Goal: Information Seeking & Learning: Find contact information

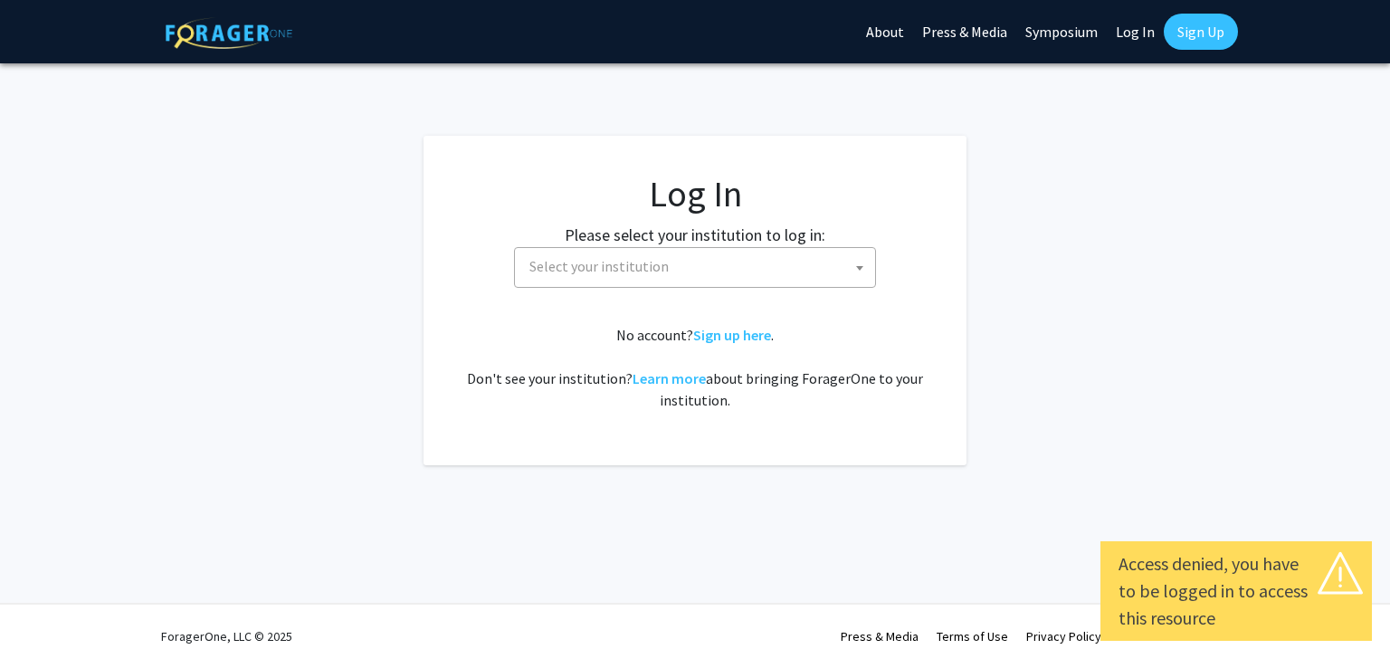
select select
click at [706, 275] on span "Select your institution" at bounding box center [698, 266] width 353 height 37
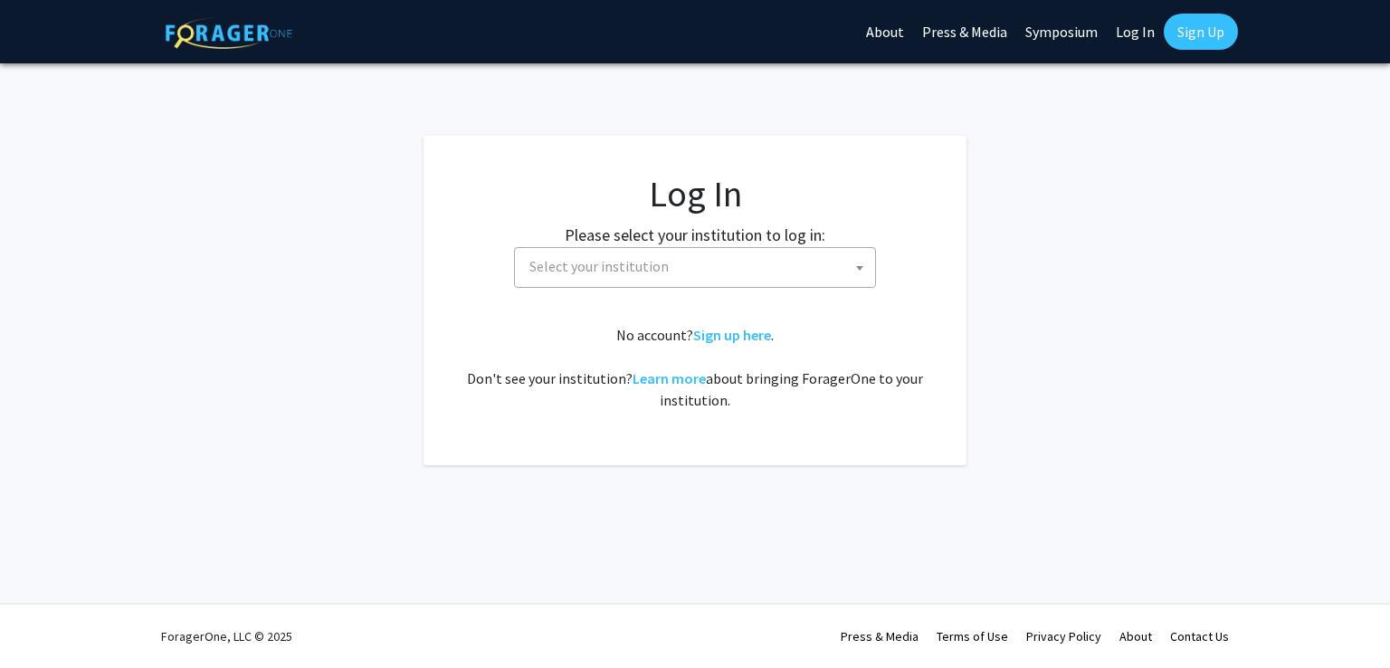
drag, startPoint x: 706, startPoint y: 275, endPoint x: 676, endPoint y: 301, distance: 39.8
click at [676, 301] on fg-card-body "Log In Please select your institution to log in: [GEOGRAPHIC_DATA] [GEOGRAPHIC_…" at bounding box center [695, 300] width 471 height 257
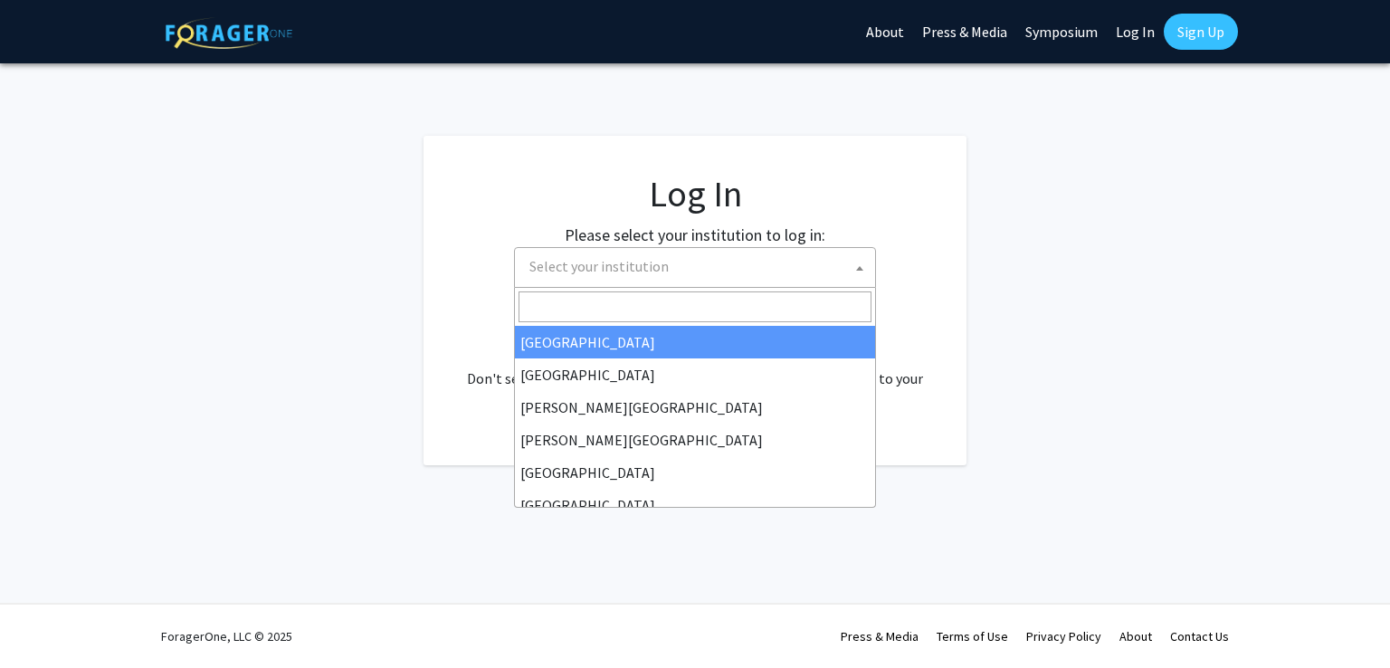
click at [623, 278] on span "Select your institution" at bounding box center [698, 266] width 353 height 37
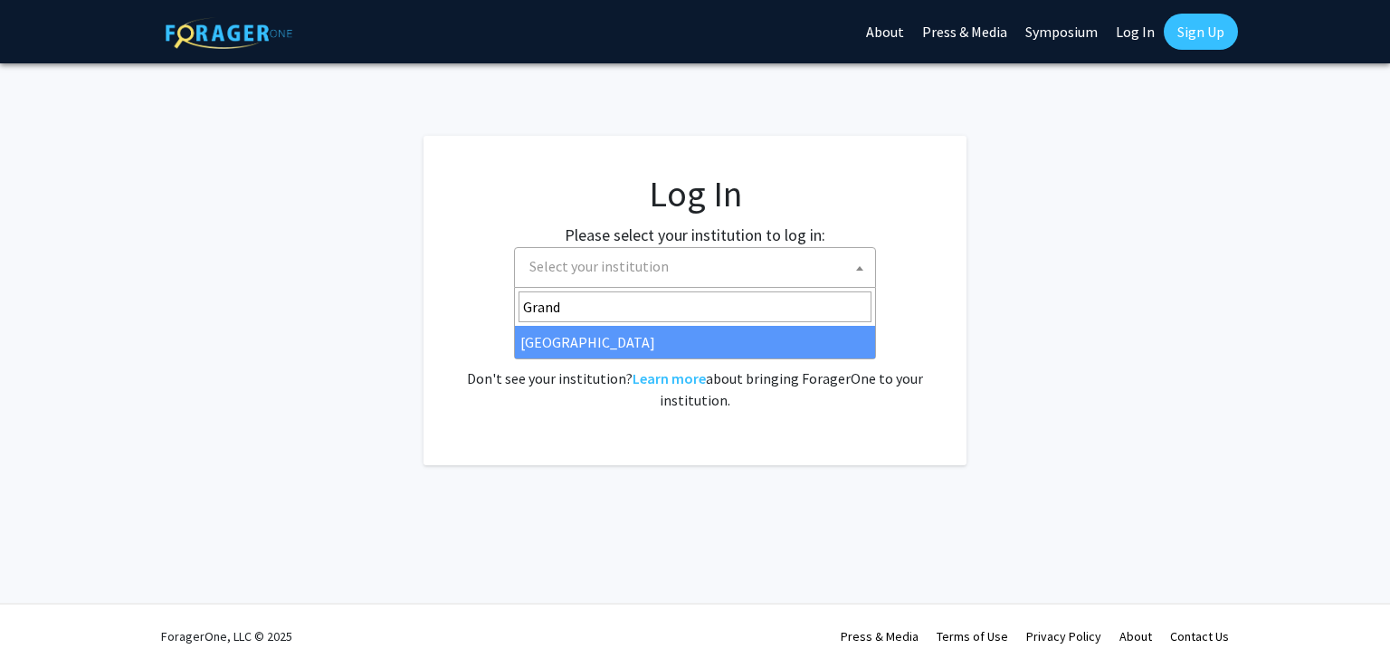
type input "Grand"
select select "23"
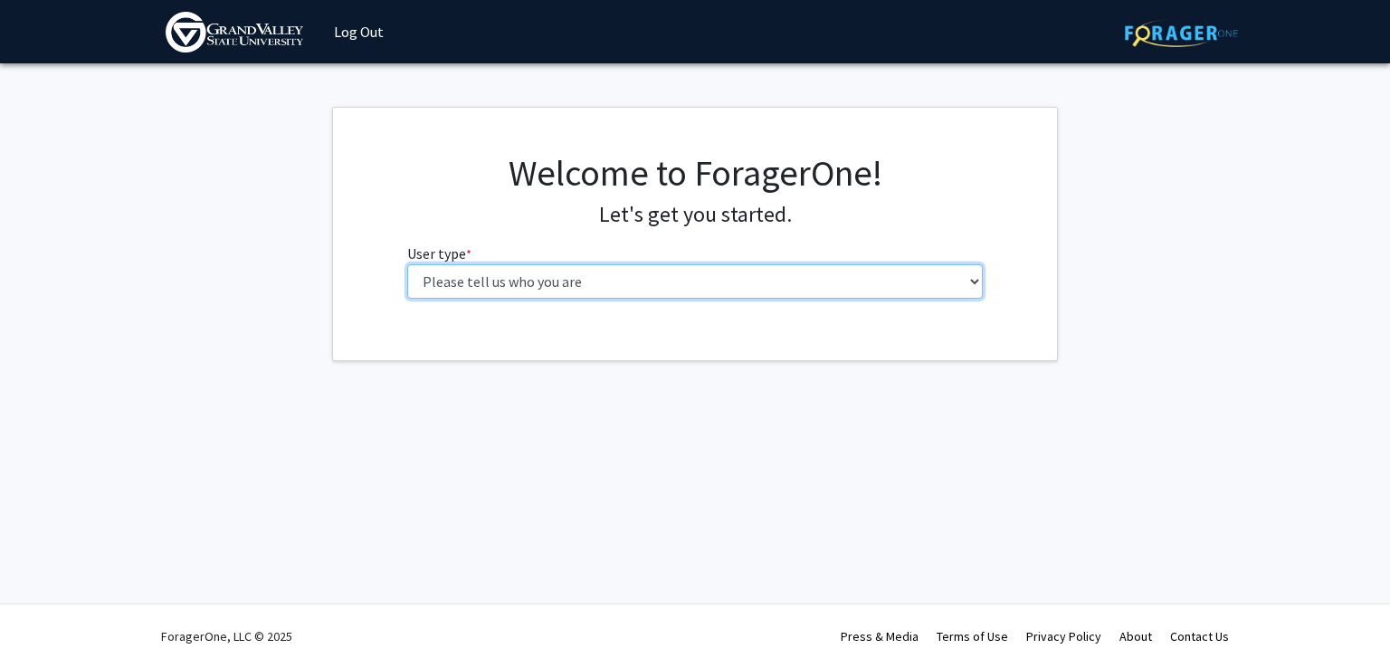
click at [723, 269] on select "Please tell us who you are Undergraduate Student Master's Student Doctoral Cand…" at bounding box center [695, 281] width 577 height 34
select select "1: undergrad"
click at [407, 264] on select "Please tell us who you are Undergraduate Student Master's Student Doctoral Cand…" at bounding box center [695, 281] width 577 height 34
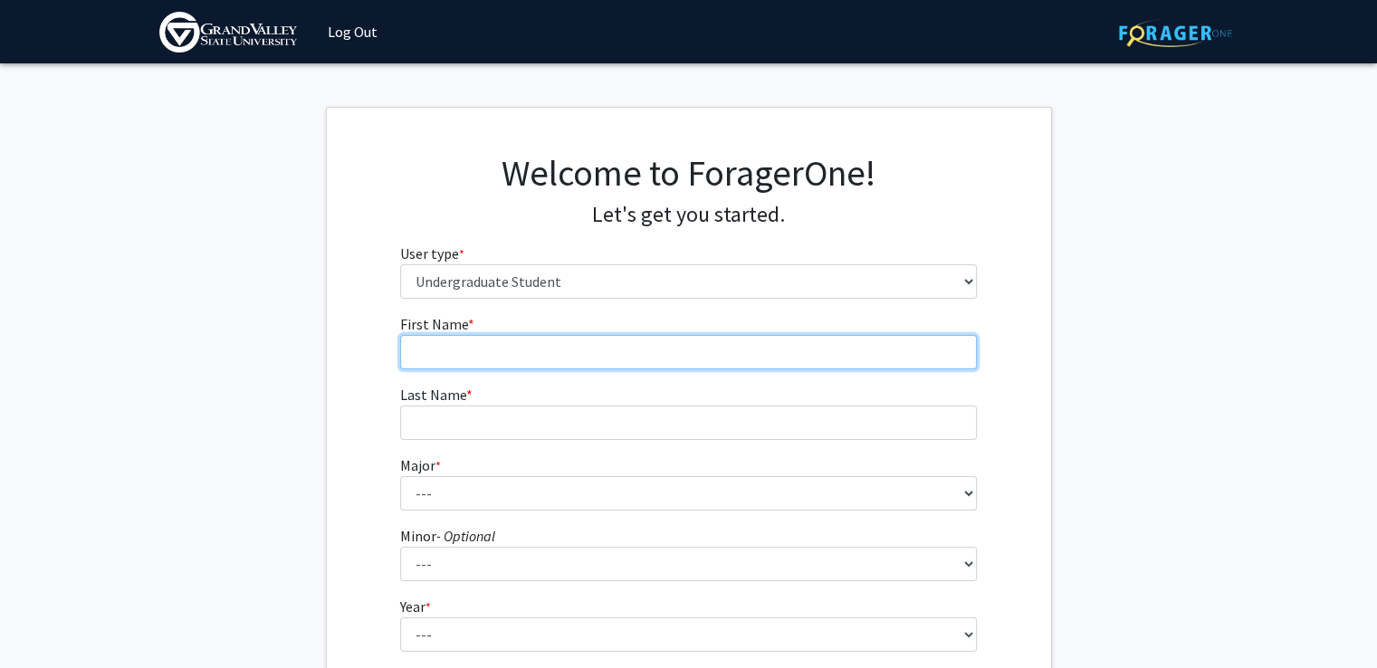
click at [525, 343] on input "First Name * required" at bounding box center [688, 352] width 577 height 34
type input "[PERSON_NAME]"
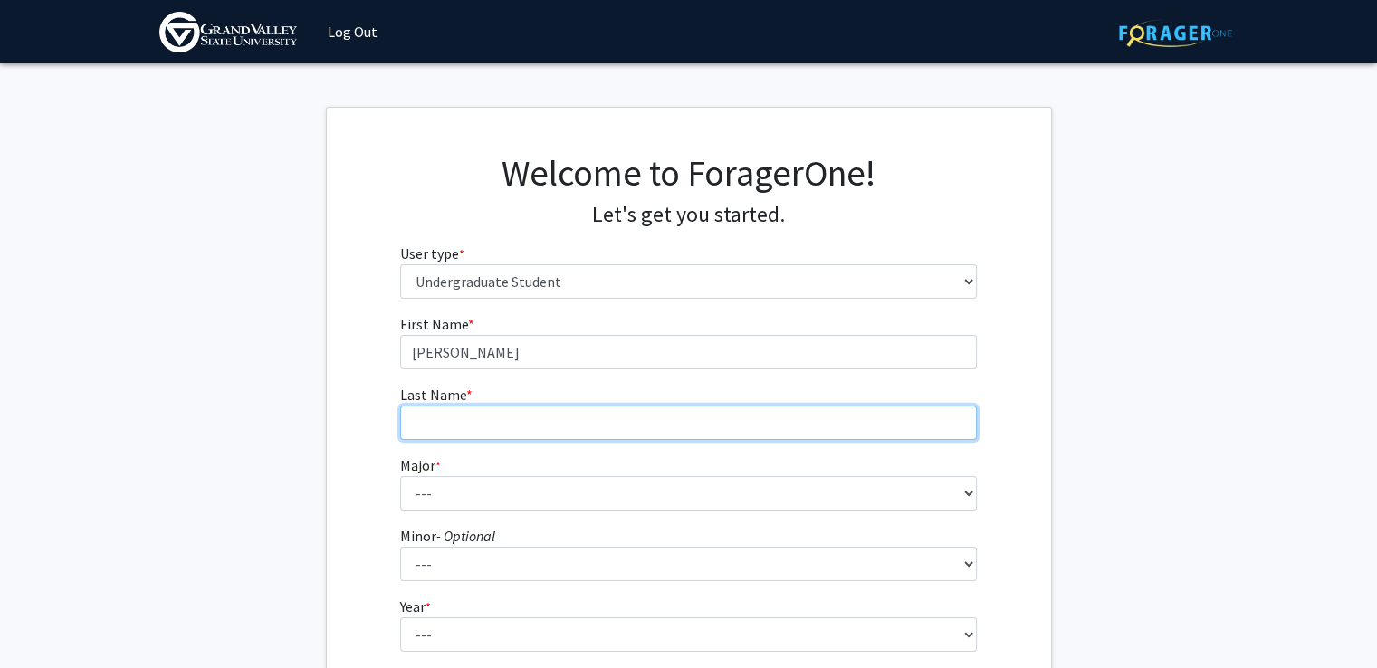
click at [562, 410] on input "Last Name * required" at bounding box center [688, 422] width 577 height 34
type input "Sage"
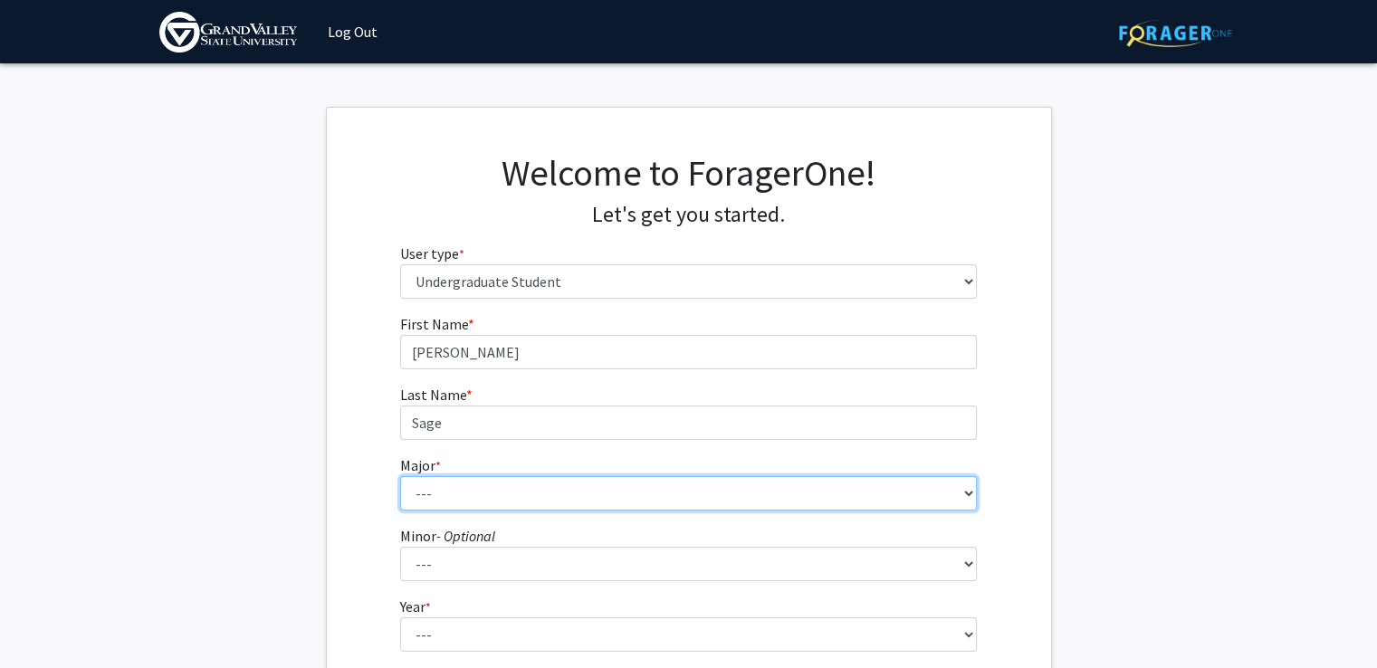
click at [467, 501] on select "--- Advertising and Public Relations Allied Health Science Anthropology Applied…" at bounding box center [688, 493] width 577 height 34
select select "71: 1946"
click at [400, 476] on select "--- Advertising and Public Relations Allied Health Science Anthropology Applied…" at bounding box center [688, 493] width 577 height 34
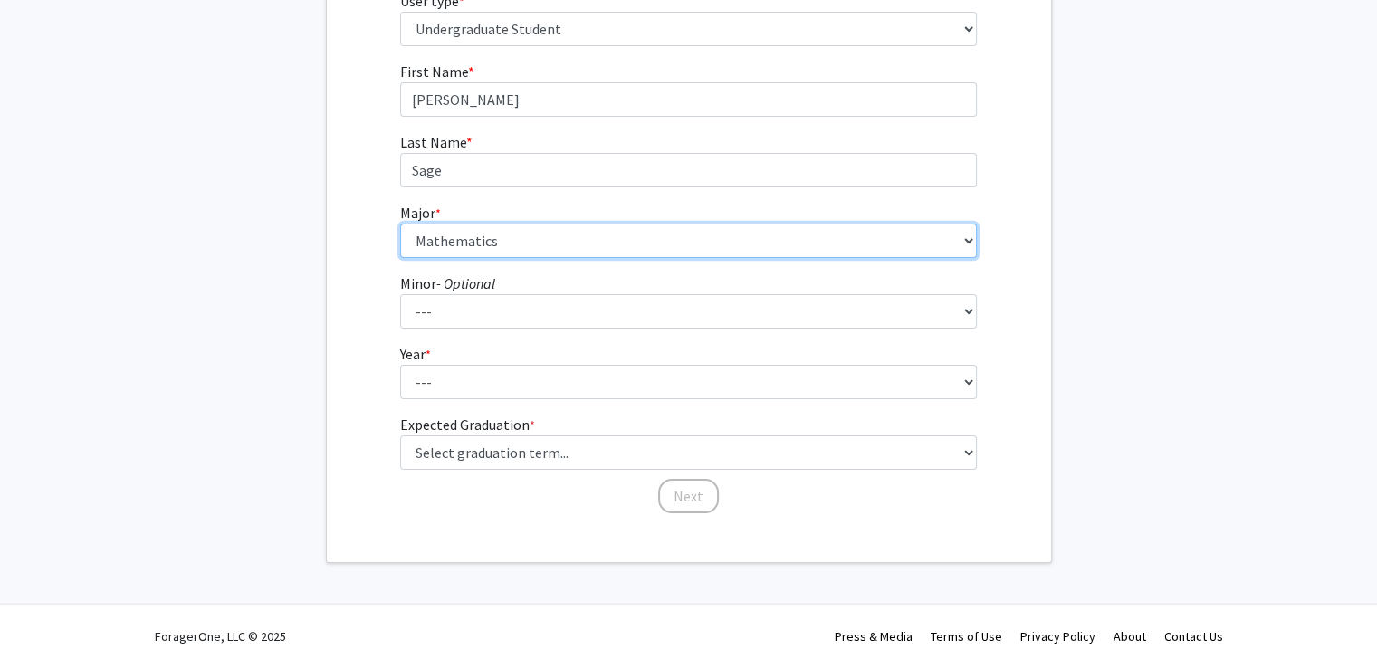
scroll to position [252, 0]
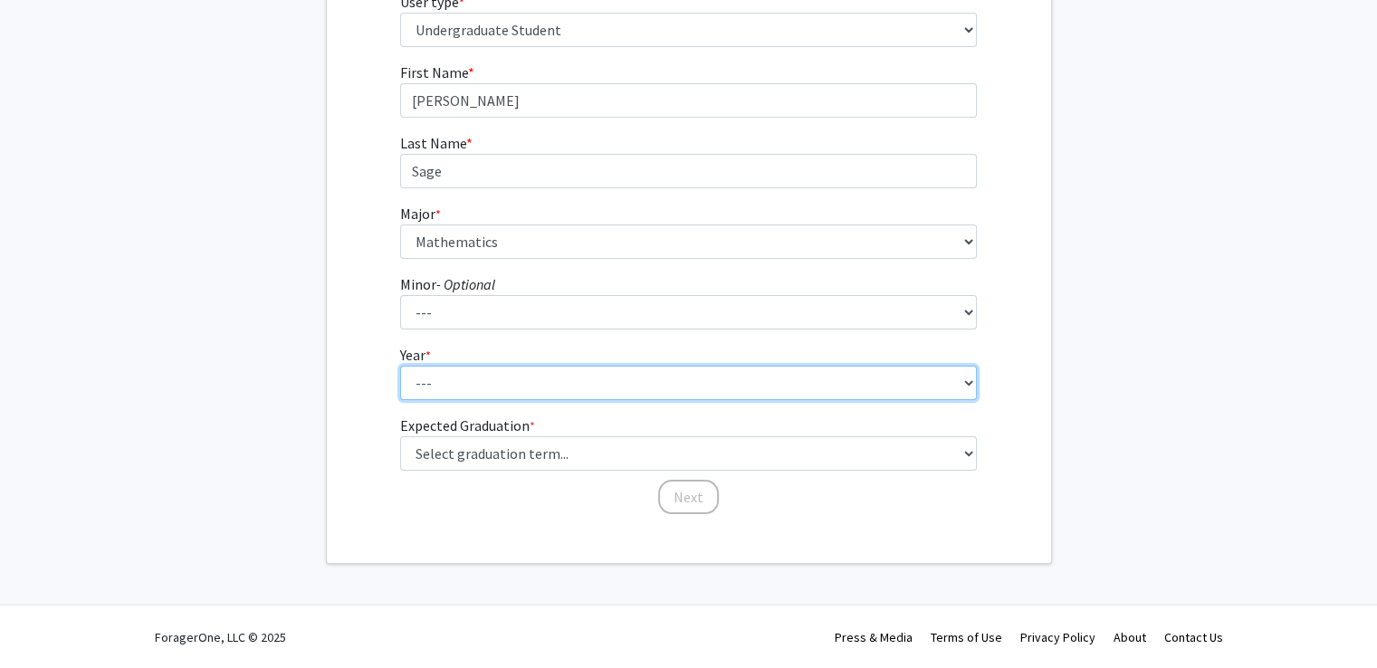
click at [464, 388] on select "--- First-year Sophomore Junior Senior Postbaccalaureate Certificate" at bounding box center [688, 383] width 577 height 34
select select "2: sophomore"
click at [400, 366] on select "--- First-year Sophomore Junior Senior Postbaccalaureate Certificate" at bounding box center [688, 383] width 577 height 34
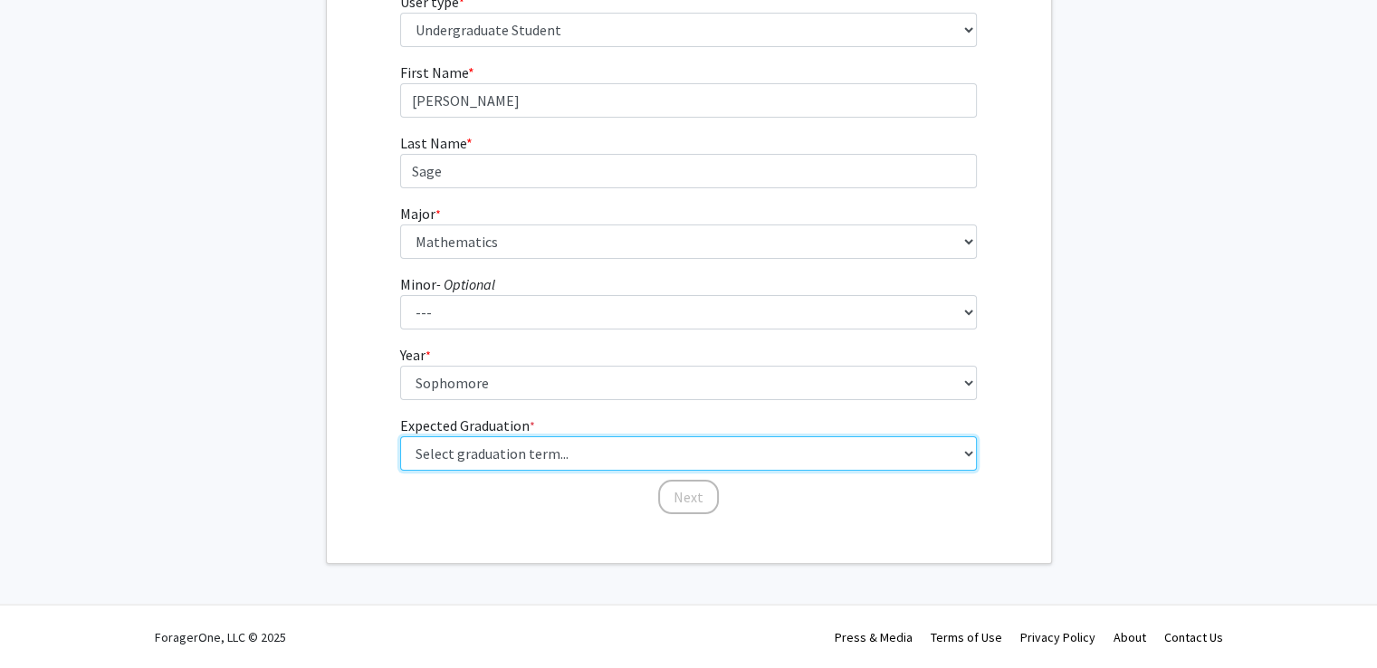
click at [567, 449] on select "Select graduation term... Spring 2025 Summer 2025 Fall 2025 Winter 2025 Spring …" at bounding box center [688, 453] width 577 height 34
select select "13: spring_2028"
click at [400, 436] on select "Select graduation term... Spring 2025 Summer 2025 Fall 2025 Winter 2025 Spring …" at bounding box center [688, 453] width 577 height 34
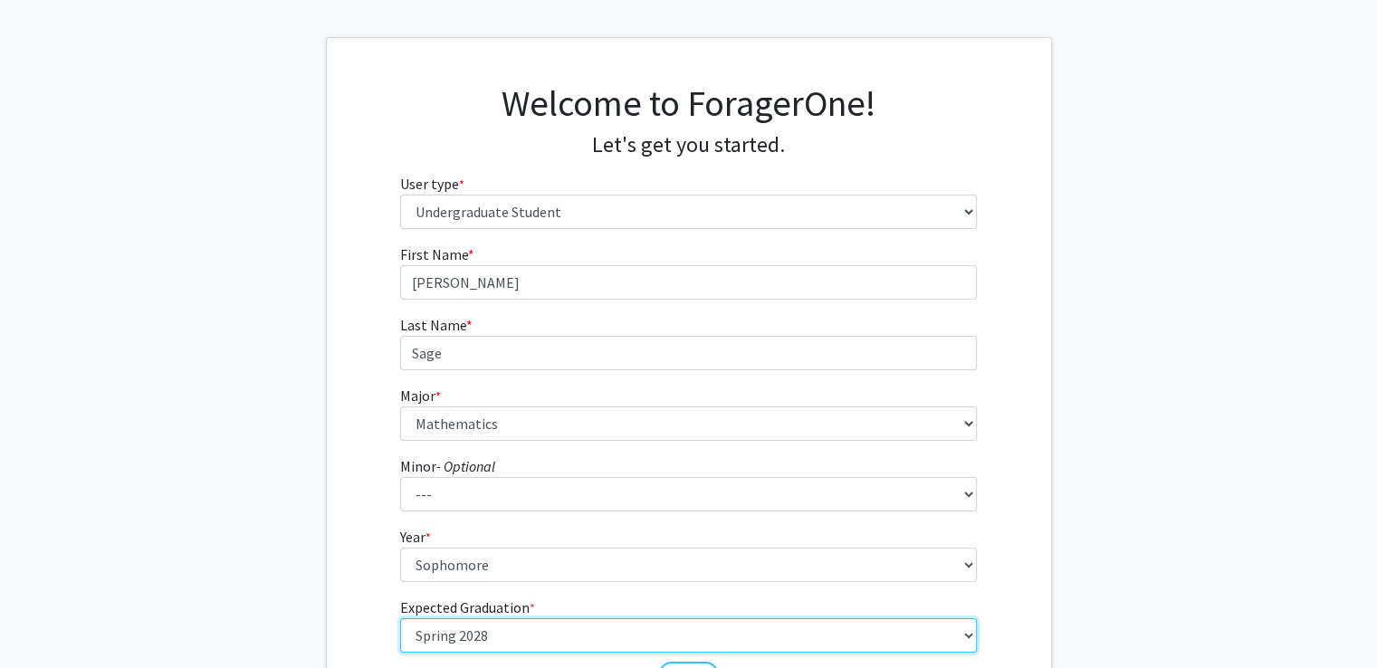
scroll to position [253, 0]
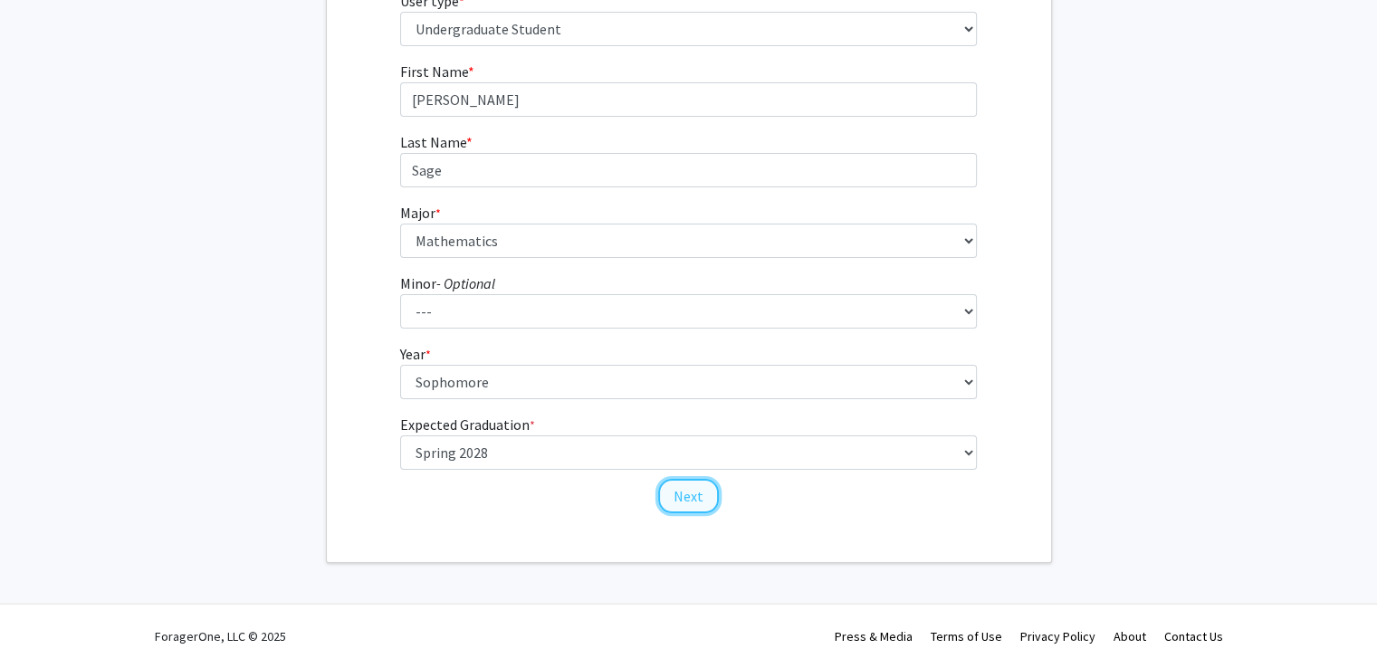
click at [685, 486] on button "Next" at bounding box center [688, 496] width 61 height 34
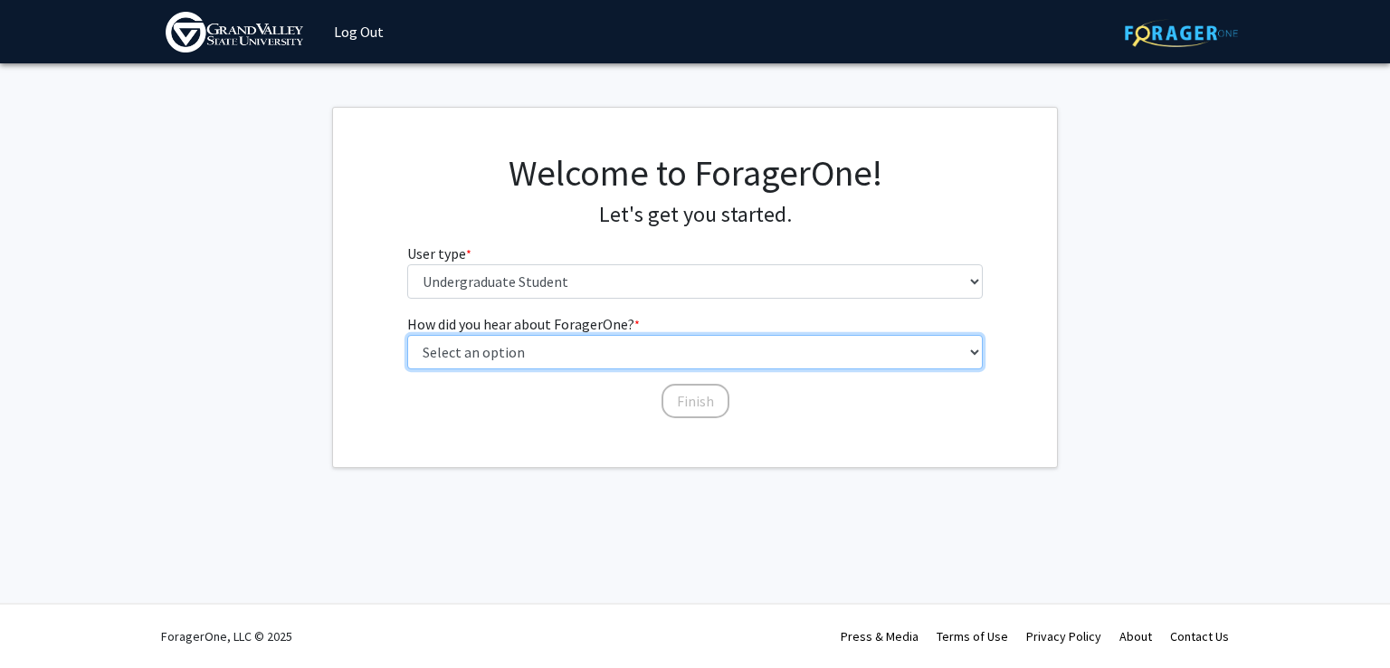
click at [543, 356] on select "Select an option Peer/student recommendation Faculty/staff recommendation Unive…" at bounding box center [695, 352] width 577 height 34
select select "2: faculty_recommendation"
click at [407, 335] on select "Select an option Peer/student recommendation Faculty/staff recommendation Unive…" at bounding box center [695, 352] width 577 height 34
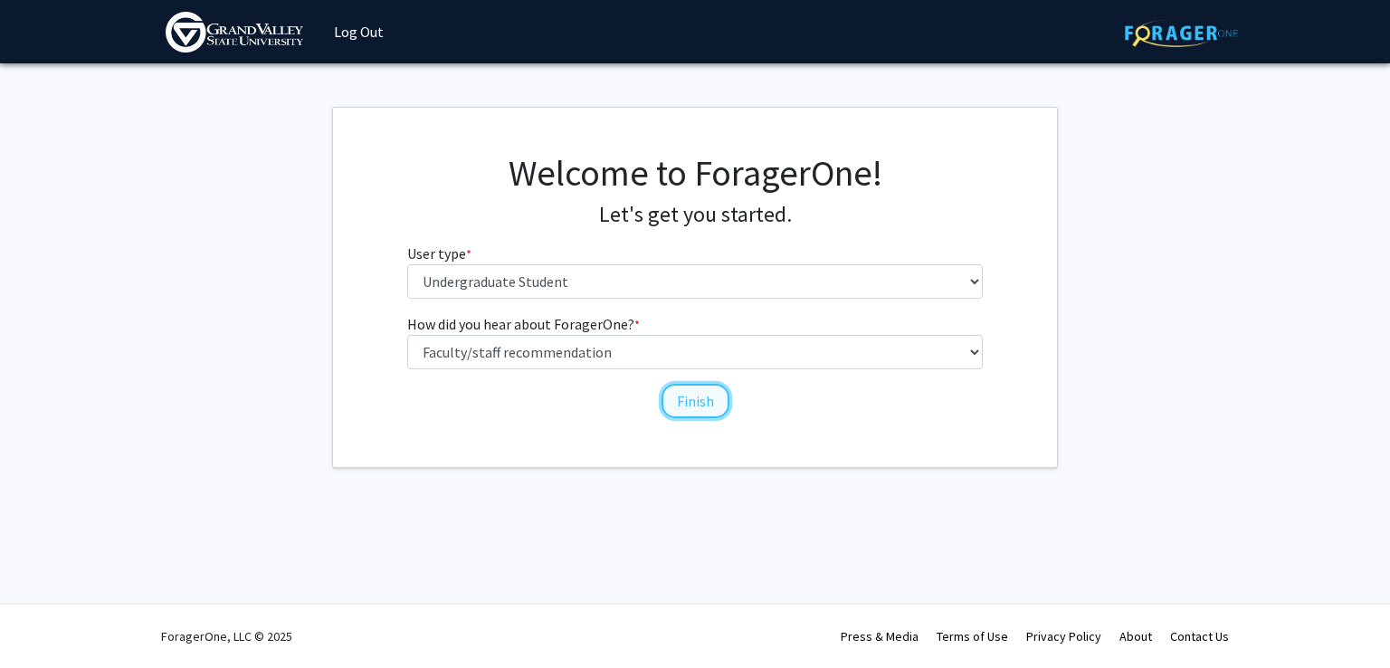
click at [699, 406] on button "Finish" at bounding box center [696, 401] width 68 height 34
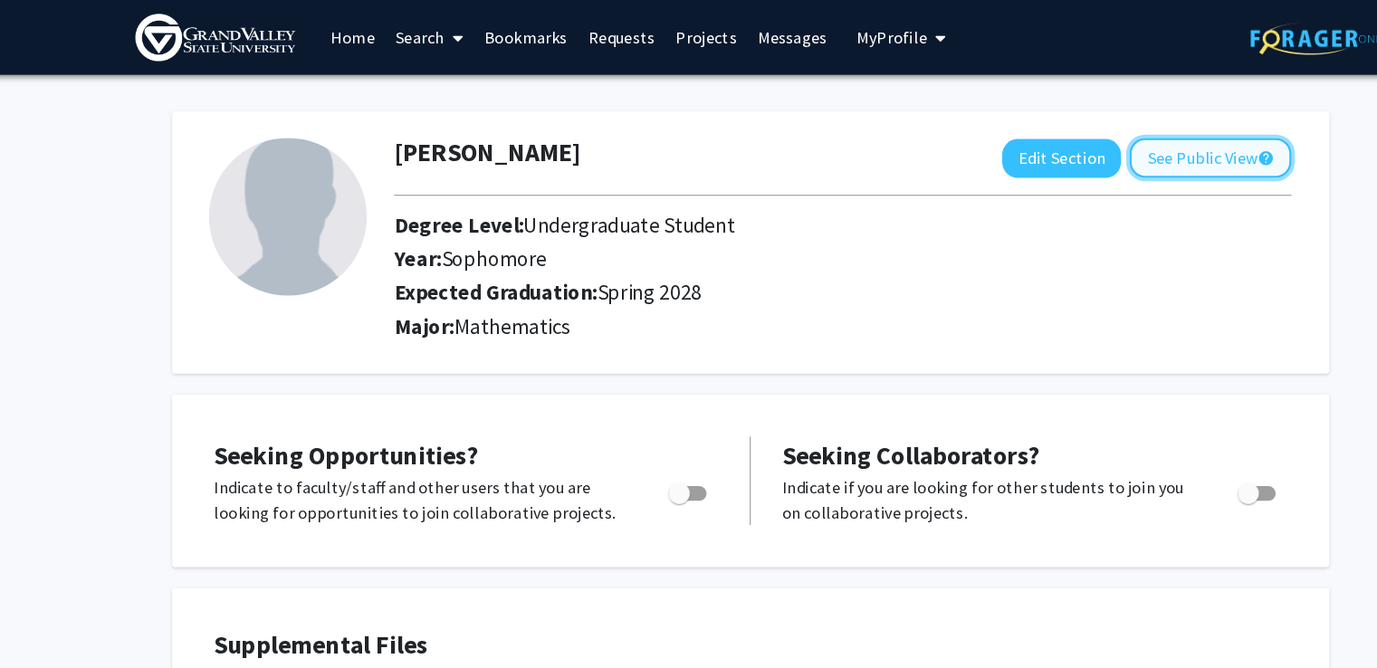
click at [1059, 138] on button "See Public View help" at bounding box center [1084, 136] width 139 height 34
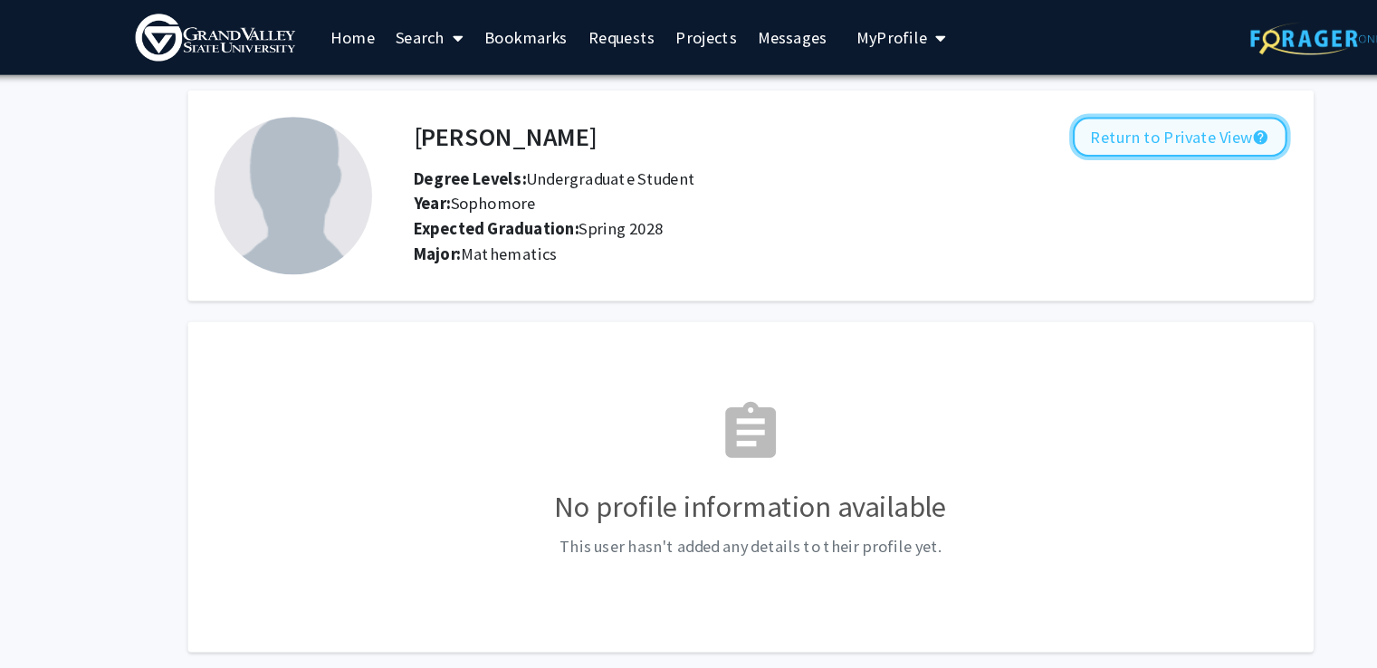
click at [1054, 102] on button "Return to Private View help" at bounding box center [1058, 118] width 185 height 34
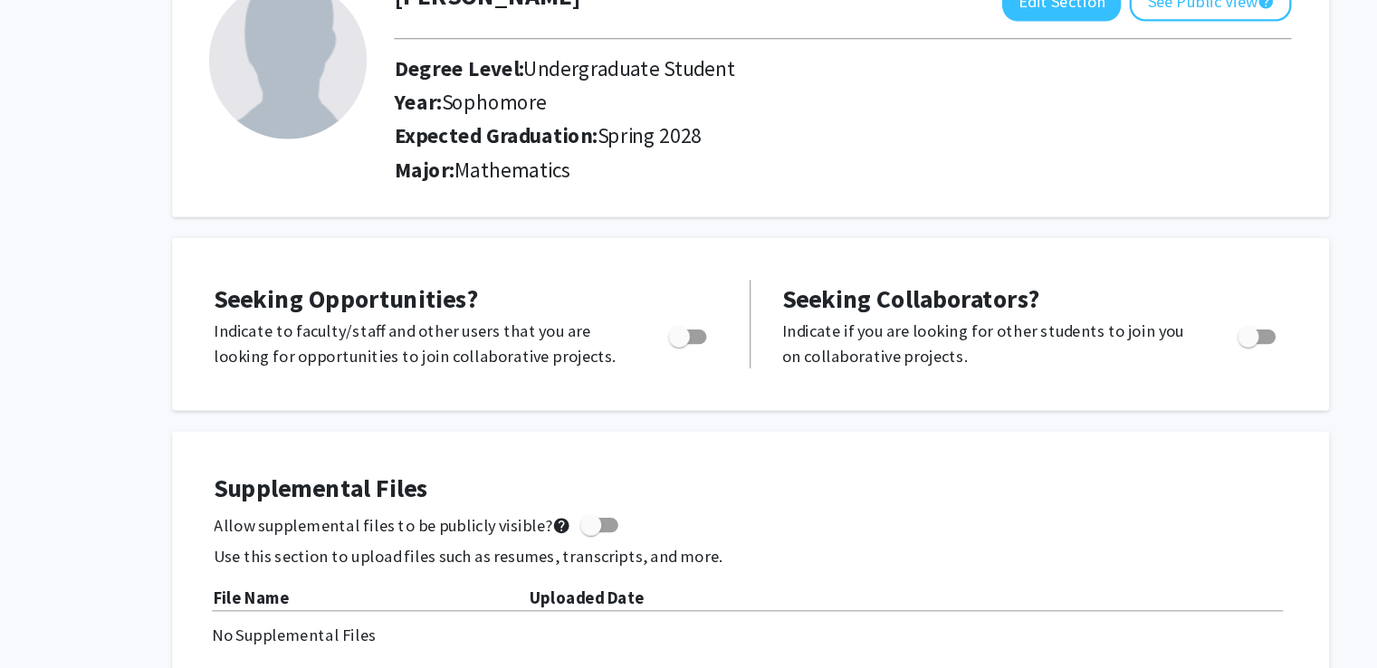
scroll to position [77, 0]
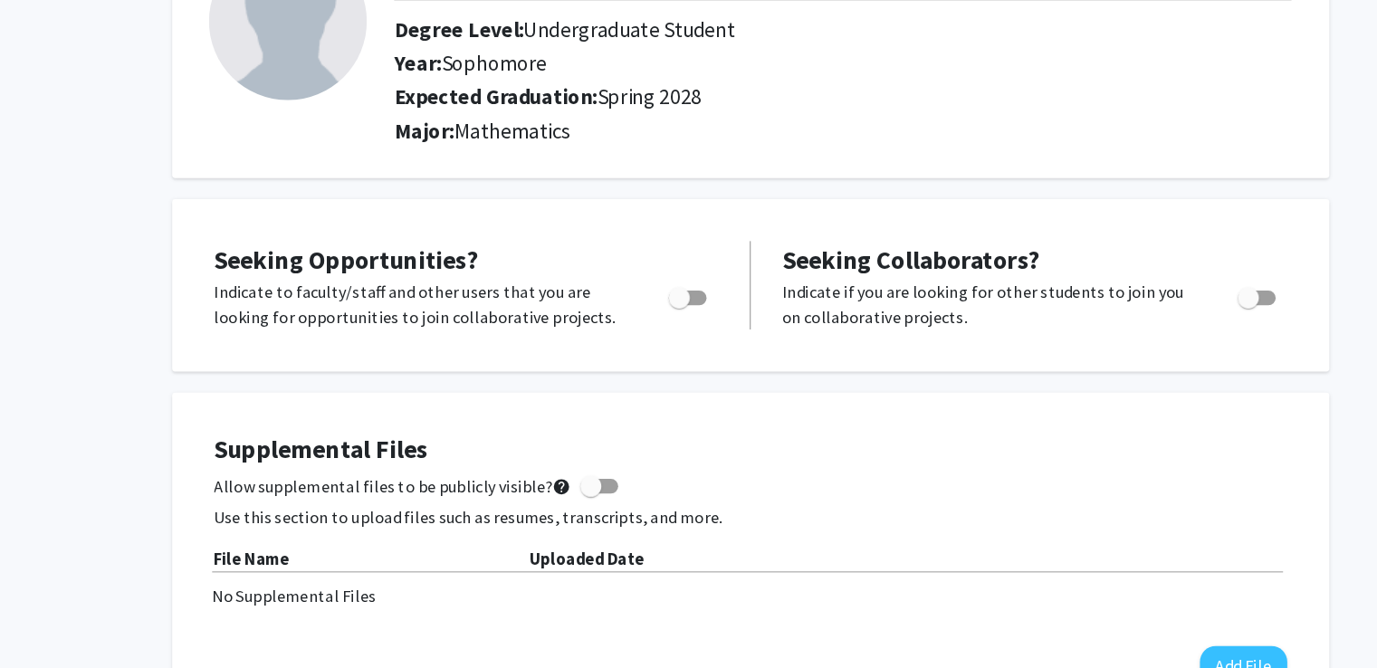
click at [635, 349] on span "Toggle" at bounding box center [627, 348] width 18 height 18
click at [627, 355] on input "Are you actively seeking opportunities?" at bounding box center [626, 355] width 1 height 1
checkbox input "true"
click at [1117, 352] on span "Toggle" at bounding box center [1117, 348] width 18 height 18
click at [1117, 355] on input "Would you like to receive other student requests to work with you?" at bounding box center [1116, 355] width 1 height 1
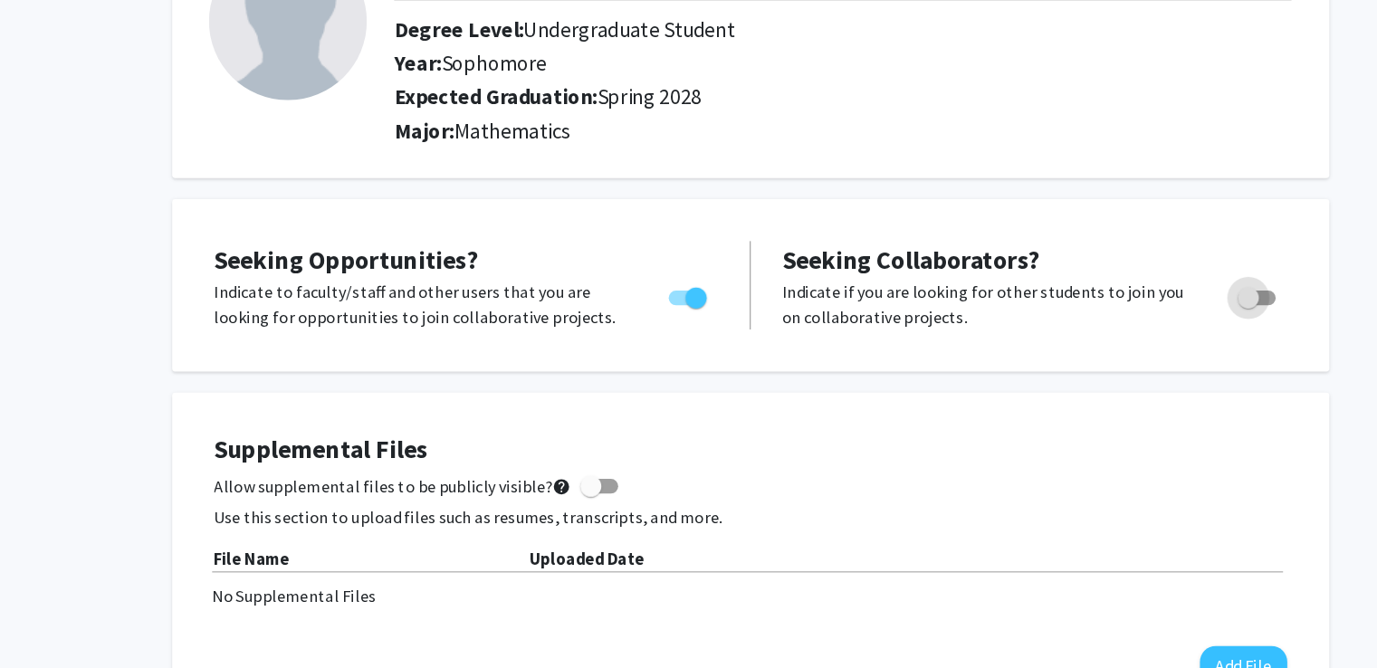
checkbox input "true"
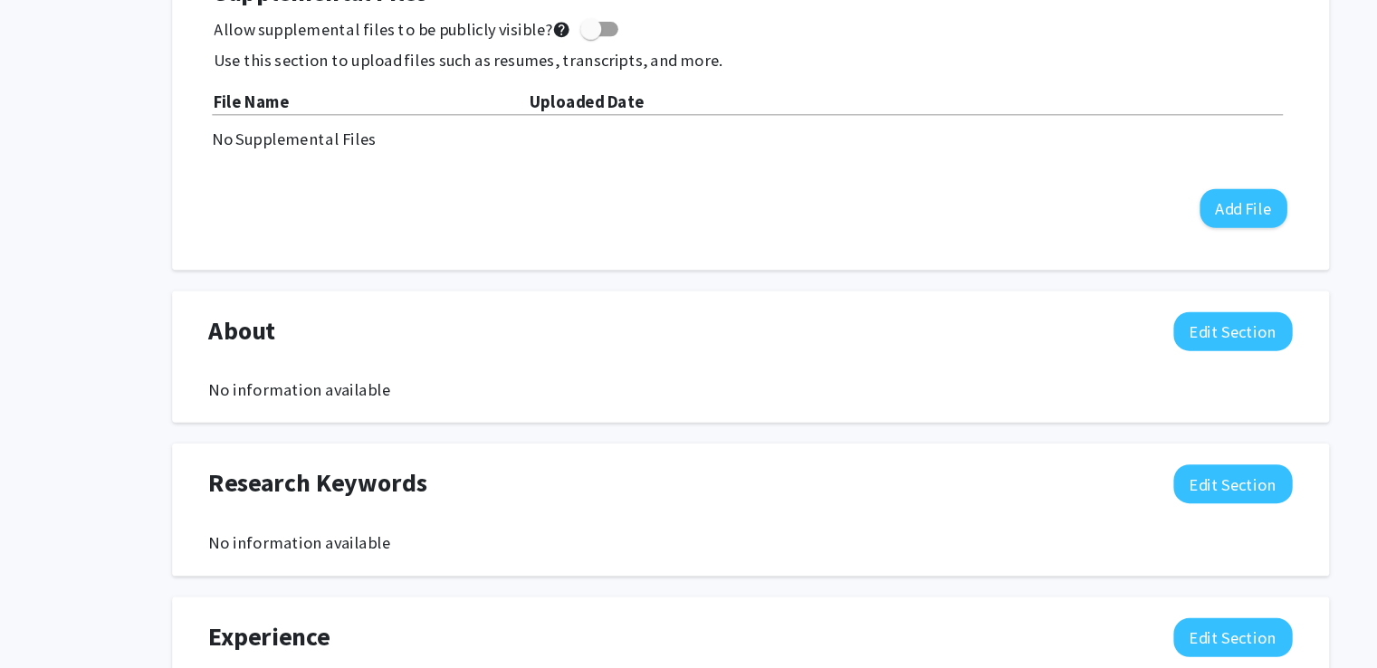
scroll to position [543, 0]
click at [1103, 300] on button "Edit Section" at bounding box center [1104, 304] width 102 height 33
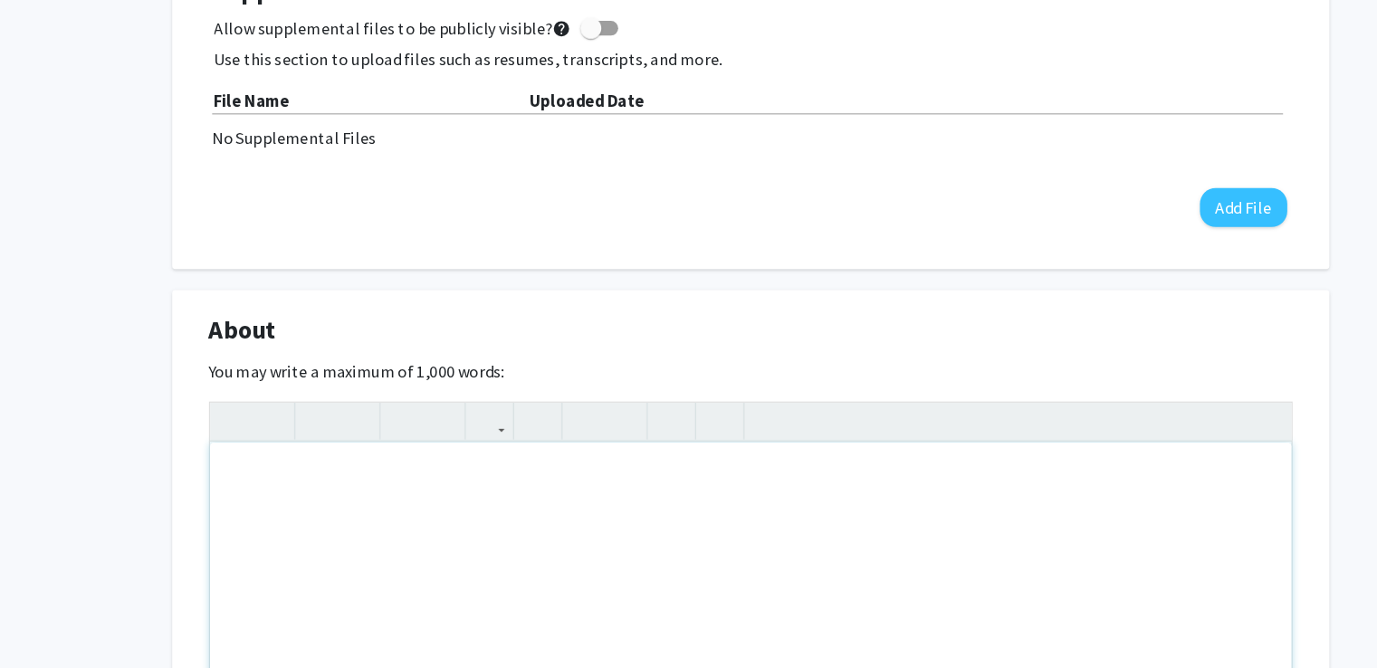
click at [391, 412] on div "Note to users with screen readers: Please deactivate our accessibility plugin f…" at bounding box center [689, 537] width 930 height 272
click at [391, 412] on div "H" at bounding box center [689, 537] width 930 height 272
click at [308, 429] on div "Hello! I am an applied mathematics major." at bounding box center [689, 537] width 930 height 272
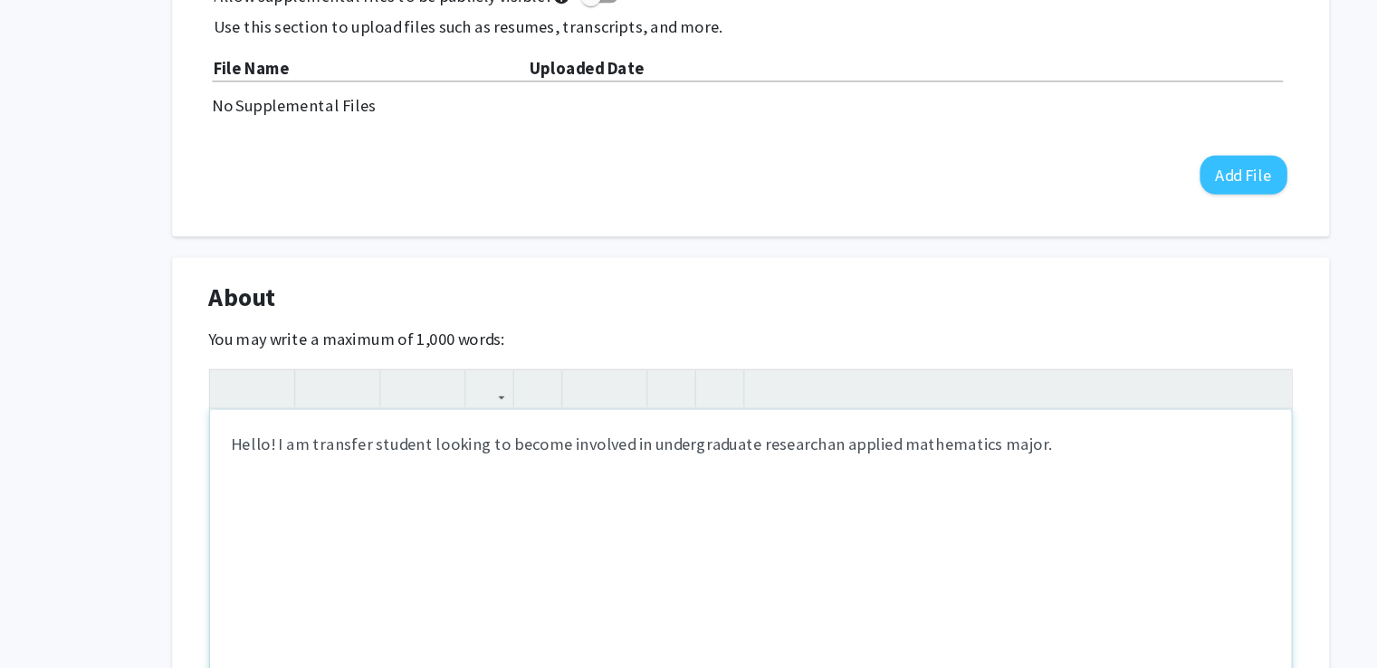
scroll to position [542, 0]
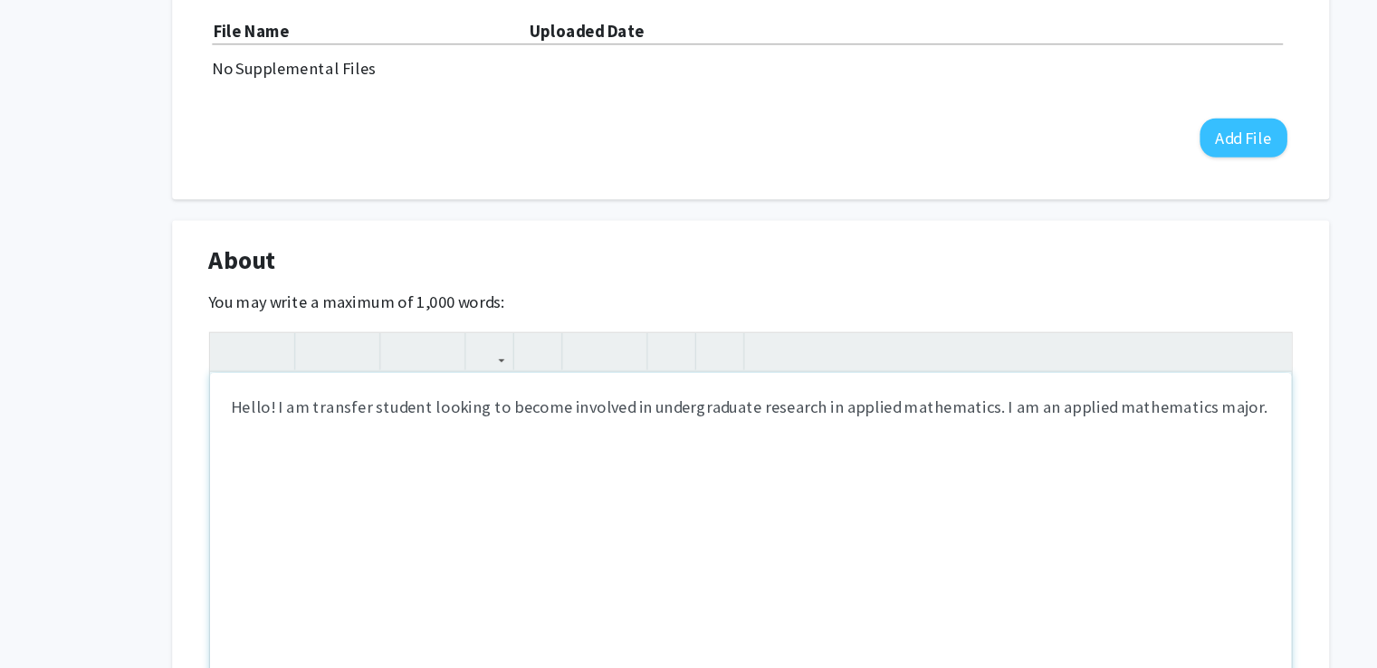
click at [1123, 423] on div "Hello! I am transfer student looking to become involved in undergraduate resear…" at bounding box center [689, 537] width 930 height 272
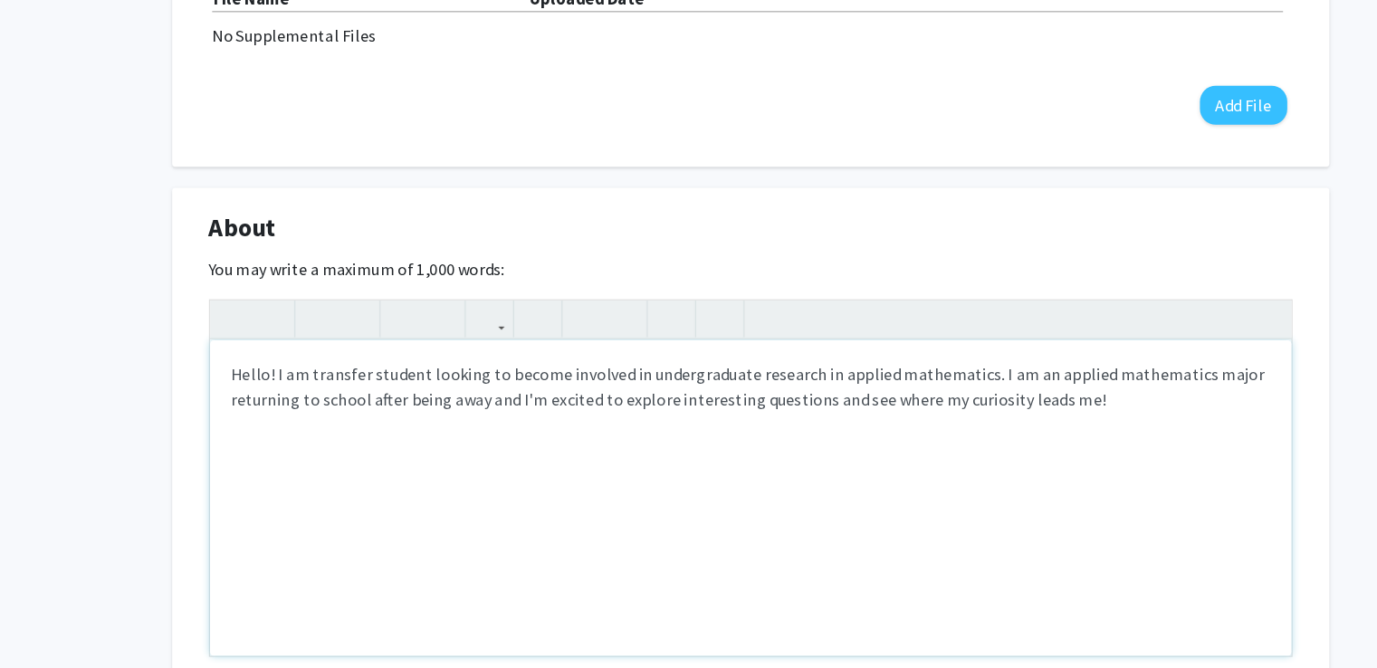
scroll to position [558, 0]
click at [446, 436] on div "Hello! I am transfer student looking to become involved in undergraduate resear…" at bounding box center [689, 522] width 930 height 272
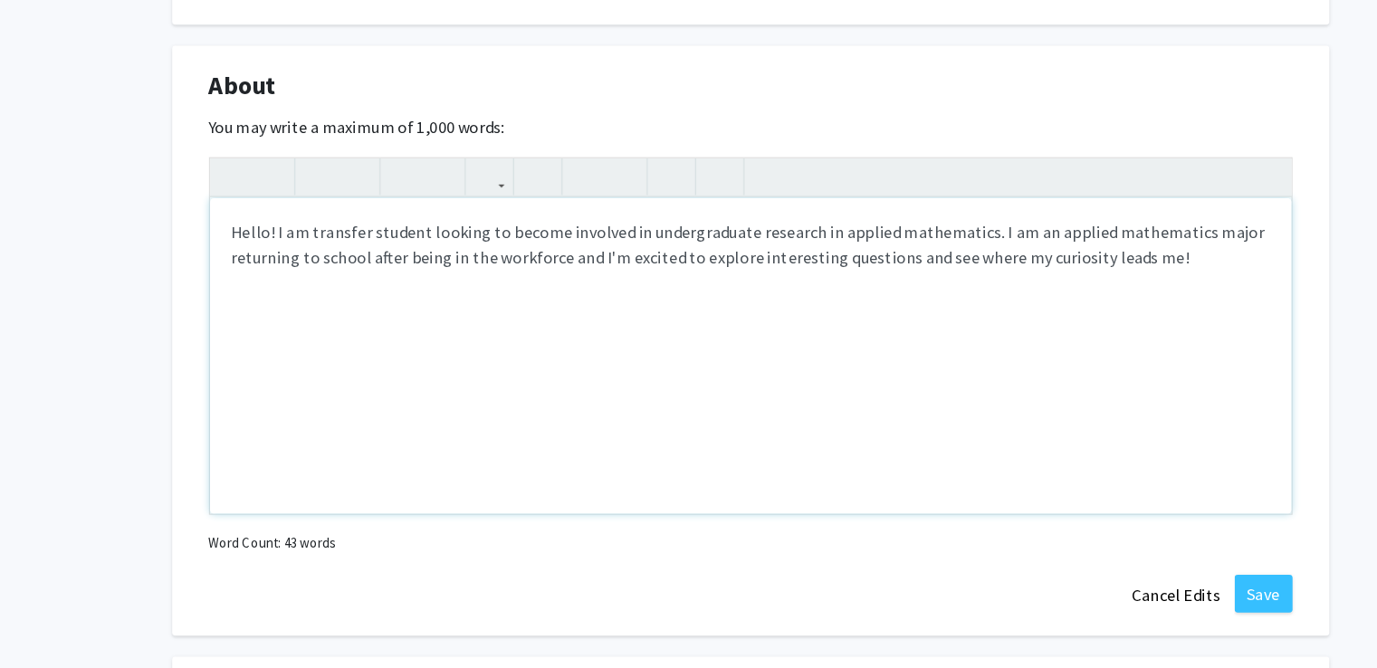
scroll to position [680, 0]
click at [1062, 311] on div "Hello! I am transfer student looking to become involved in undergraduate resear…" at bounding box center [689, 399] width 930 height 272
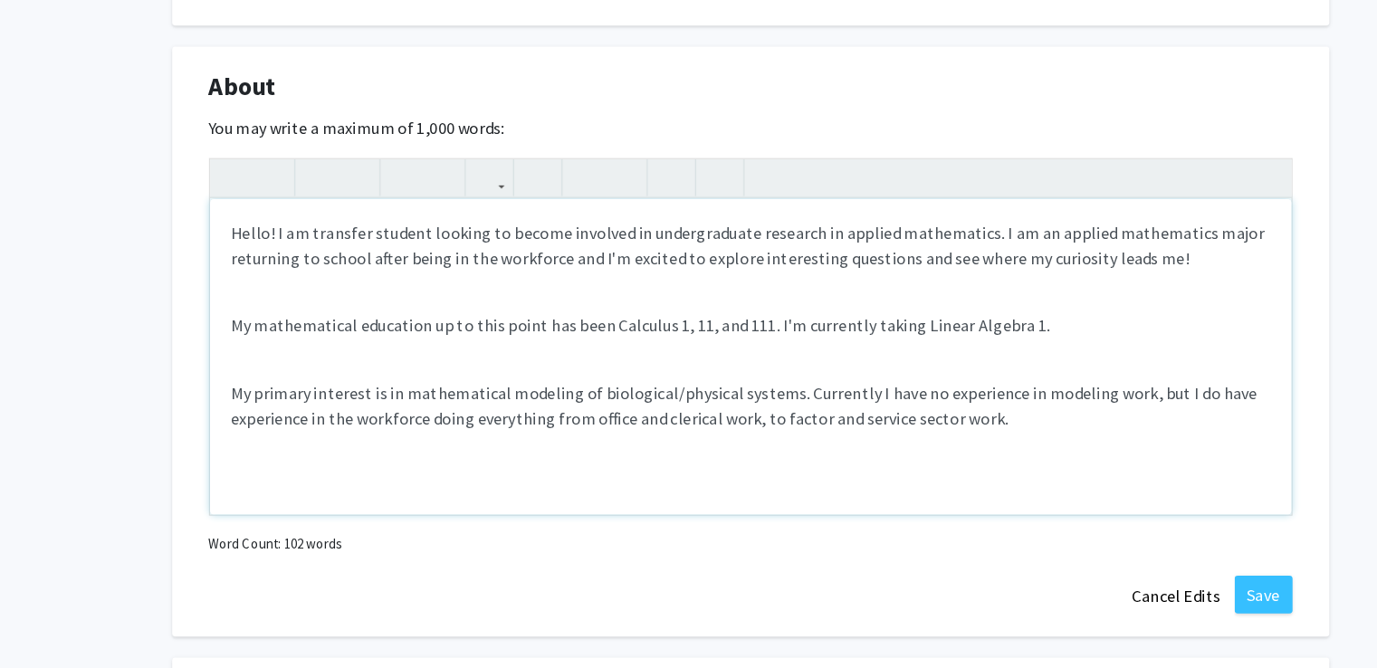
click at [814, 489] on div "Hello! I am transfer student looking to become involved in undergraduate resear…" at bounding box center [689, 399] width 930 height 272
click at [971, 445] on p "My primary interest is in mathematical modeling of biological/physical systems.…" at bounding box center [689, 440] width 894 height 43
click at [374, 483] on p "I don't believe in" at bounding box center [689, 488] width 894 height 22
drag, startPoint x: 270, startPoint y: 489, endPoint x: 326, endPoint y: 148, distance: 345.8
click at [326, 148] on div "About Edit Section You may write a maximum of 1,000 words: <p>Hello! I am trans…" at bounding box center [689, 386] width 996 height 509
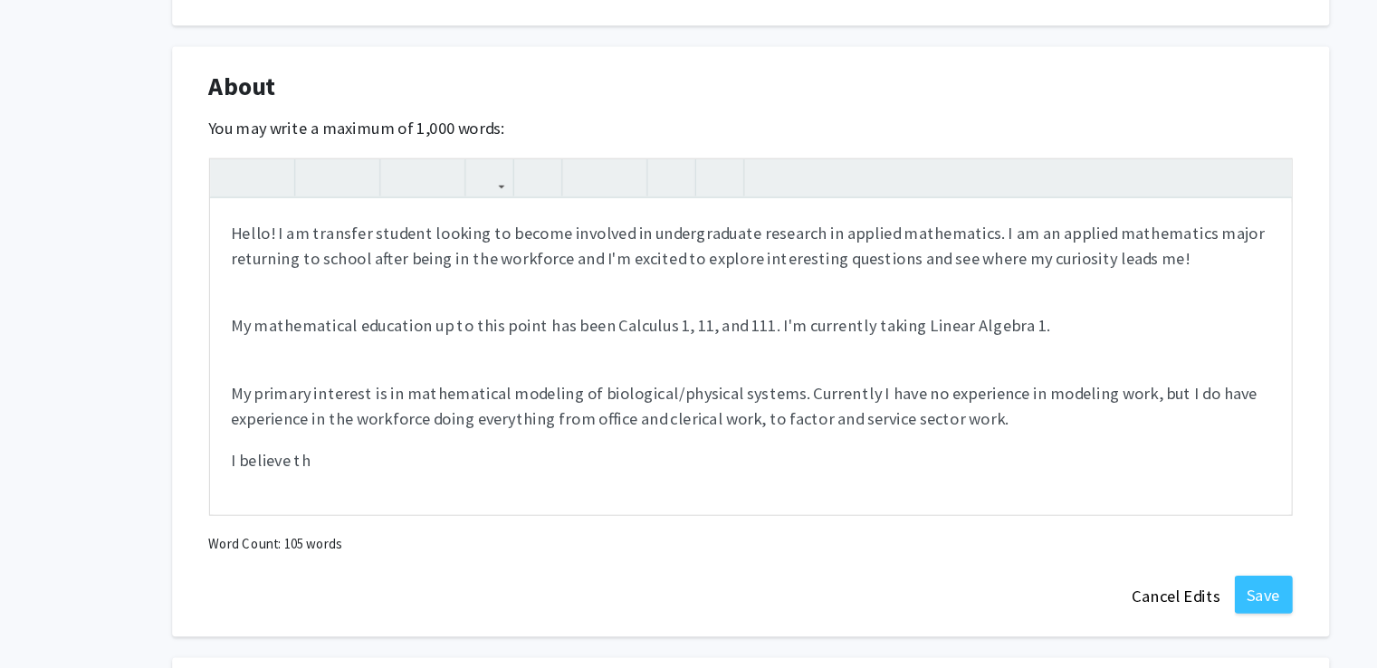
click at [330, 158] on div "About Edit Section" at bounding box center [688, 171] width 959 height 42
click at [337, 494] on p "I believe th" at bounding box center [689, 488] width 894 height 22
click at [336, 488] on p "I believe that if I study hard, and" at bounding box center [689, 488] width 894 height 22
click at [479, 488] on p "I believe that if you study hard, and" at bounding box center [689, 488] width 894 height 22
click at [455, 493] on p "I believe that if you study hard, and put ego aside" at bounding box center [689, 488] width 894 height 22
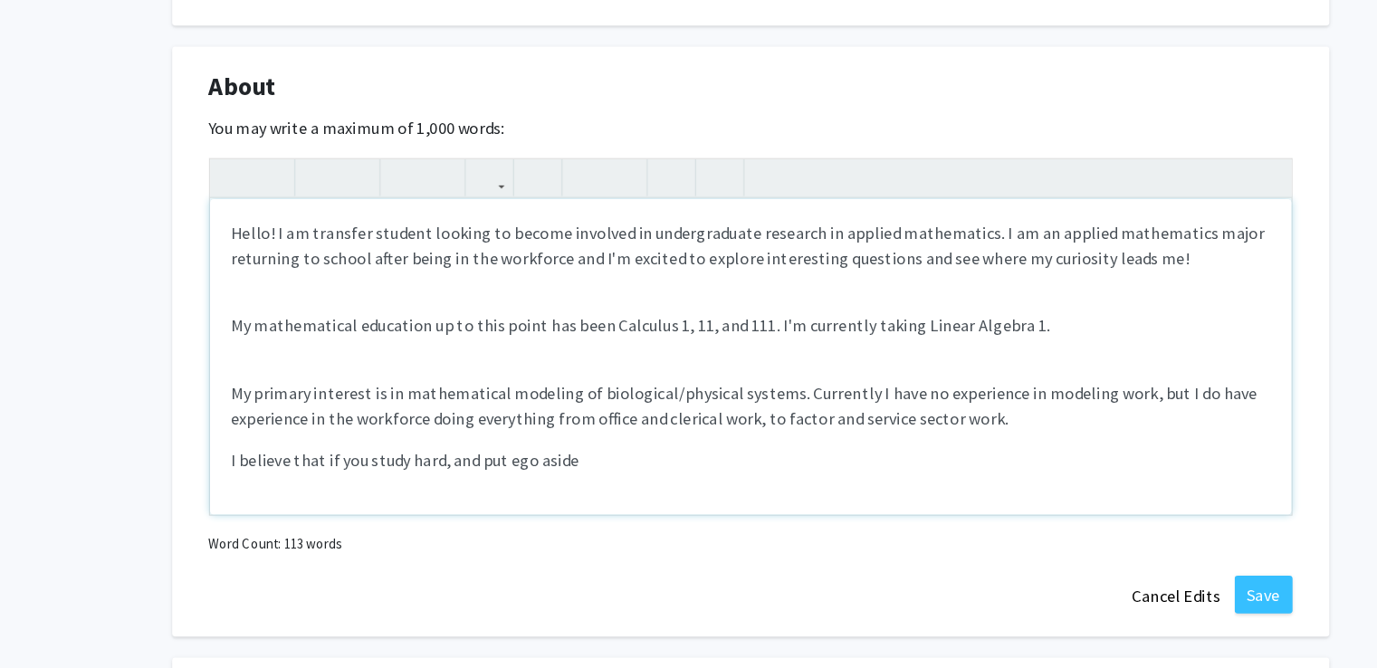
click at [591, 492] on p "I believe that if you study hard, and put ego aside" at bounding box center [689, 488] width 894 height 22
click at [344, 489] on p "I believe that if you study hard, and put ego aside to pool our efforts, that" at bounding box center [689, 488] width 894 height 22
click at [701, 491] on p "I believe that if we study hard, and put ego aside to pool our efforts, that" at bounding box center [689, 488] width 894 height 22
click at [750, 487] on p "I believe that if we study hard, and put ego aside to pool our efforts, that we…" at bounding box center [689, 488] width 894 height 22
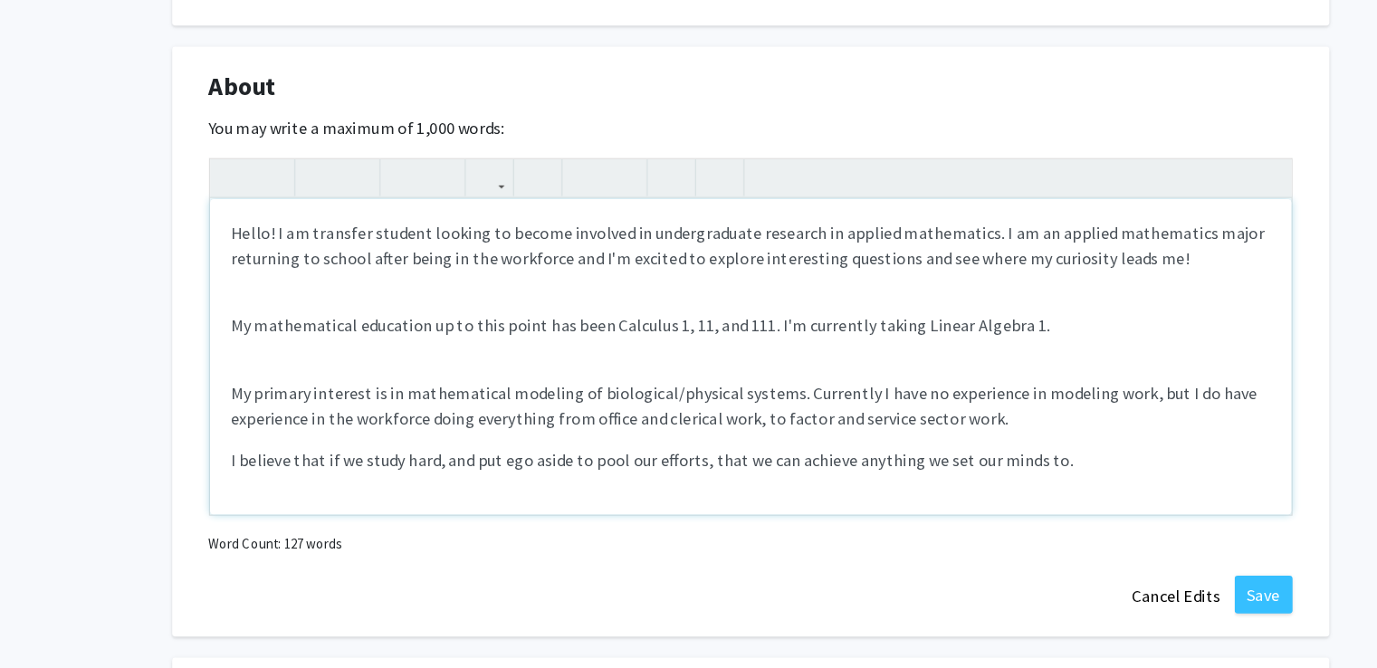
click at [281, 393] on div "Hello! I am transfer student looking to become involved in undergraduate resear…" at bounding box center [689, 399] width 930 height 272
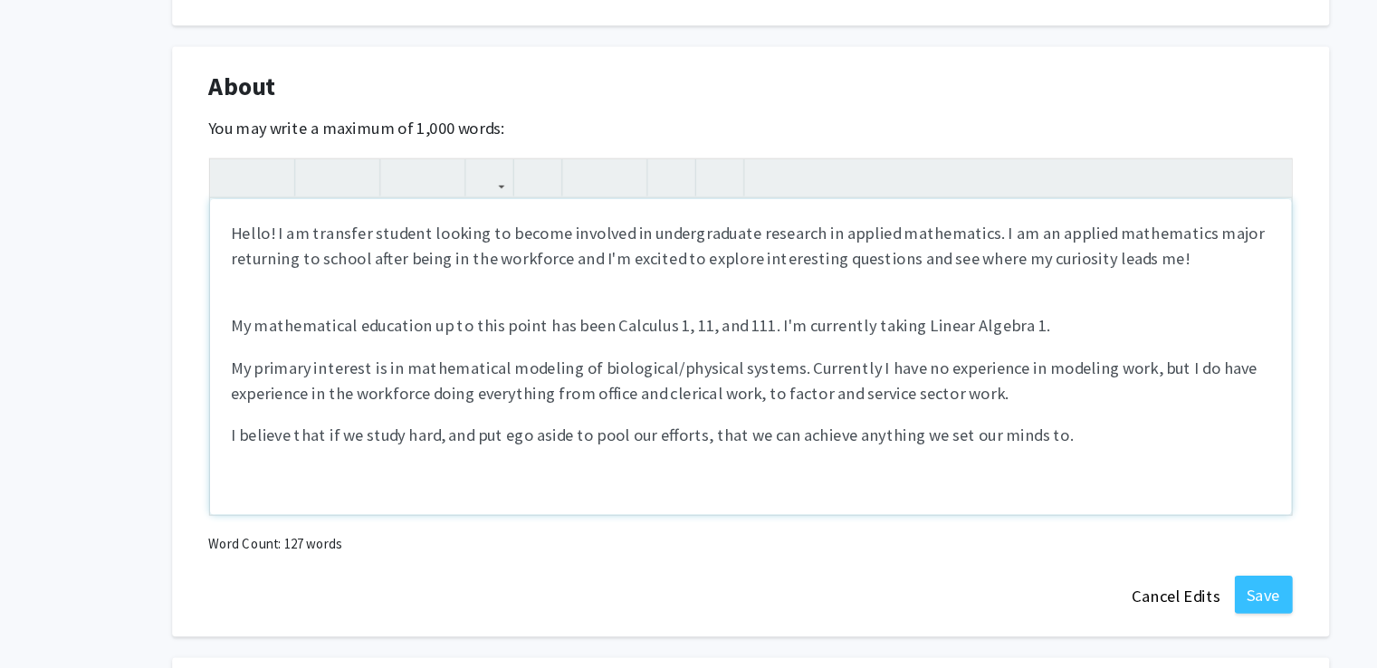
click at [272, 350] on div "Hello! I am transfer student looking to become involved in undergraduate resear…" at bounding box center [689, 399] width 930 height 272
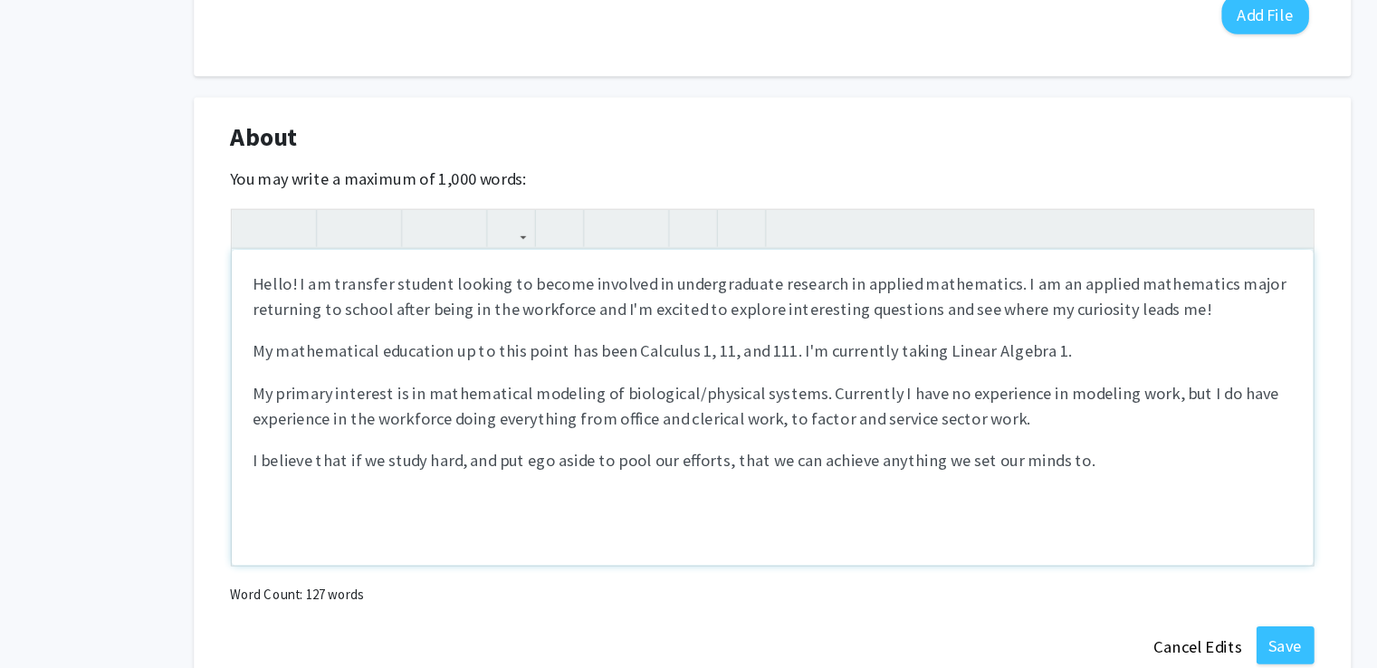
scroll to position [674, 0]
click at [282, 299] on p "Hello! I am transfer student looking to become involved in undergraduate resear…" at bounding box center [689, 309] width 894 height 43
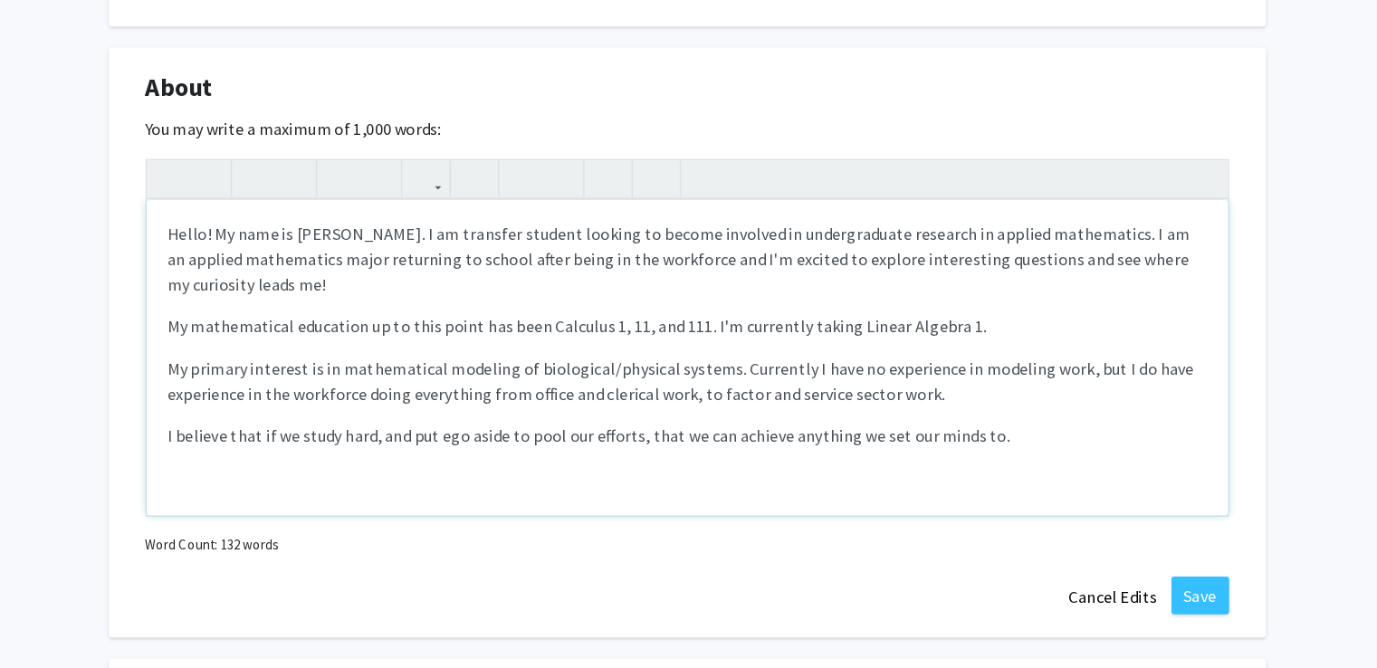
scroll to position [680, 0]
click at [743, 437] on p "My primary interest is in mathematical modeling of biological/physical systems.…" at bounding box center [689, 418] width 894 height 43
click at [938, 447] on div "Hello! My name is [PERSON_NAME]. I am transfer student looking to become involv…" at bounding box center [689, 399] width 930 height 272
click at [921, 430] on p "My primary interest is in mathematical modeling of biological/physical systems.…" at bounding box center [689, 418] width 894 height 43
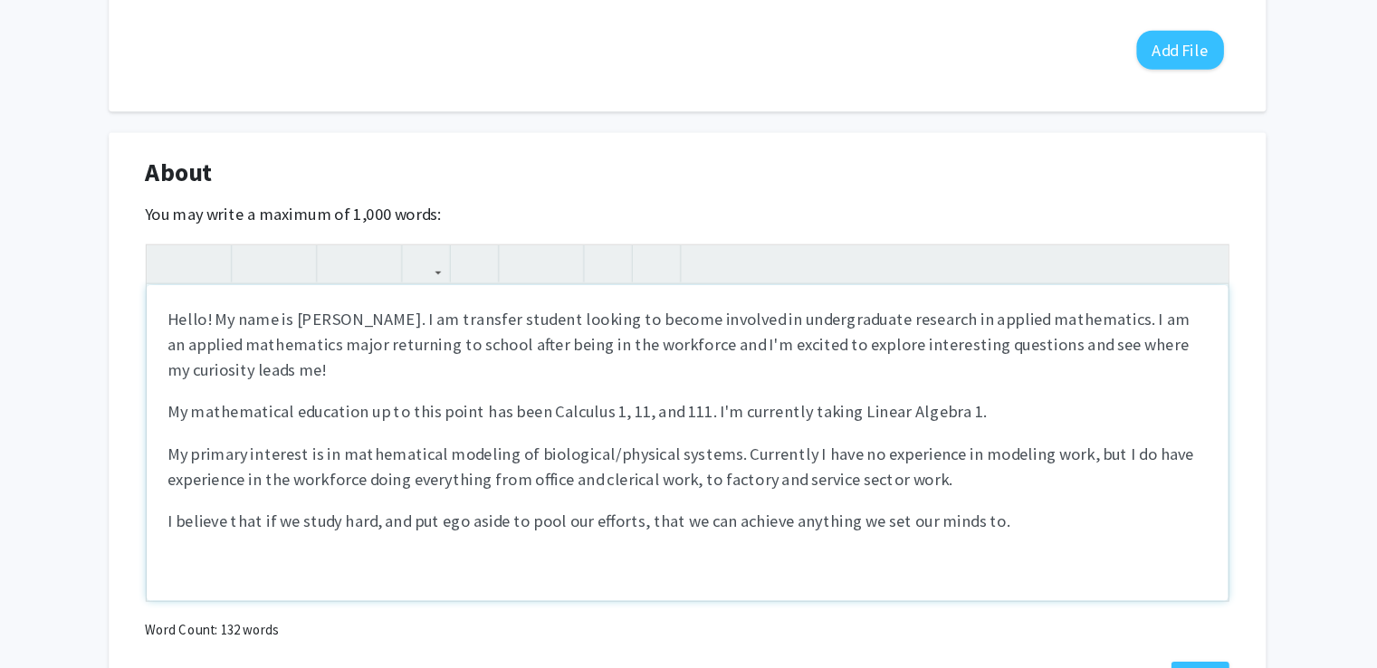
scroll to position [696, 0]
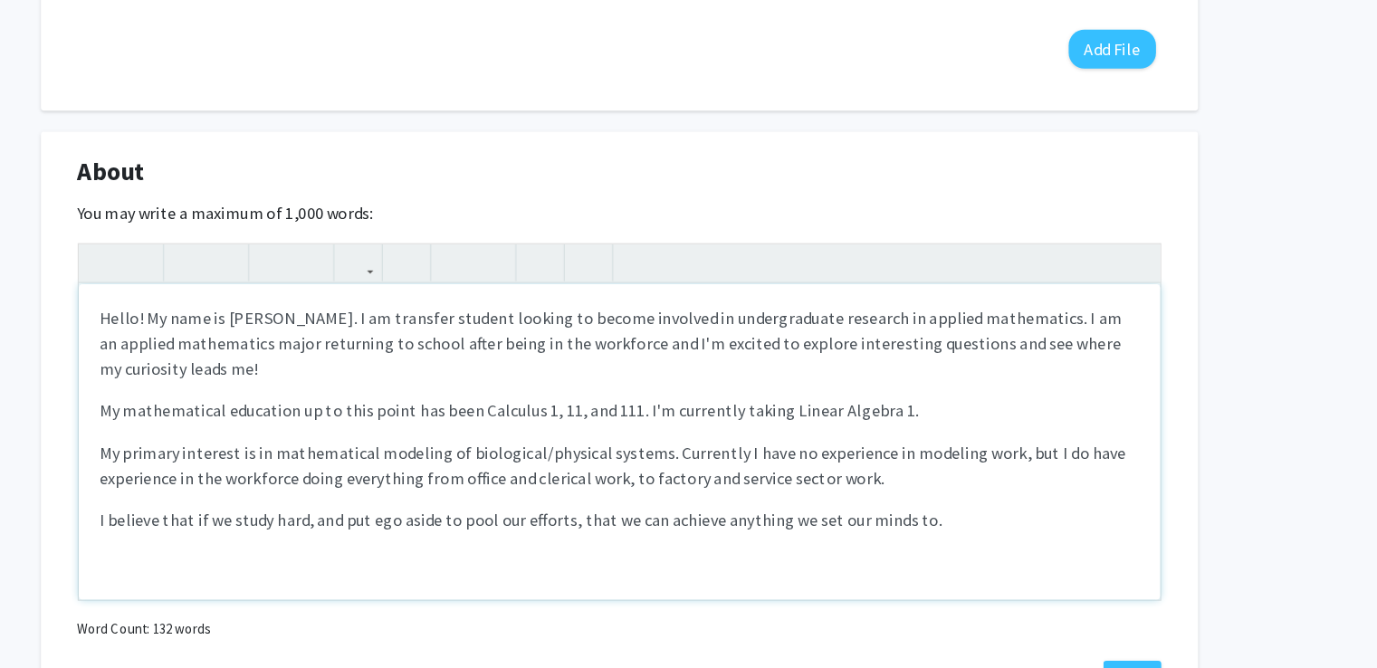
click at [498, 275] on p "Hello! My name is [PERSON_NAME]. I am transfer student looking to become involv…" at bounding box center [689, 298] width 894 height 65
click at [443, 272] on p "Hello! My name is [PERSON_NAME]. I am transfer student looking to become involv…" at bounding box center [689, 298] width 894 height 65
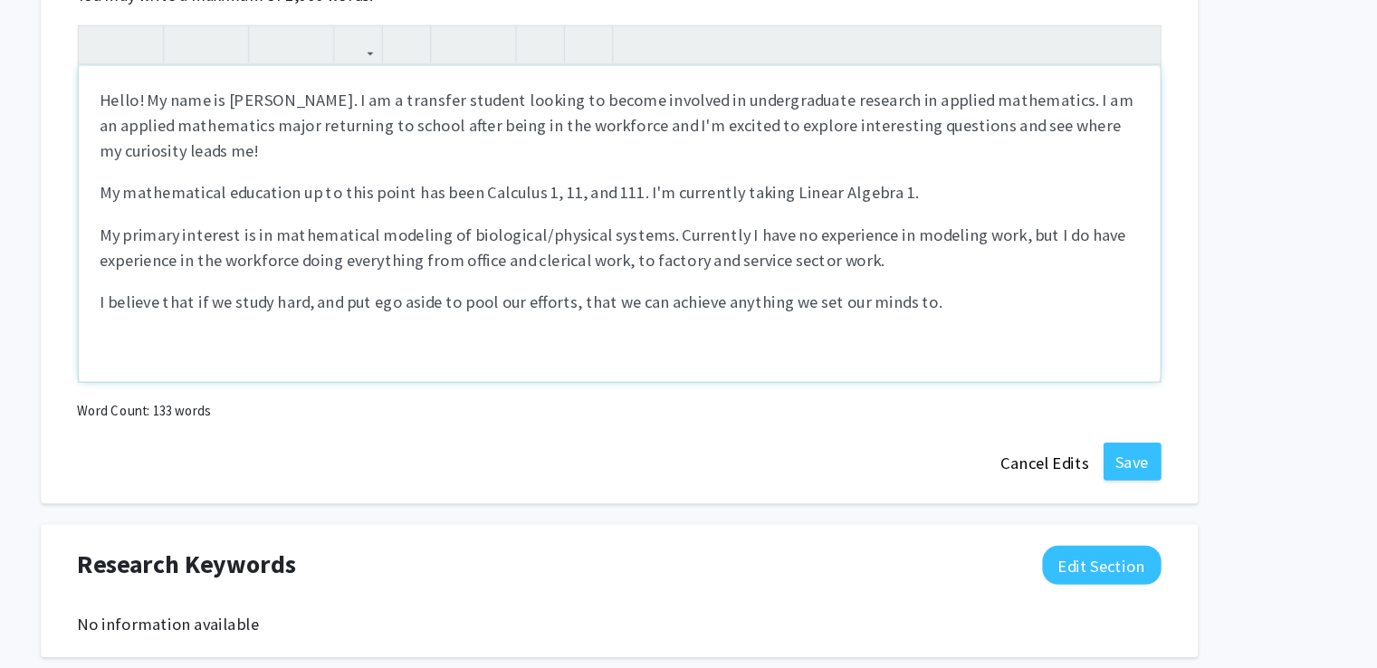
scroll to position [796, 0]
click at [997, 350] on p "I believe that if we study hard, and put ego aside to pool our efforts, that we…" at bounding box center [689, 351] width 894 height 22
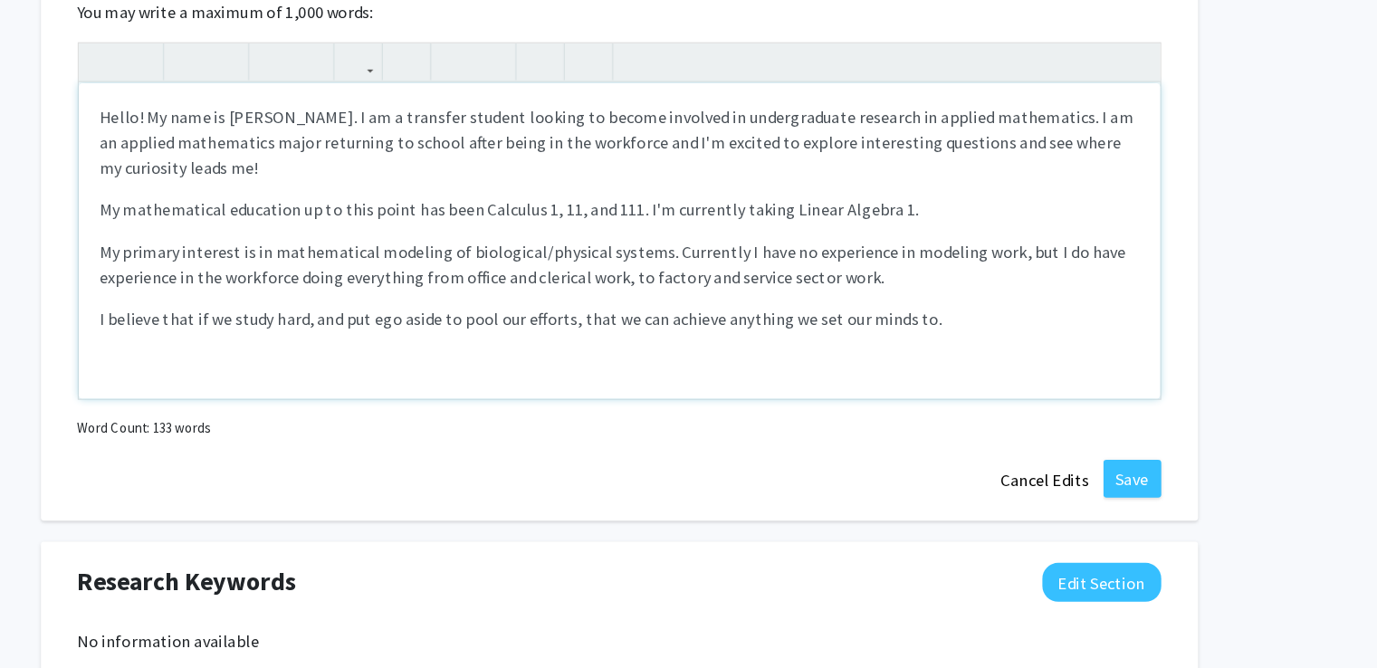
scroll to position [854, 0]
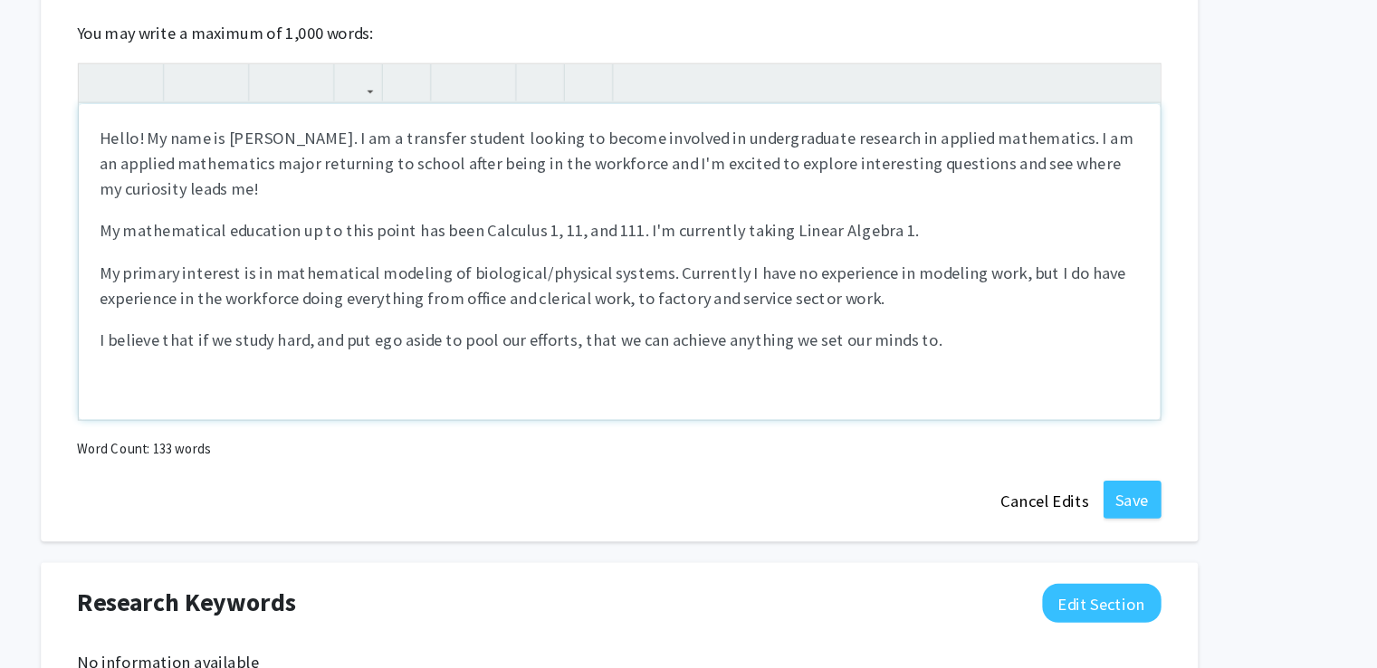
click at [723, 235] on p "My primary interest is in mathematical modeling of biological/physical systems.…" at bounding box center [689, 245] width 894 height 43
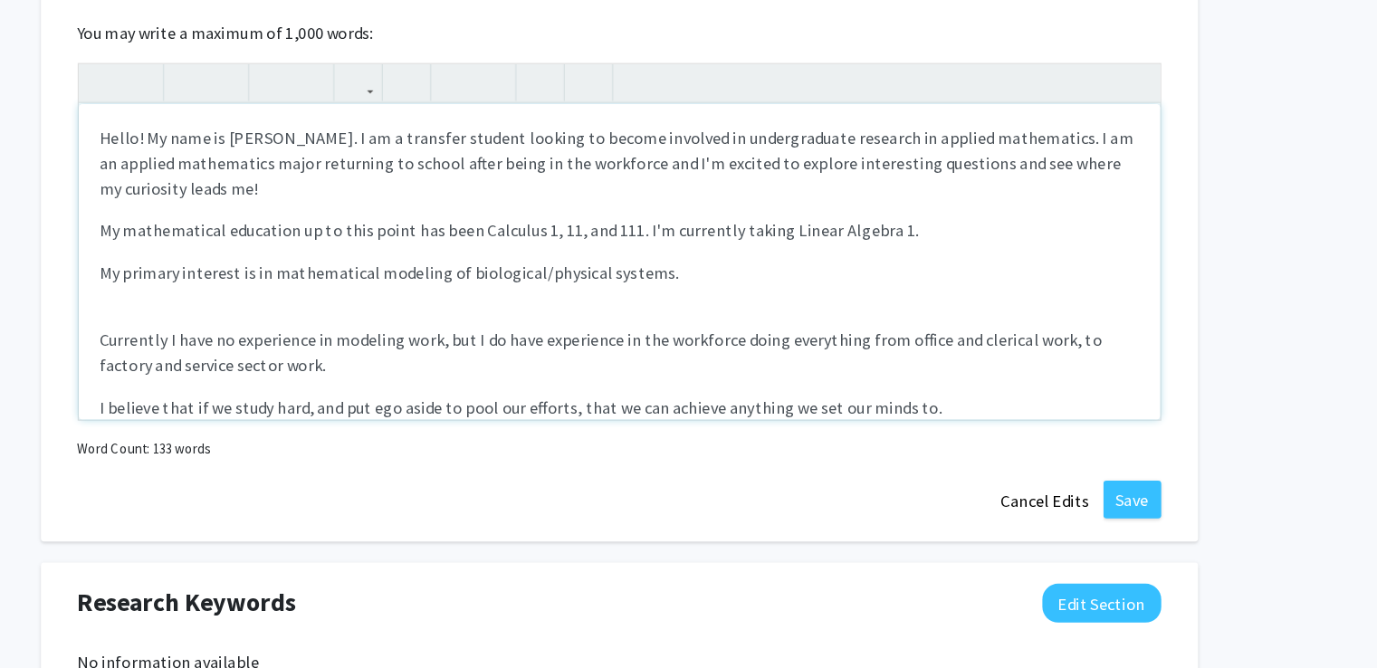
click at [759, 230] on p "My primary interest is in mathematical modeling of biological/physical systems." at bounding box center [689, 235] width 894 height 22
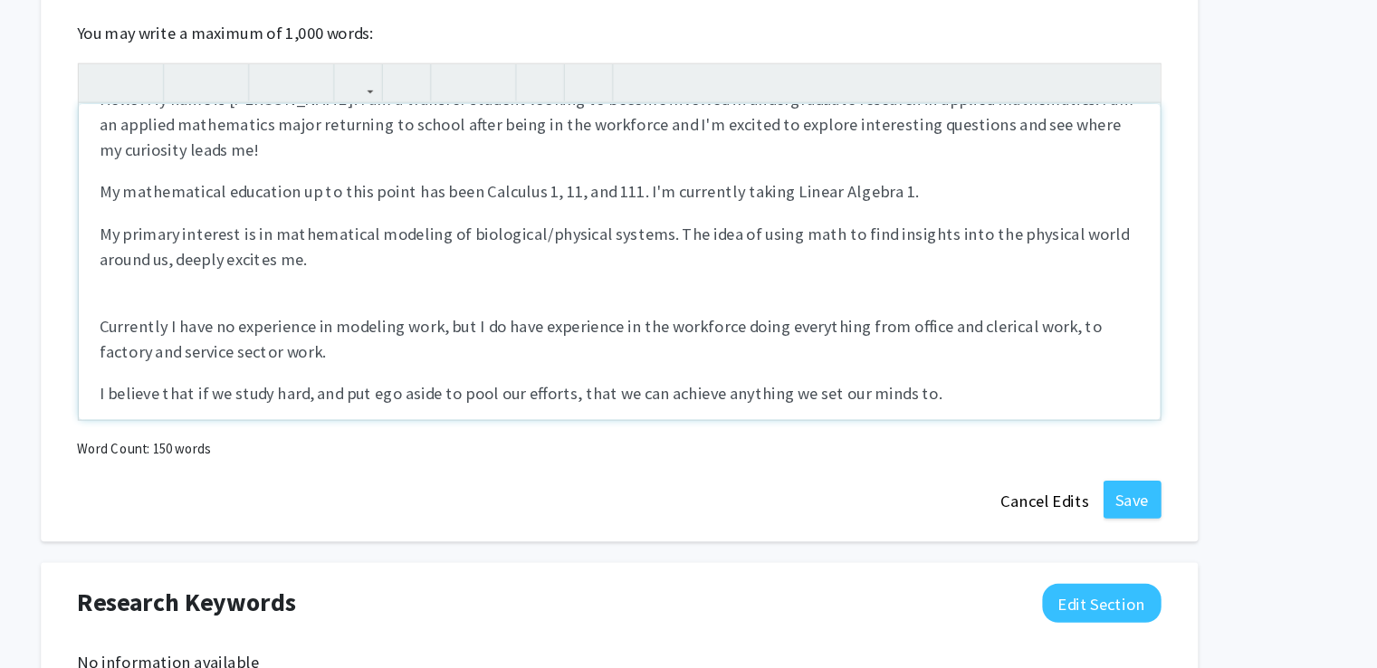
scroll to position [54, 0]
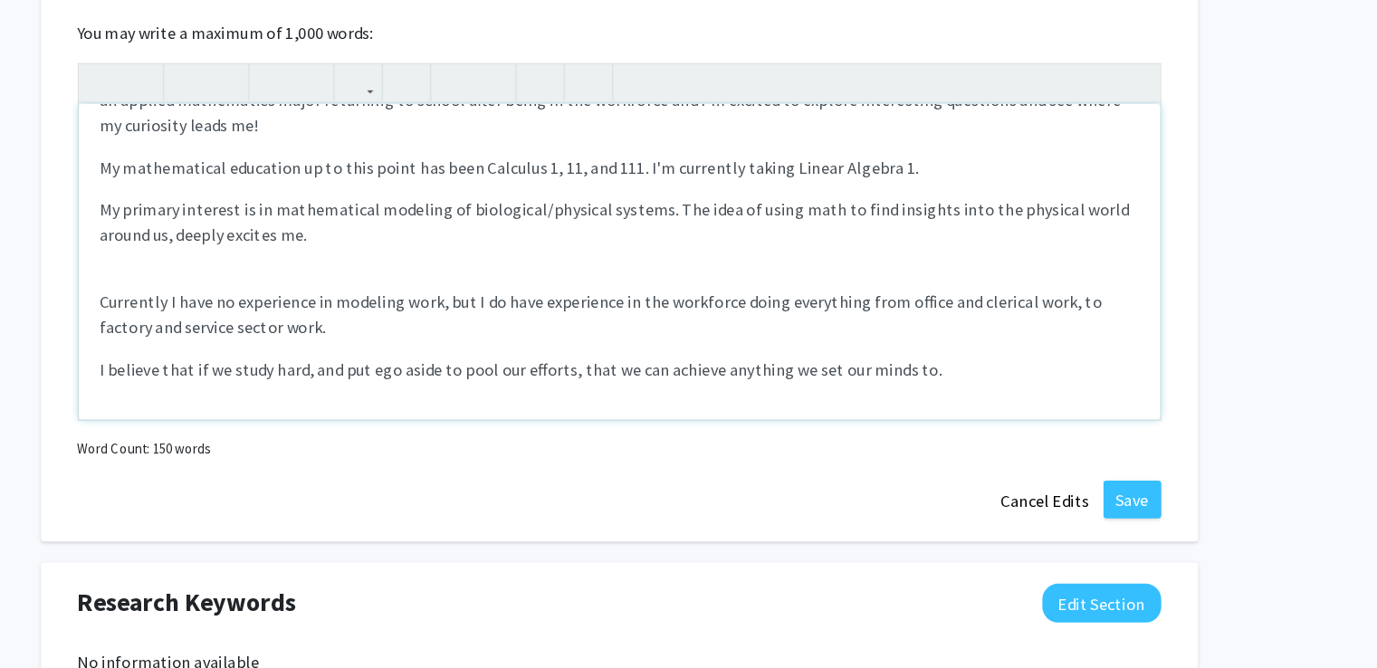
click at [310, 224] on div "Hello! My name is [PERSON_NAME]. I am a transfer student looking to become invo…" at bounding box center [689, 226] width 930 height 272
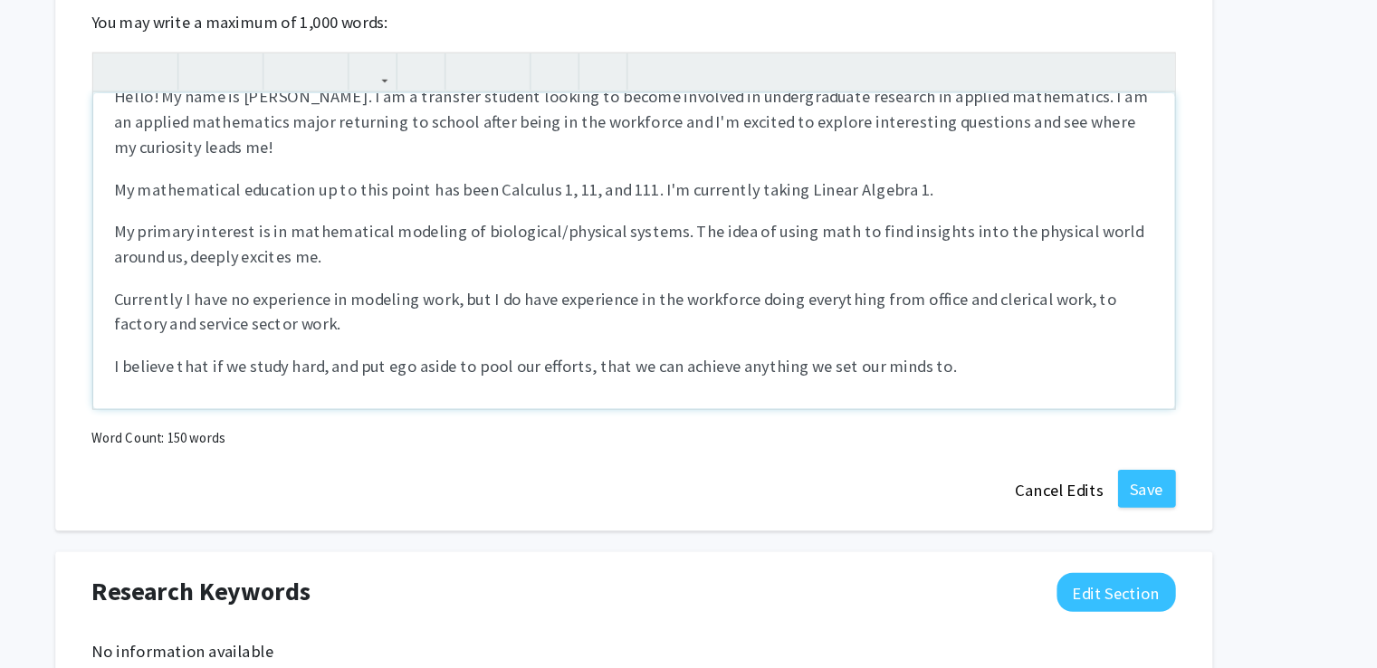
scroll to position [25, 0]
click at [459, 279] on p "Currently I have no experience in modeling work, but I do have experience in th…" at bounding box center [689, 268] width 894 height 43
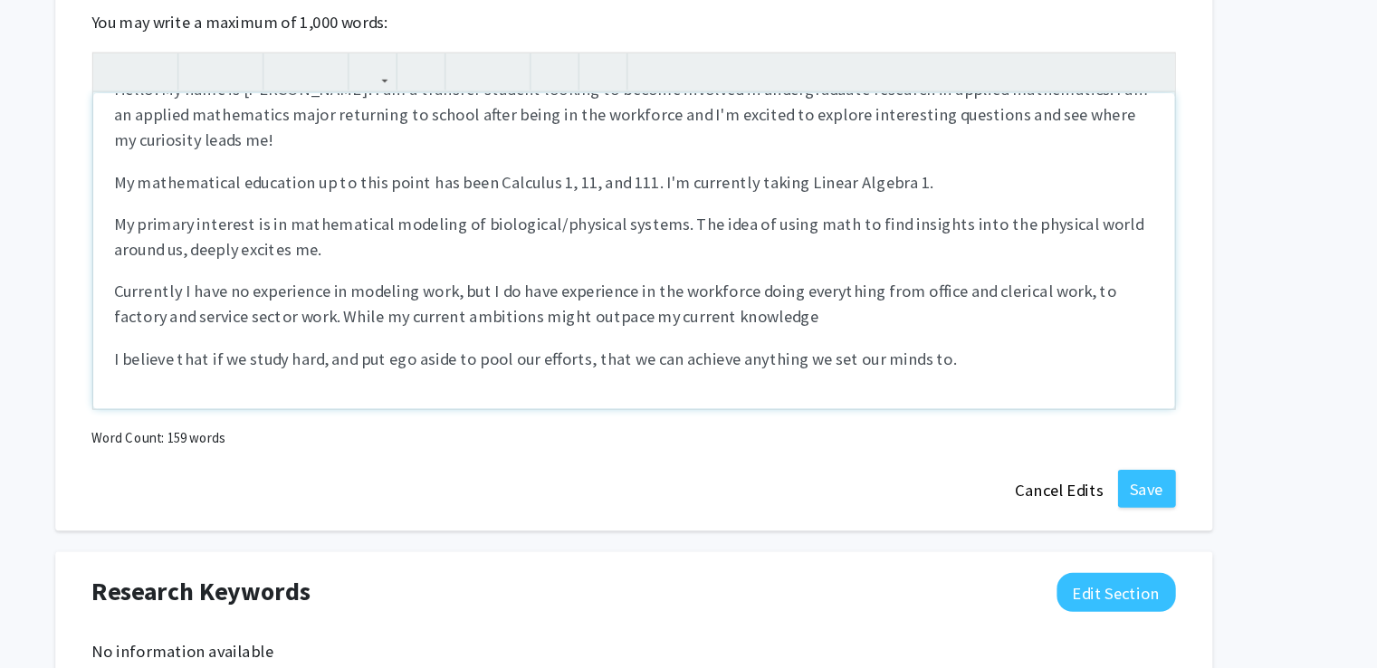
click at [829, 271] on p "Currently I have no experience in modeling work, but I do have experience in th…" at bounding box center [689, 261] width 894 height 43
click at [906, 274] on p "Currently I have no experience in modeling work, but I do have experience in th…" at bounding box center [689, 261] width 894 height 43
click at [1063, 279] on p "Currently I have no experience in modeling work, but I do have experience in th…" at bounding box center [689, 261] width 894 height 43
click at [881, 272] on p "Currently I have no experience in modeling work, but I do have experience in th…" at bounding box center [689, 261] width 894 height 43
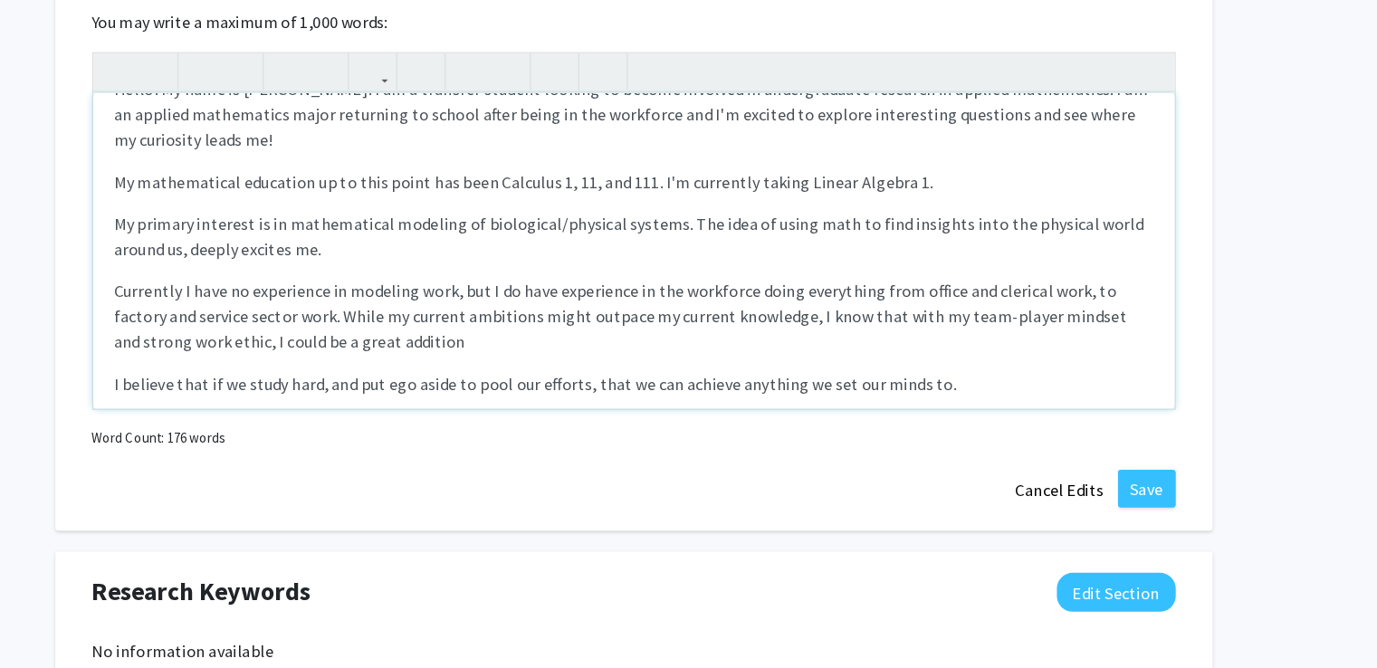
click at [538, 287] on p "Currently I have no experience in modeling work, but I do have experience in th…" at bounding box center [689, 272] width 894 height 65
type textarea "<p>Hello! My name is [PERSON_NAME]. I am a transfer student looking to become i…"
click at [360, 270] on p "Currently I have no experience in modeling work, but I do have experience in th…" at bounding box center [689, 272] width 894 height 65
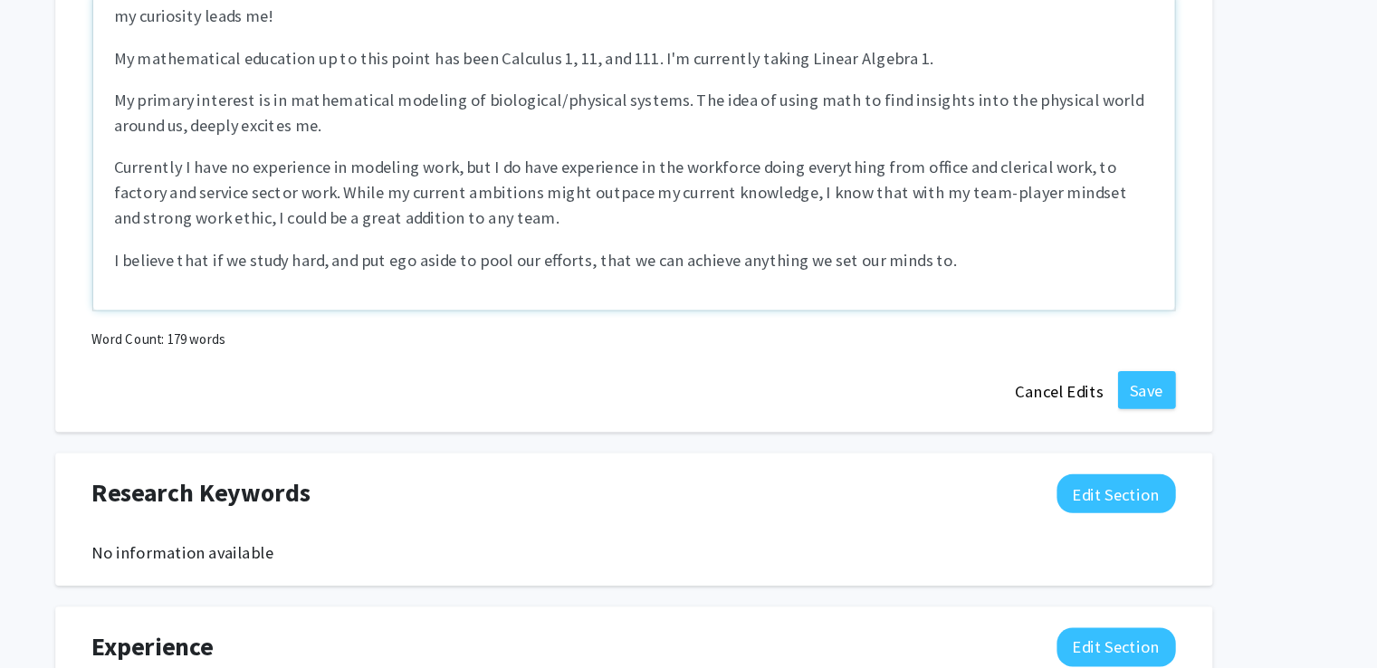
scroll to position [863, 0]
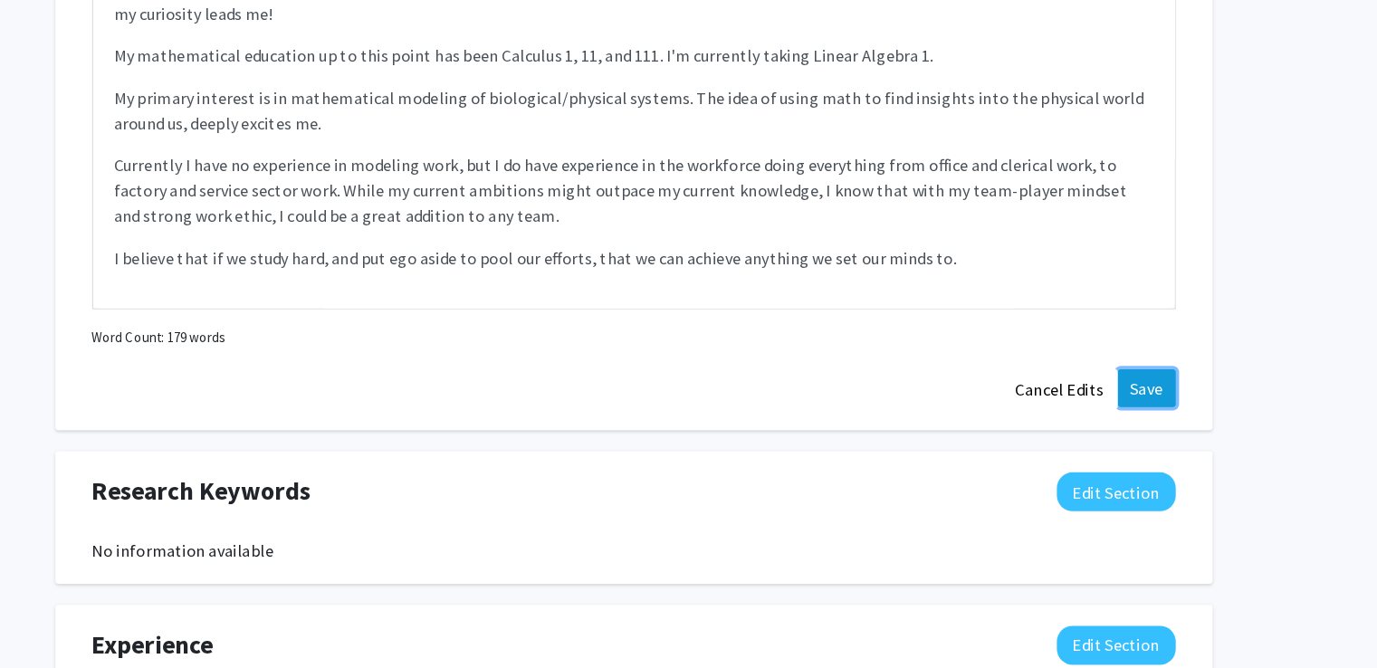
click at [1132, 415] on button "Save" at bounding box center [1130, 421] width 50 height 33
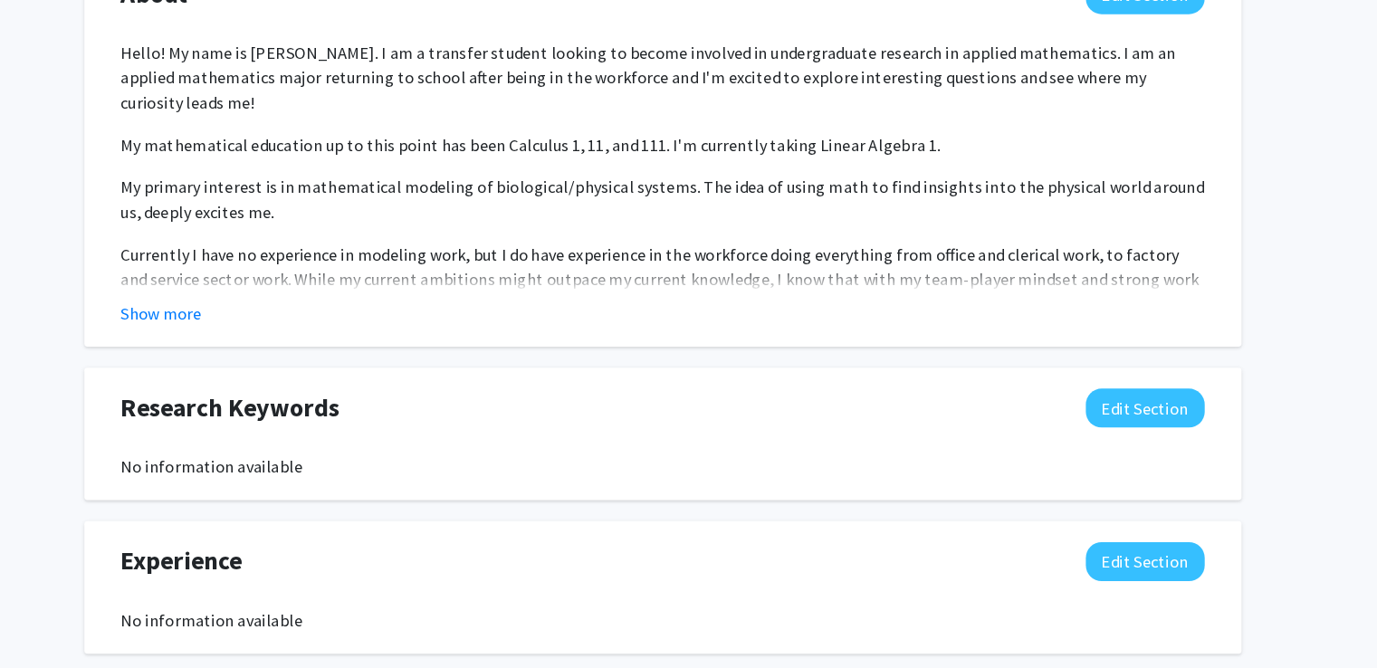
scroll to position [759, 0]
click at [251, 355] on button "Show more" at bounding box center [258, 362] width 70 height 22
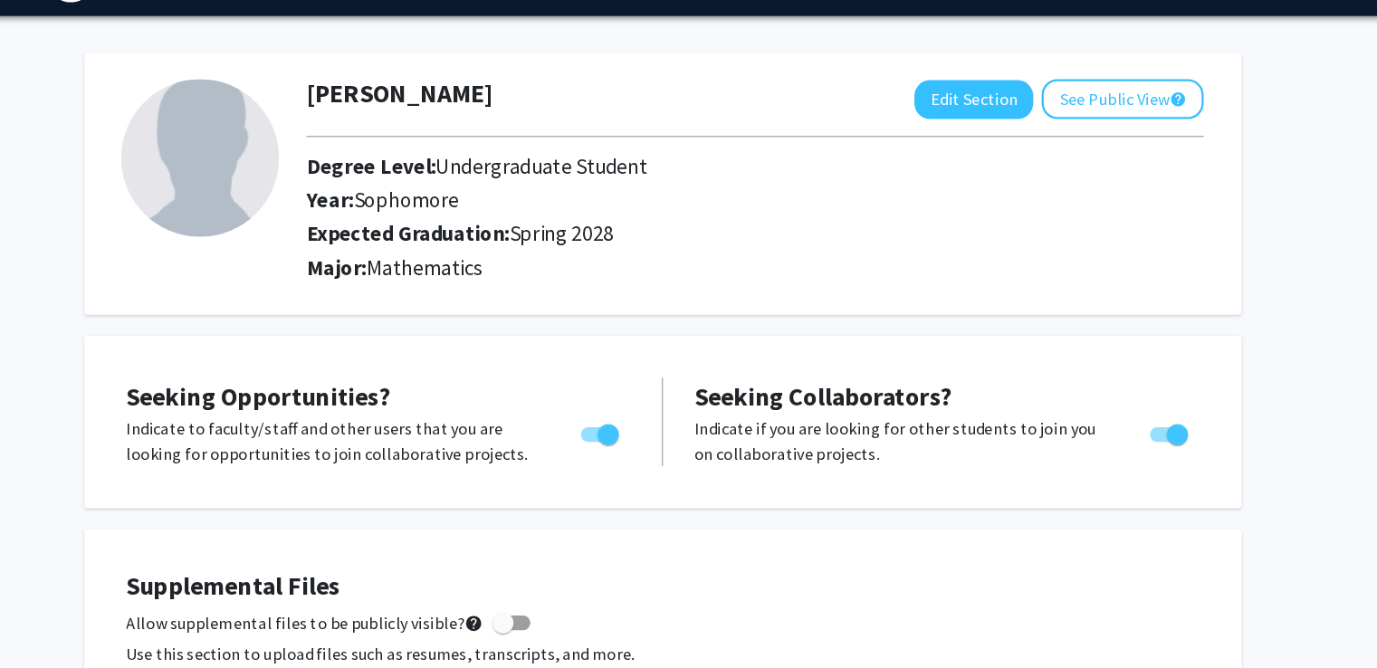
scroll to position [0, 0]
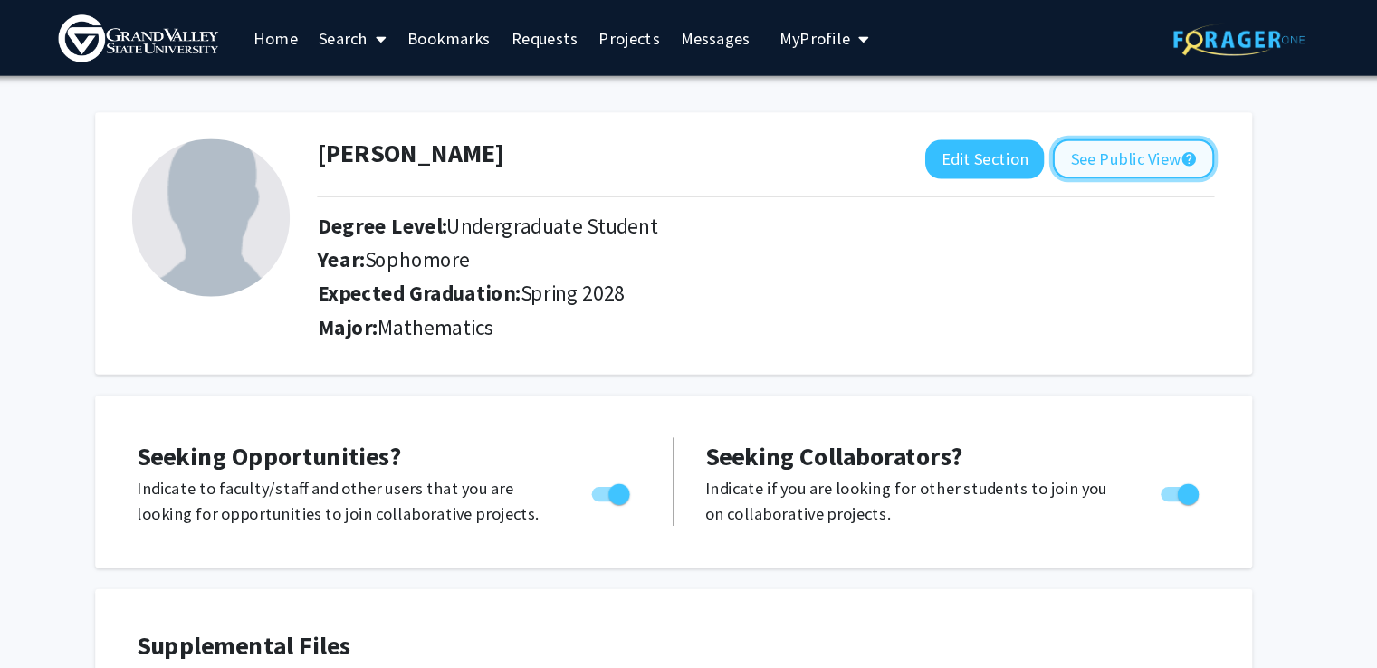
click at [1098, 140] on button "See Public View help" at bounding box center [1084, 136] width 139 height 34
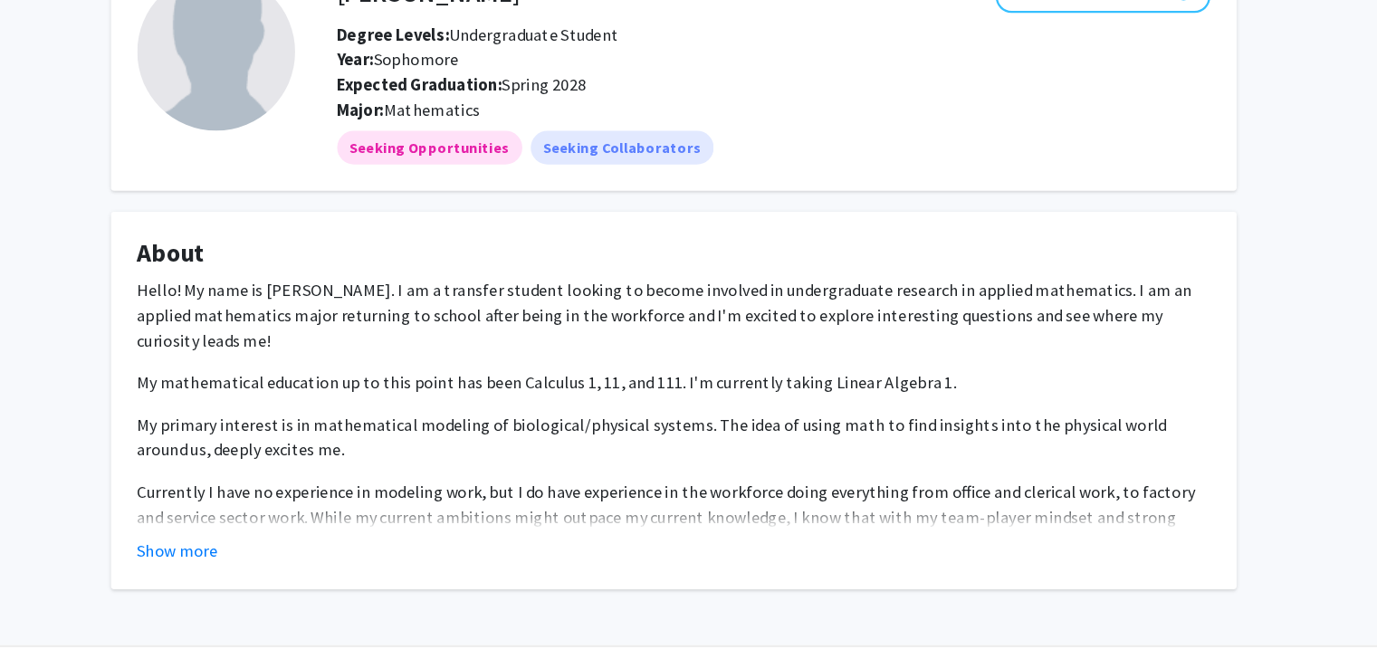
scroll to position [33, 0]
click at [263, 561] on button "Show more" at bounding box center [262, 566] width 70 height 22
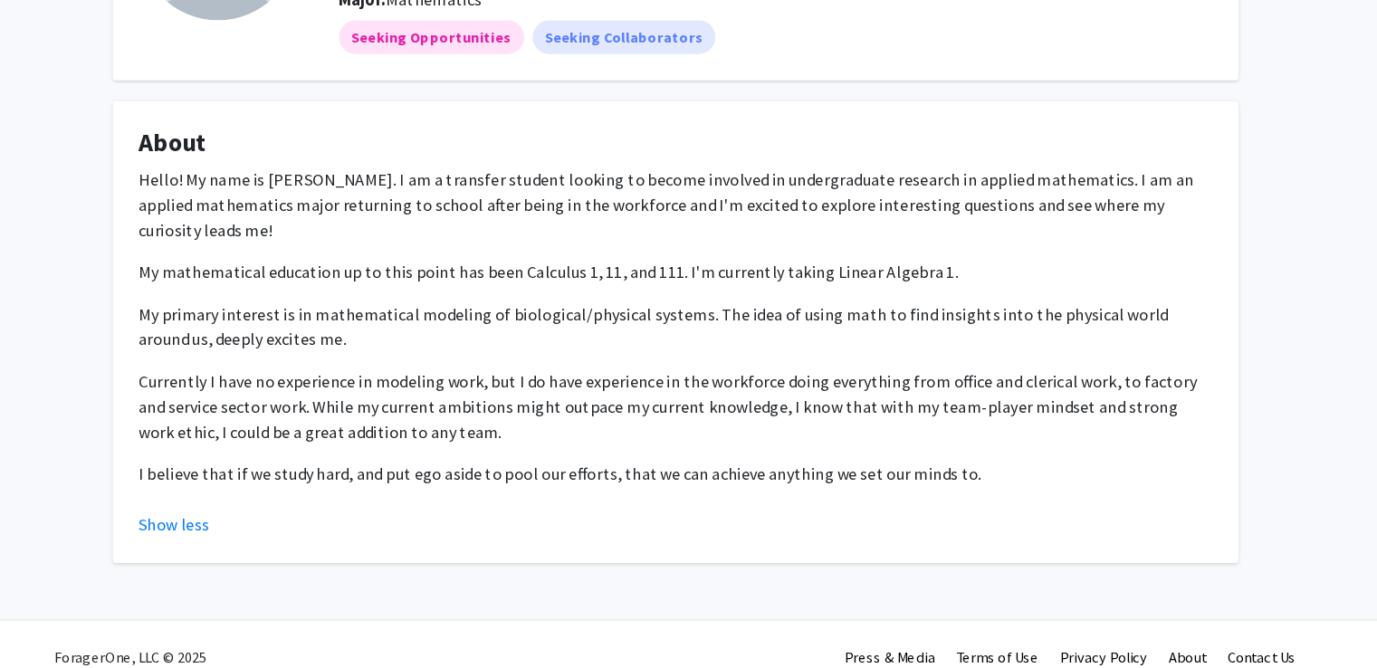
scroll to position [0, 0]
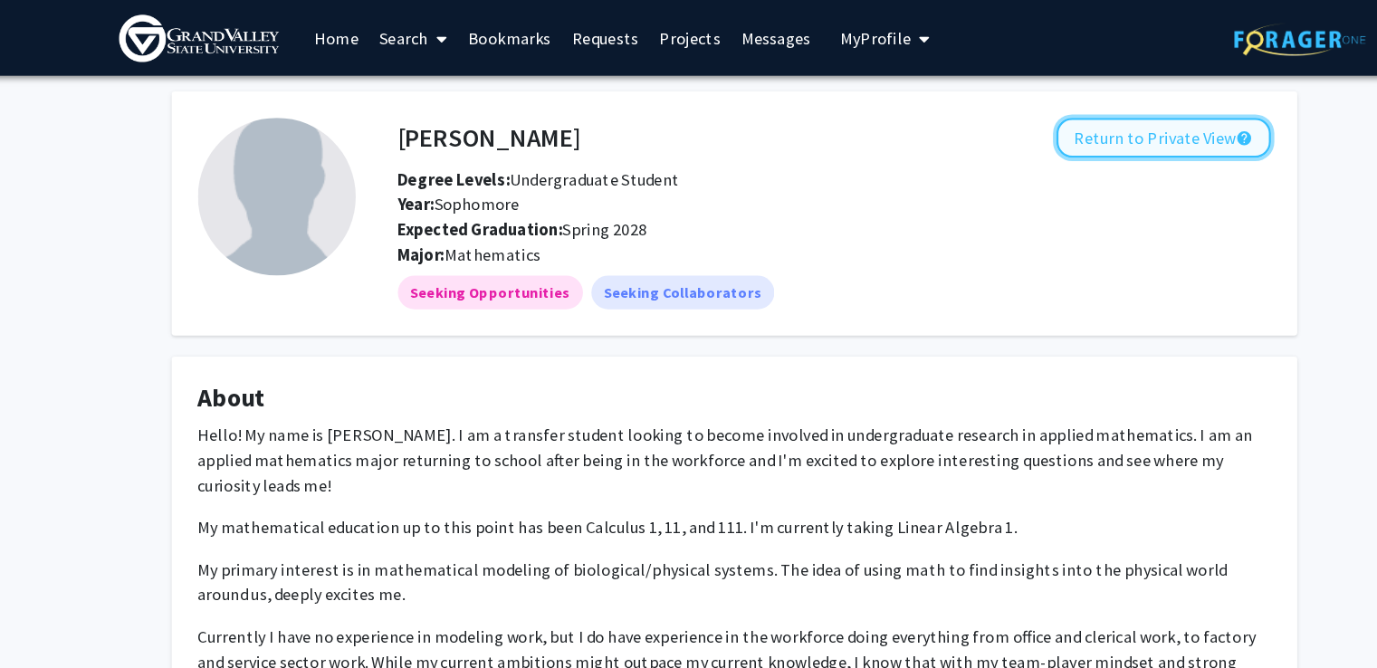
click at [1027, 107] on button "Return to Private View help" at bounding box center [1058, 118] width 185 height 34
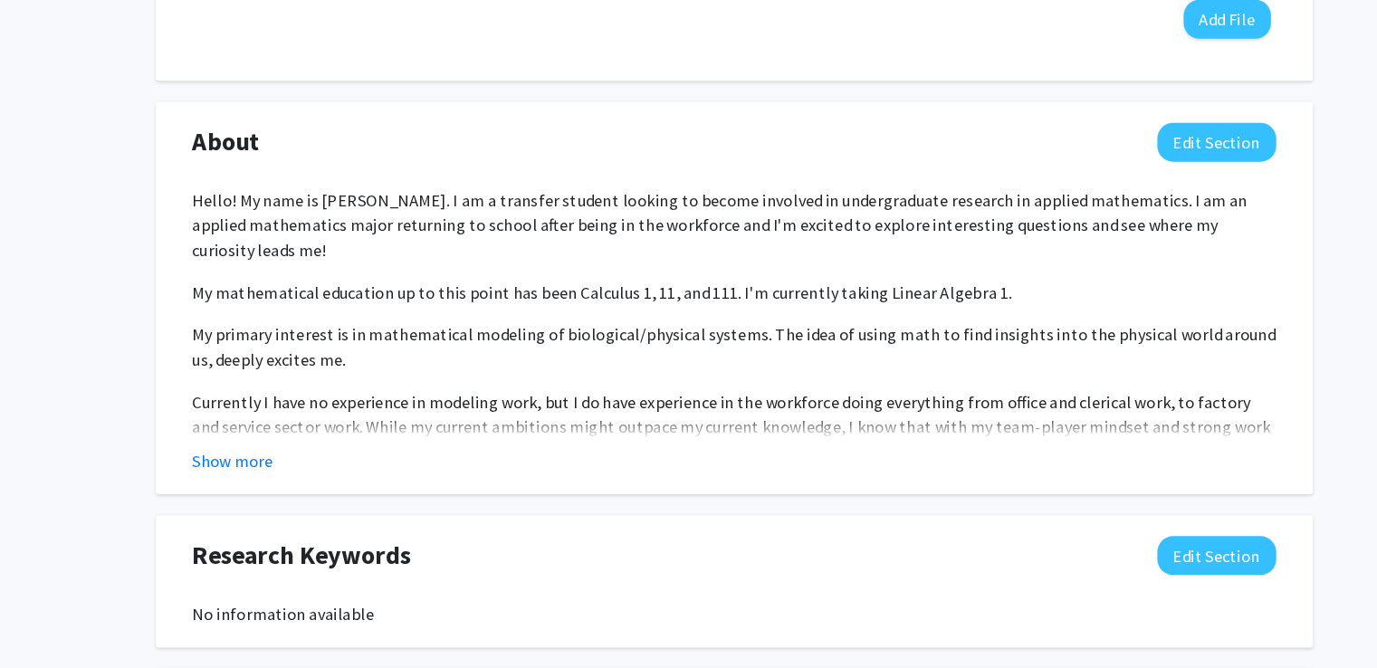
scroll to position [634, 0]
click at [1144, 368] on p "My primary interest is in mathematical modeling of biological/physical systems.…" at bounding box center [689, 389] width 932 height 43
click at [1137, 368] on p "My primary interest is in mathematical modeling of biological/physical systems.…" at bounding box center [689, 389] width 932 height 43
click at [1138, 368] on p "My primary interest is in mathematical modeling of biological/physical systems.…" at bounding box center [689, 389] width 932 height 43
click at [1136, 368] on p "My primary interest is in mathematical modeling of biological/physical systems.…" at bounding box center [689, 389] width 932 height 43
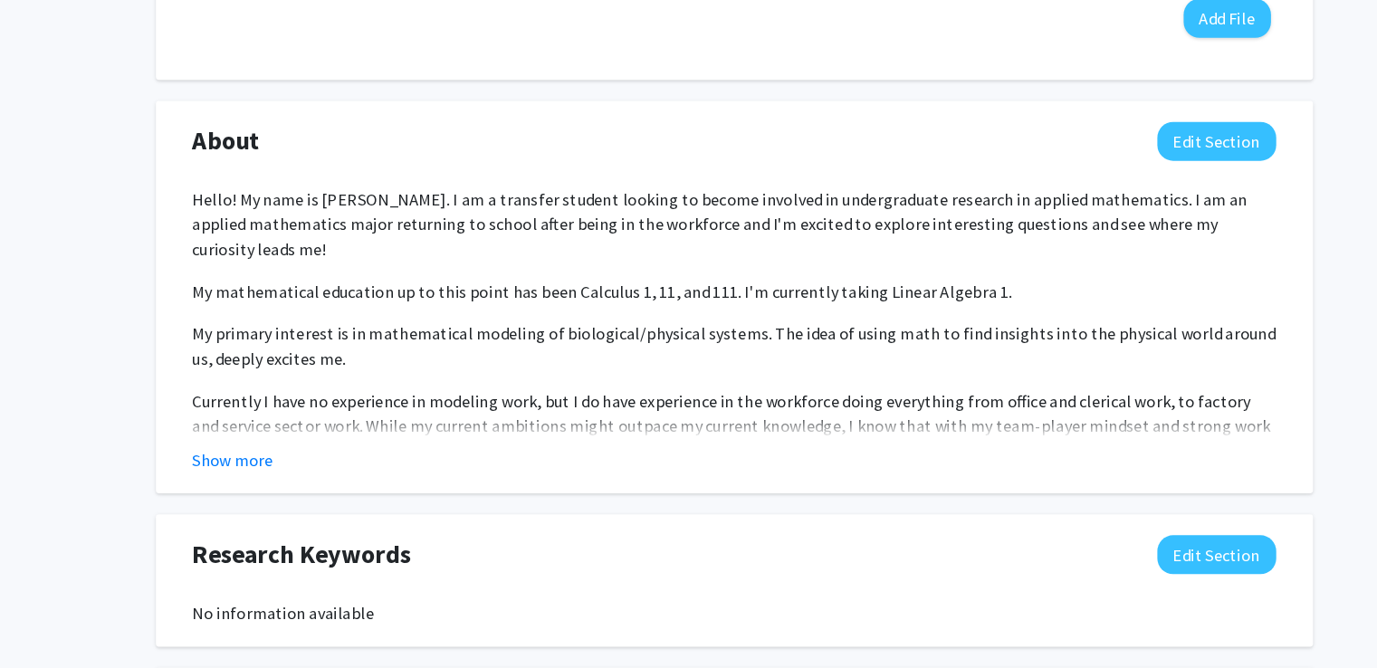
click at [1141, 368] on p "My primary interest is in mathematical modeling of biological/physical systems.…" at bounding box center [689, 389] width 932 height 43
click at [1140, 368] on p "My primary interest is in mathematical modeling of biological/physical systems.…" at bounding box center [689, 389] width 932 height 43
click at [1111, 368] on p "My primary interest is in mathematical modeling of biological/physical systems.…" at bounding box center [689, 389] width 932 height 43
click at [1087, 211] on button "Edit Section" at bounding box center [1104, 213] width 102 height 33
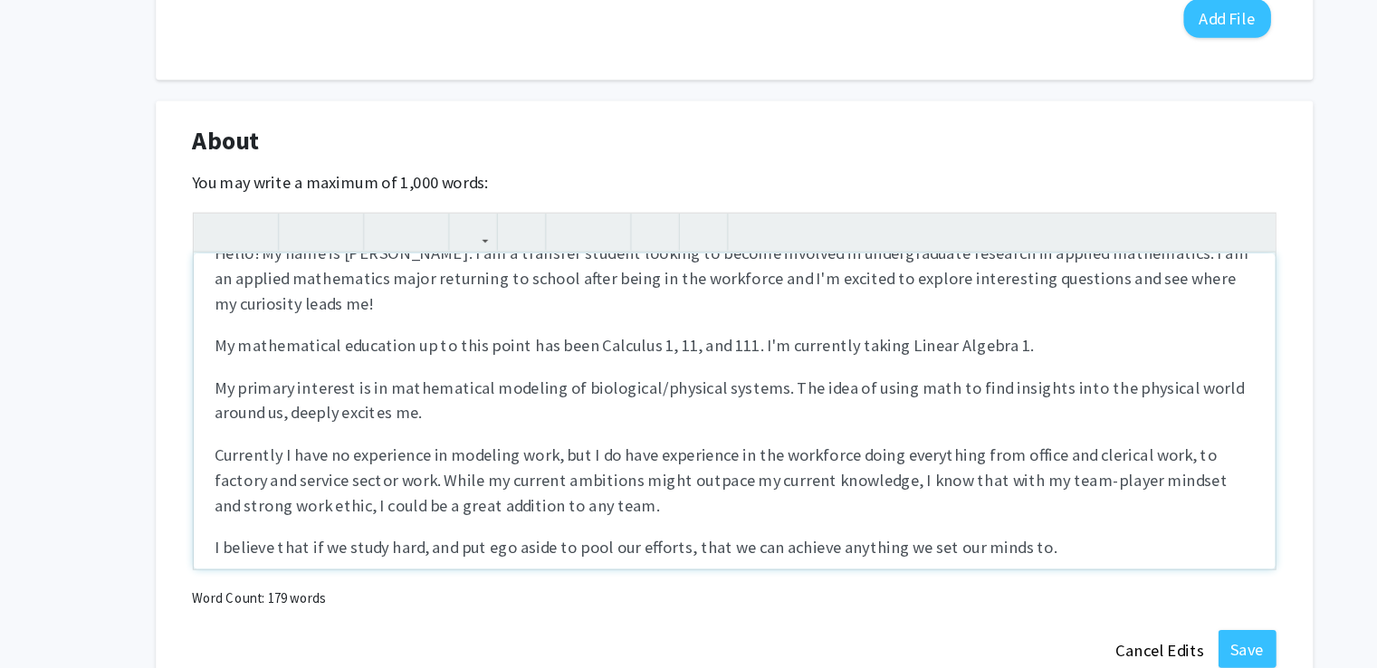
scroll to position [54, 0]
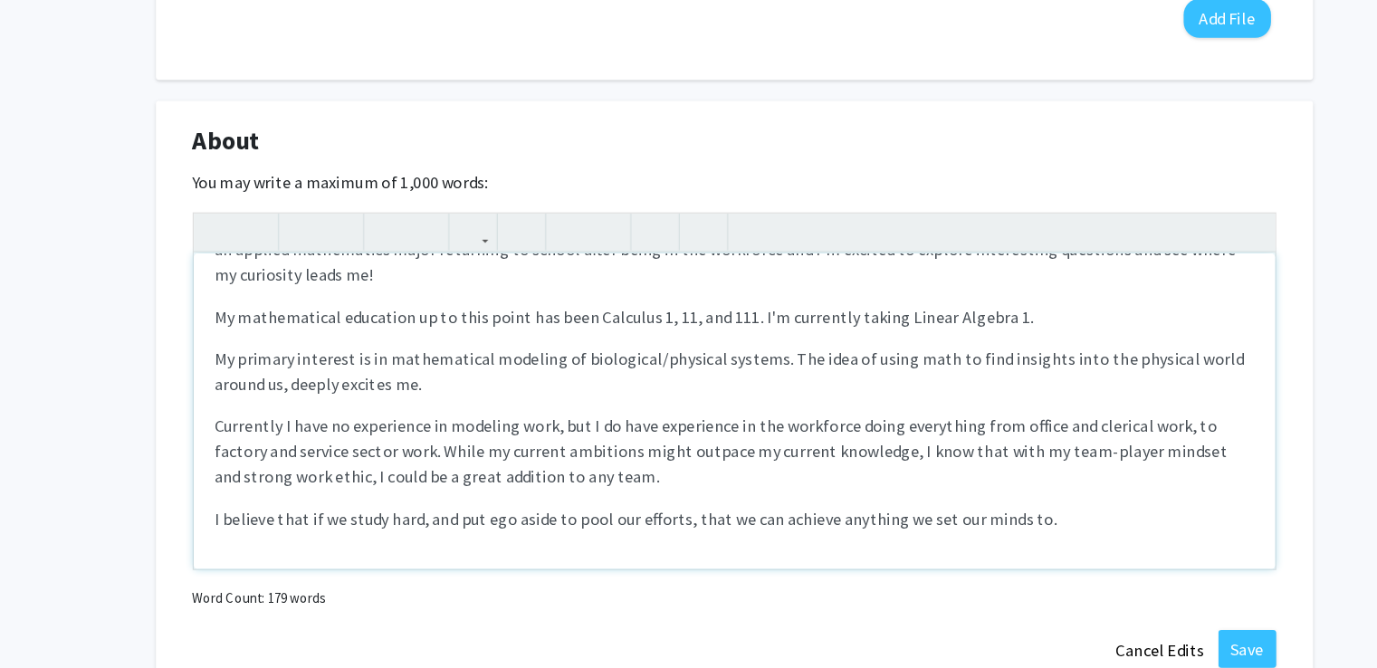
click at [304, 418] on p "My primary interest is in mathematical modeling of biological/physical systems.…" at bounding box center [689, 411] width 894 height 43
type textarea "<p>Hello! My name is [PERSON_NAME]. I am a transfer student looking to become i…"
click at [1136, 644] on button "Save" at bounding box center [1130, 650] width 50 height 33
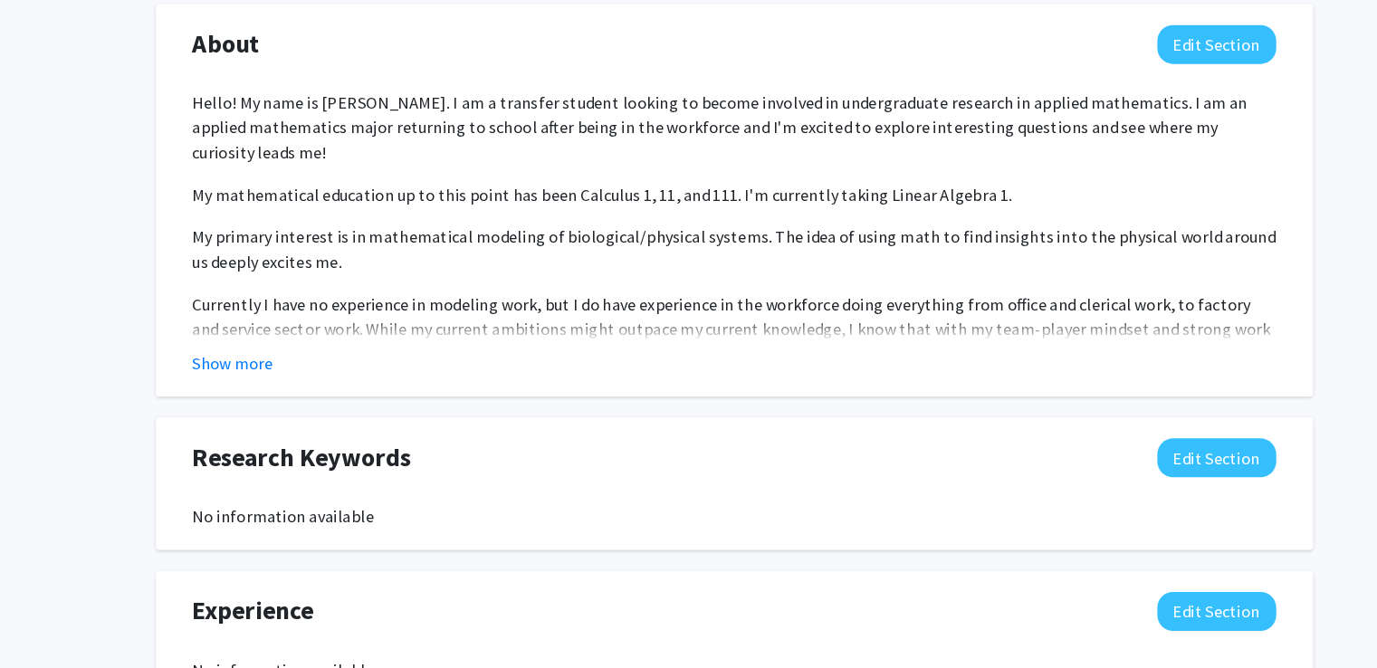
scroll to position [716, 0]
click at [270, 394] on button "Show more" at bounding box center [258, 405] width 70 height 22
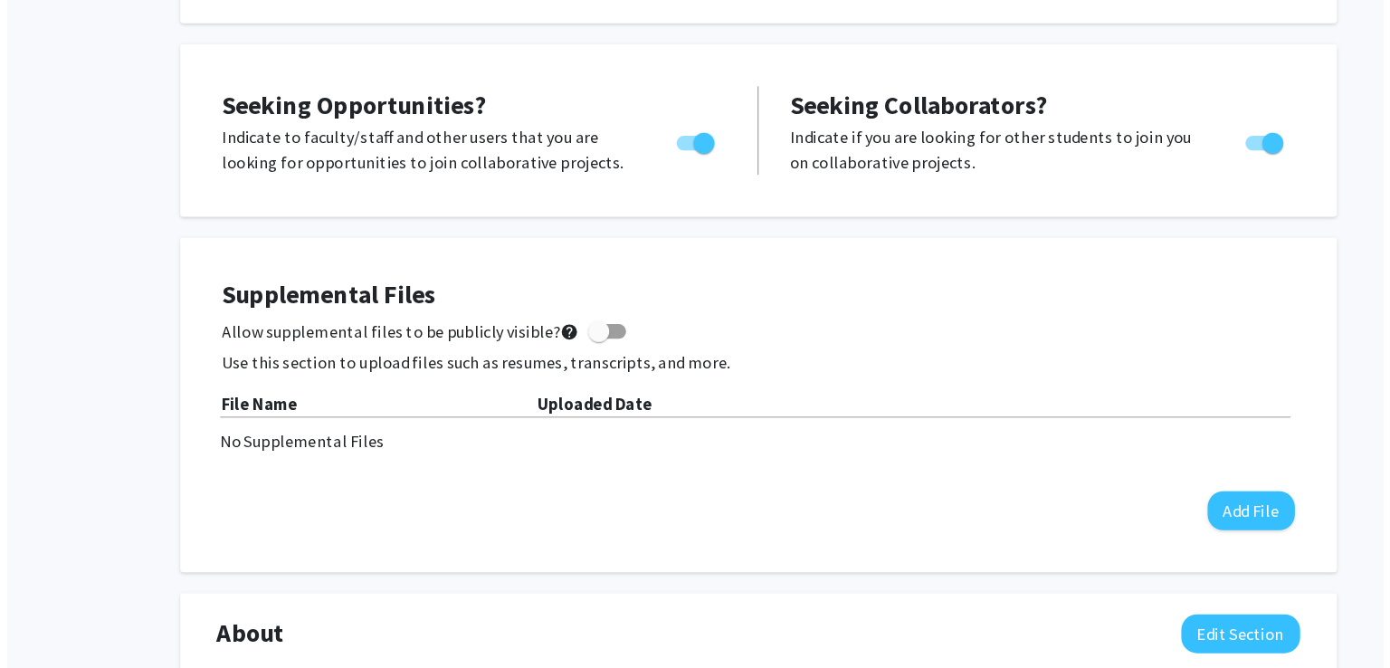
scroll to position [0, 0]
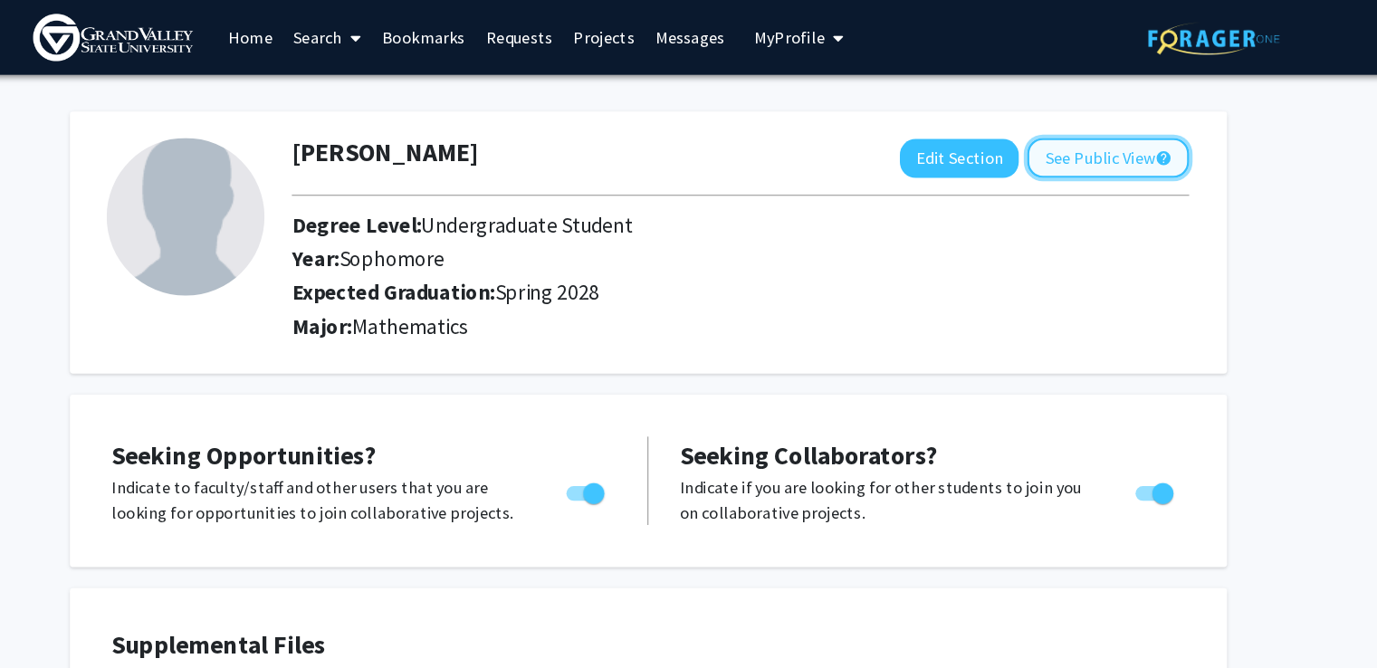
click at [1085, 146] on button "See Public View help" at bounding box center [1084, 136] width 139 height 34
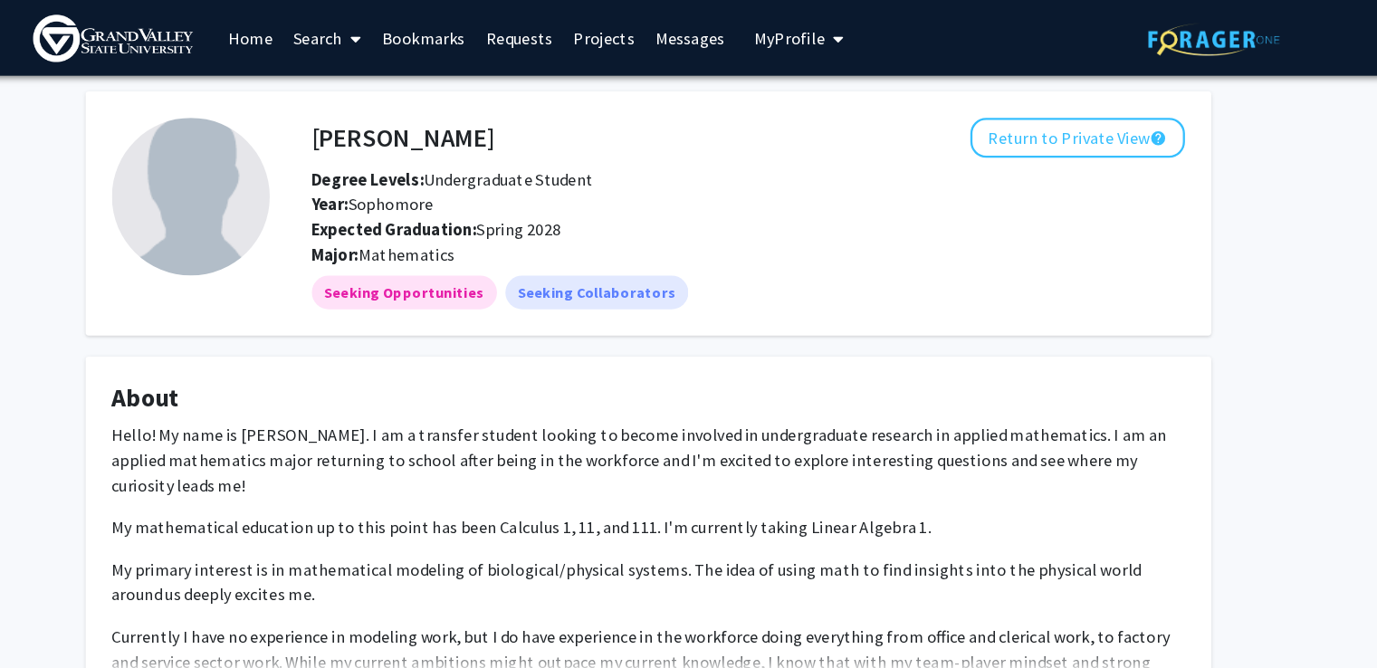
click at [428, 36] on span at bounding box center [433, 33] width 16 height 63
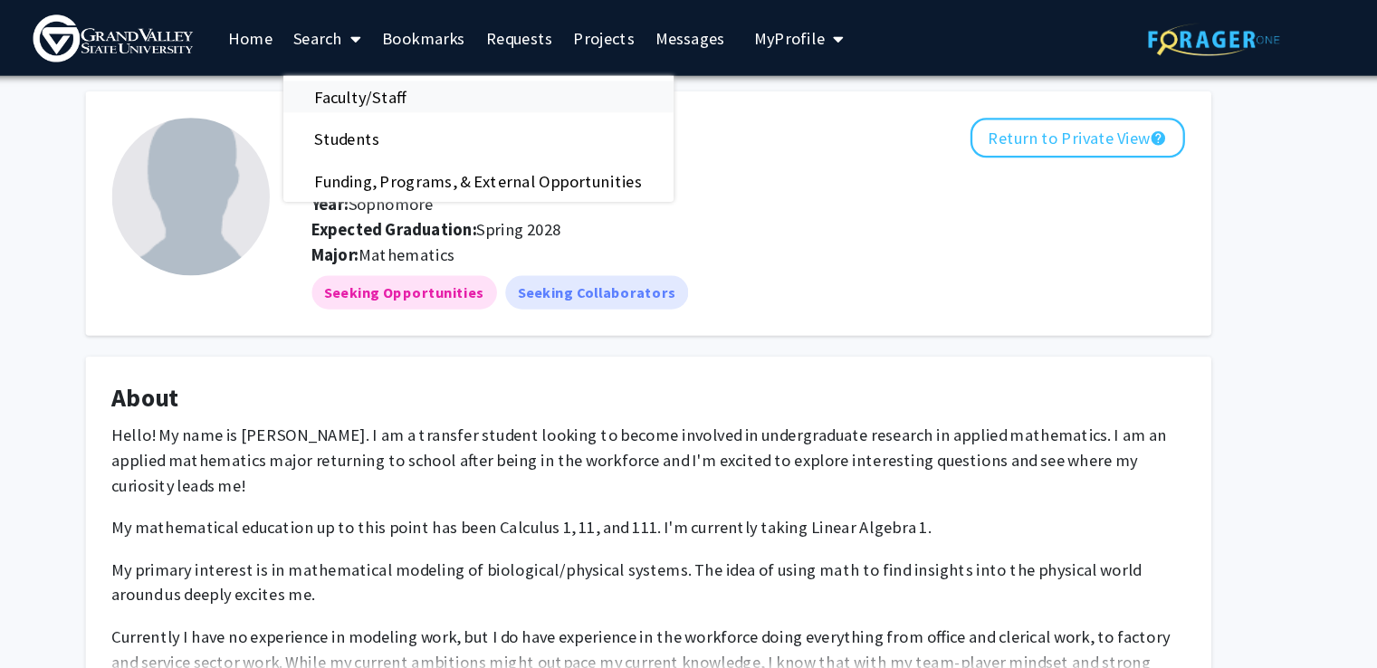
click at [471, 84] on span "Faculty/Staff" at bounding box center [441, 83] width 133 height 36
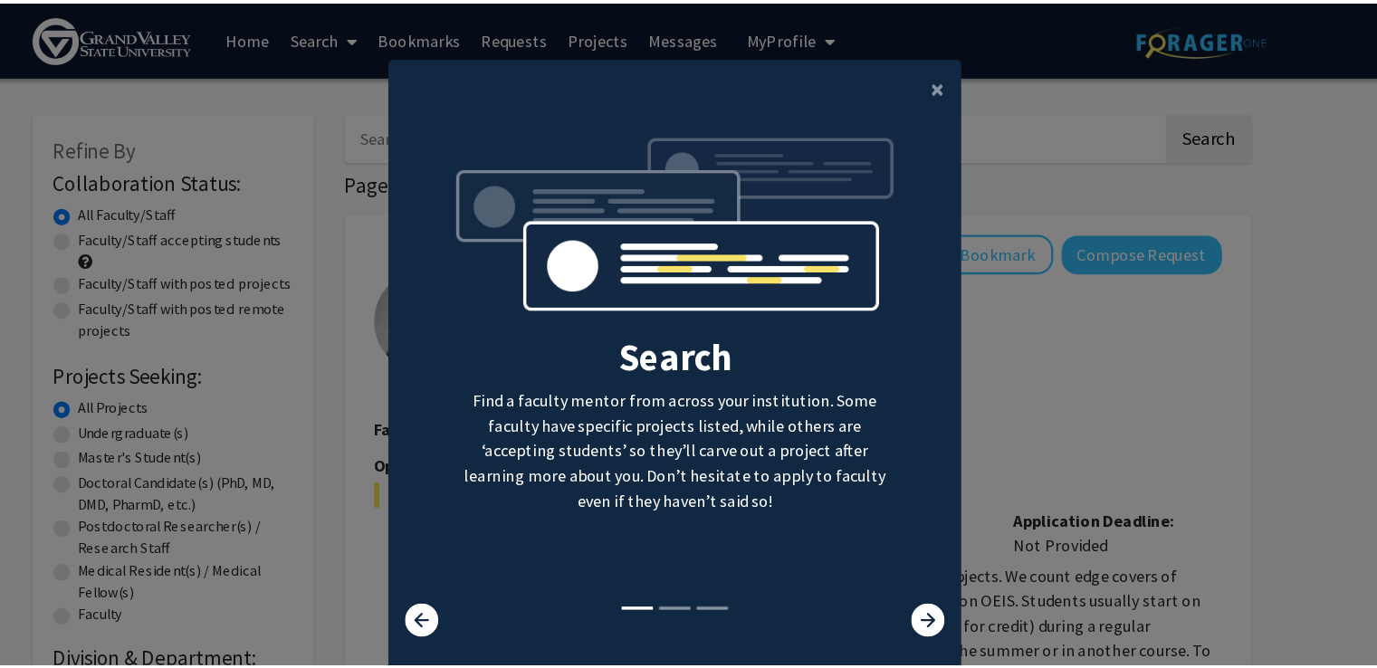
scroll to position [18, 0]
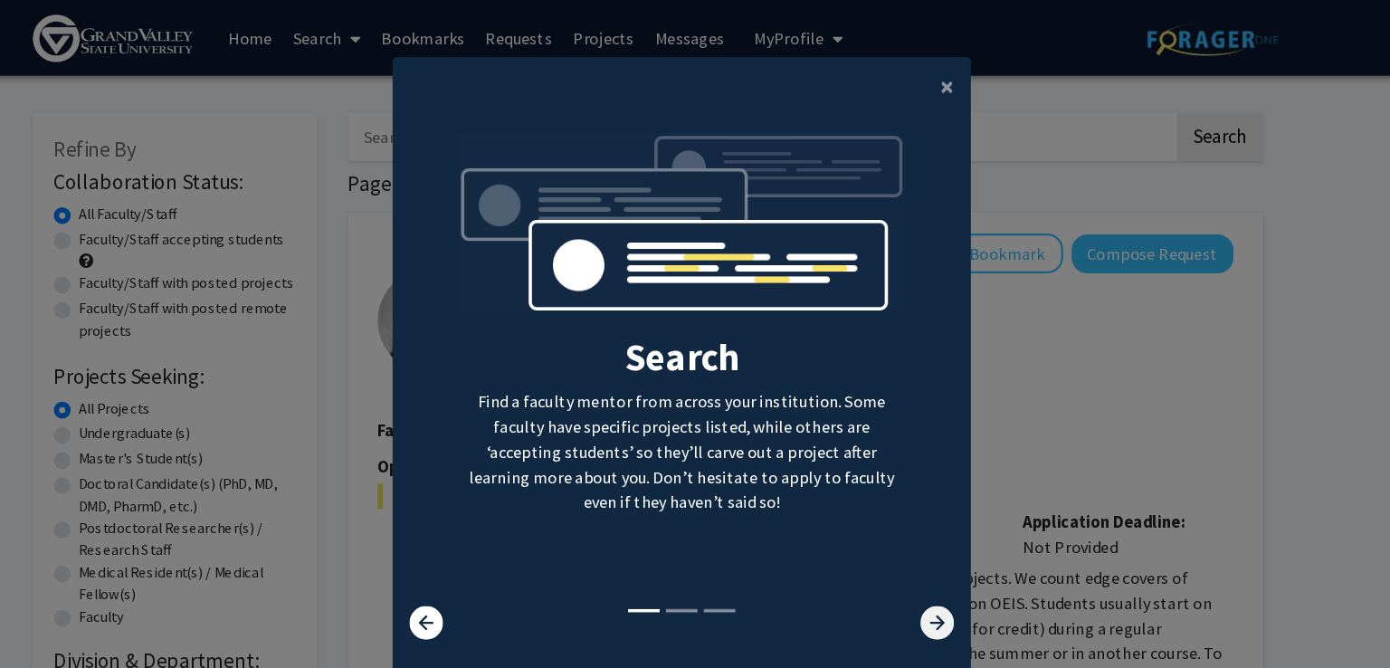
click at [928, 529] on icon at bounding box center [937, 535] width 29 height 29
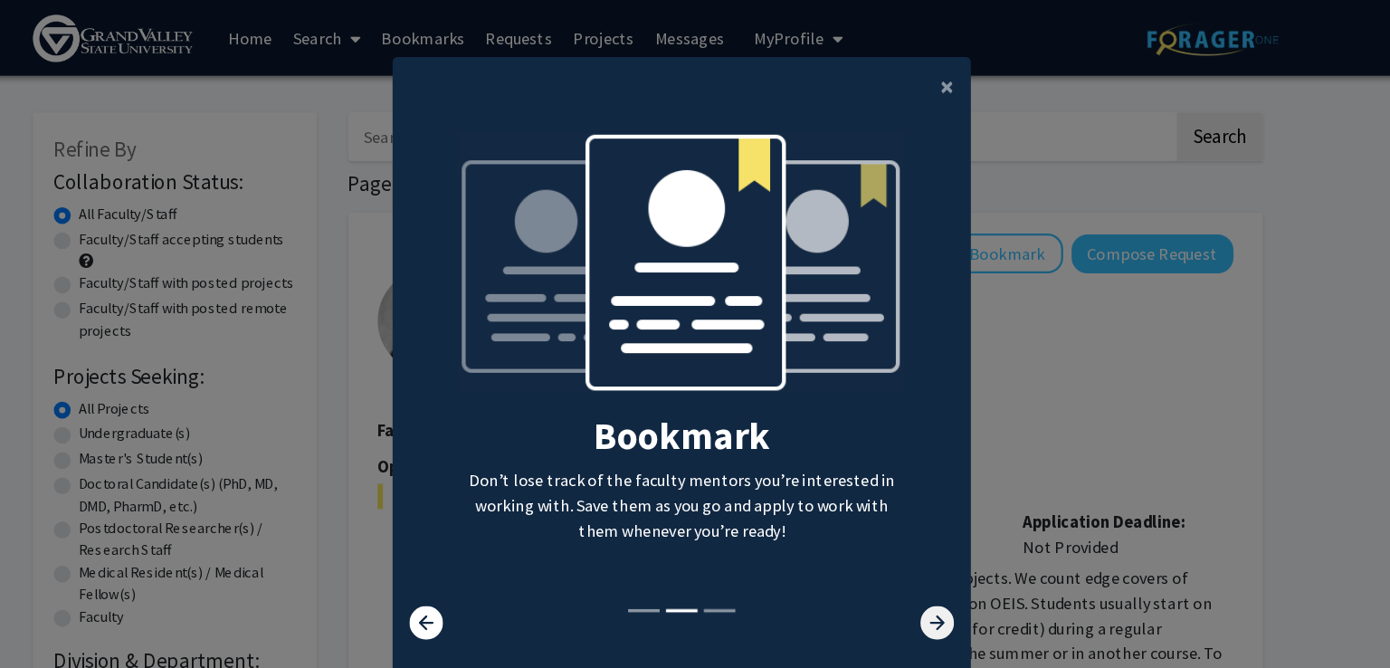
click at [930, 529] on icon at bounding box center [937, 535] width 29 height 29
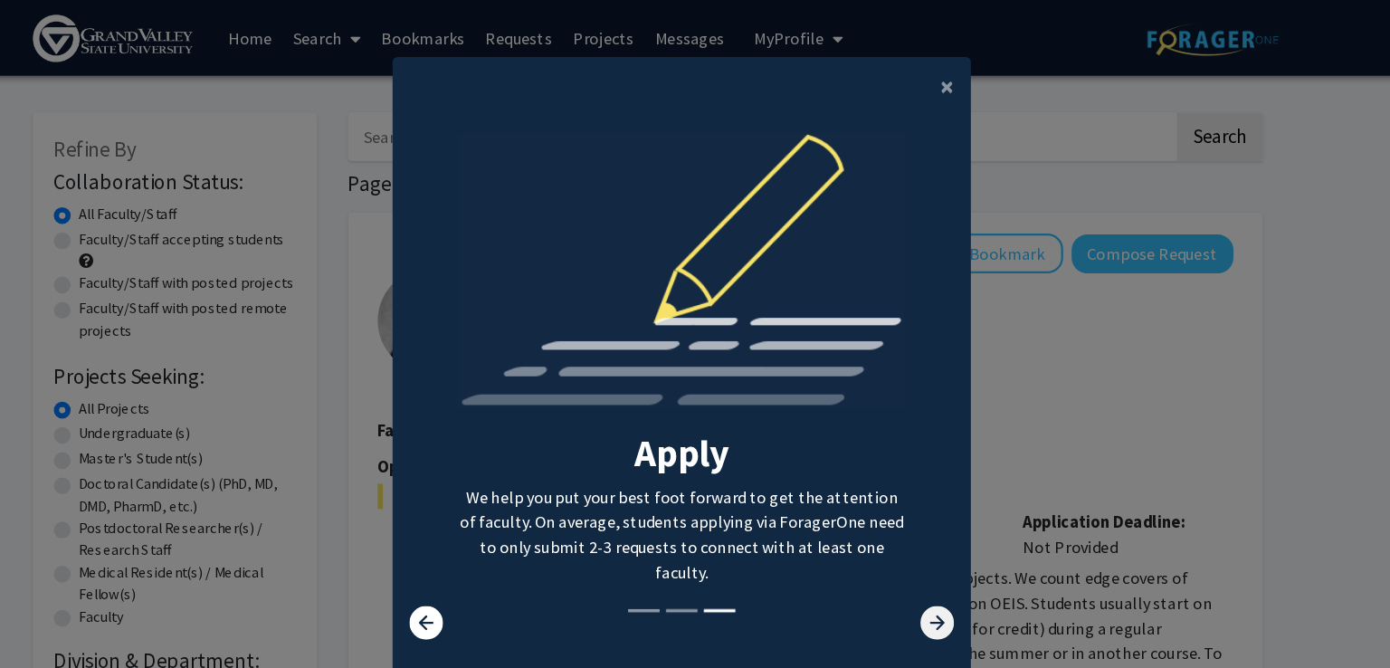
click at [930, 529] on icon at bounding box center [937, 535] width 29 height 29
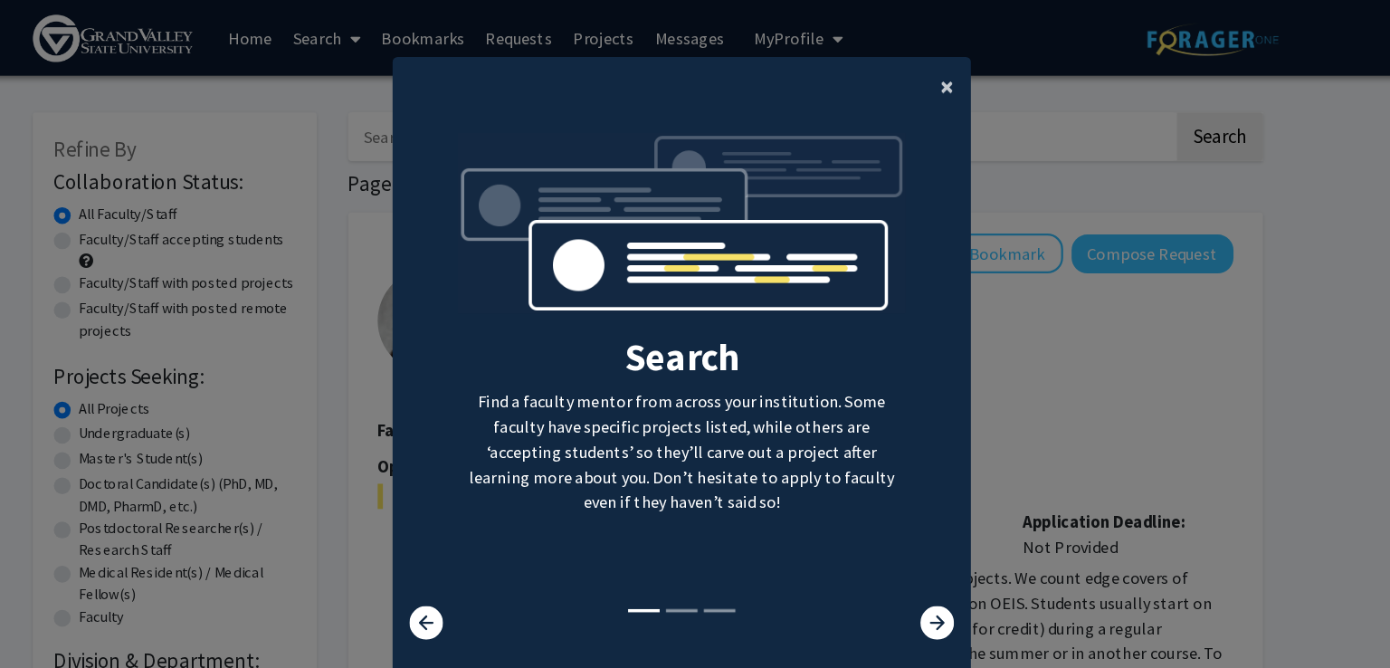
click at [940, 82] on span "×" at bounding box center [946, 74] width 12 height 28
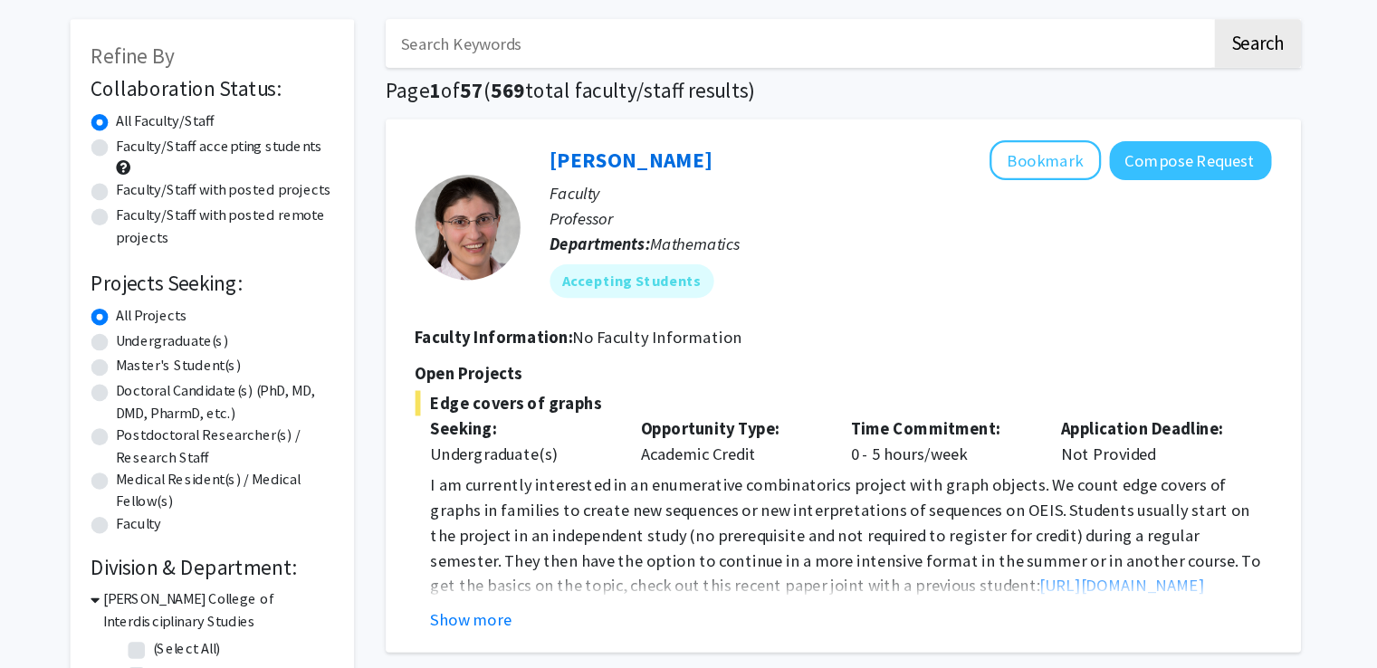
scroll to position [79, 0]
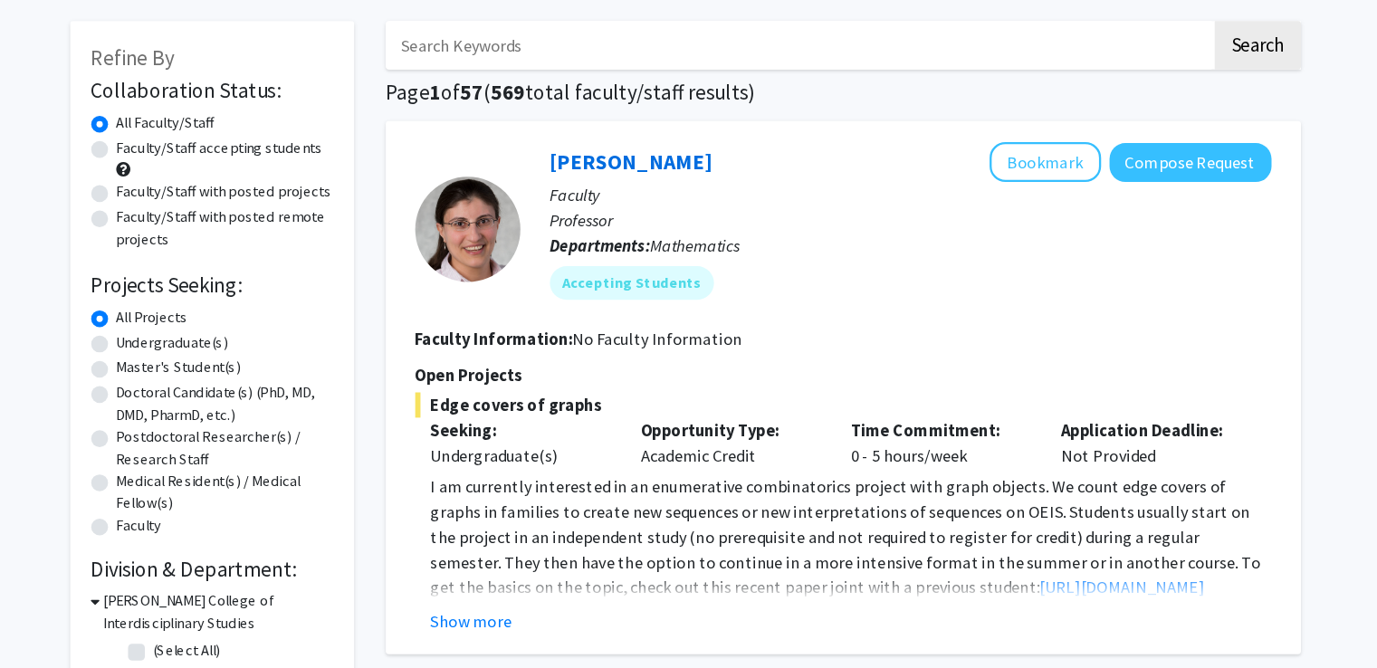
click at [228, 293] on label "Undergraduate(s)" at bounding box center [247, 294] width 96 height 19
click at [211, 293] on input "Undergraduate(s)" at bounding box center [205, 291] width 12 height 12
radio input "true"
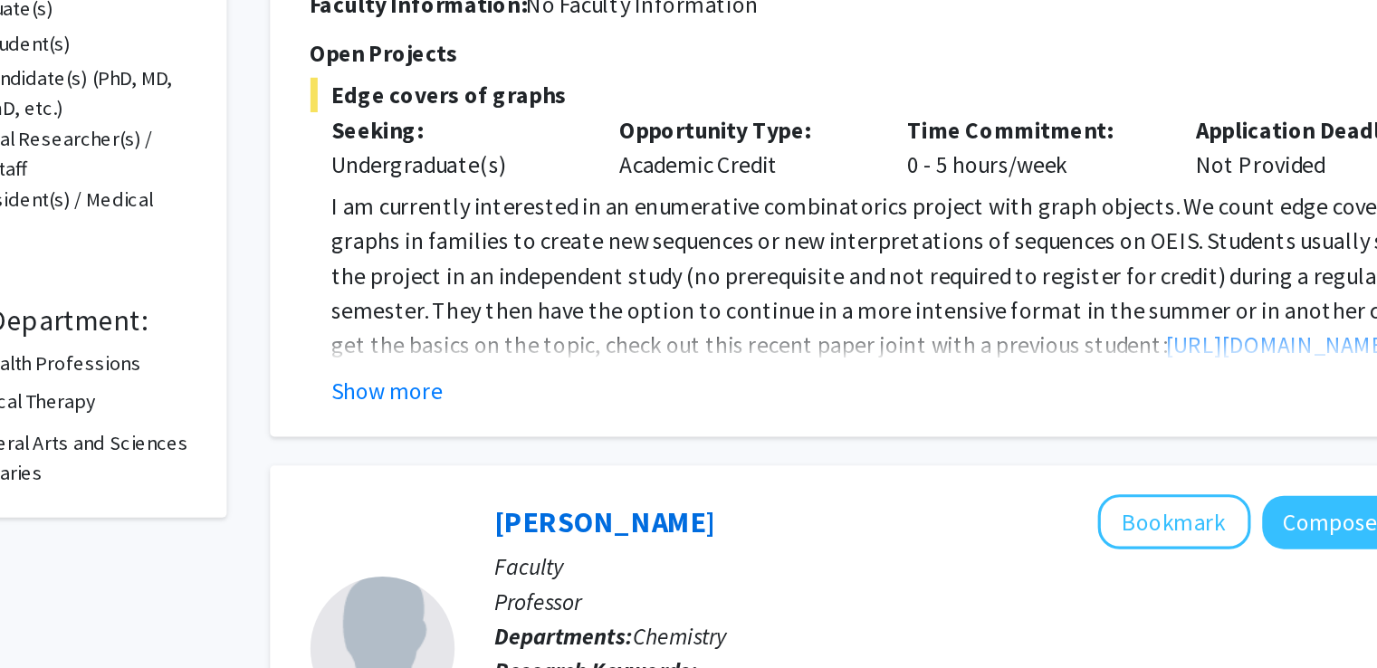
scroll to position [158, 0]
click at [491, 458] on button "Show more" at bounding box center [505, 454] width 70 height 22
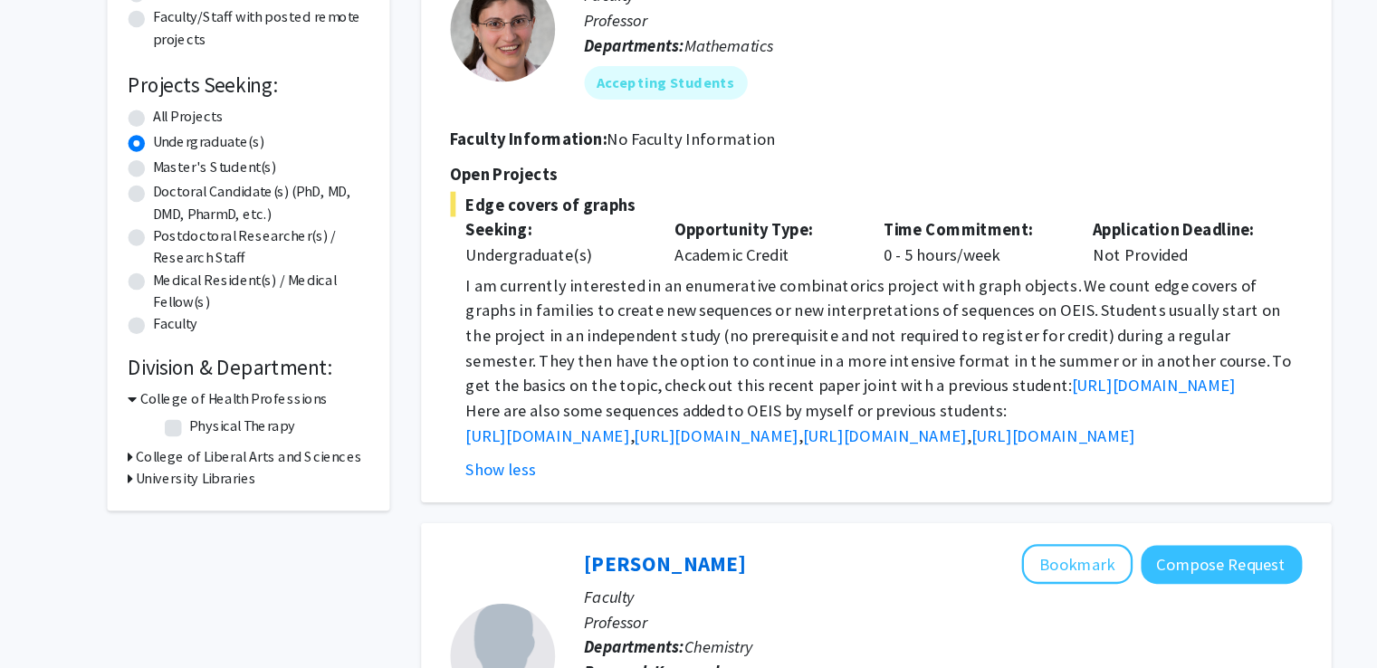
scroll to position [162, 0]
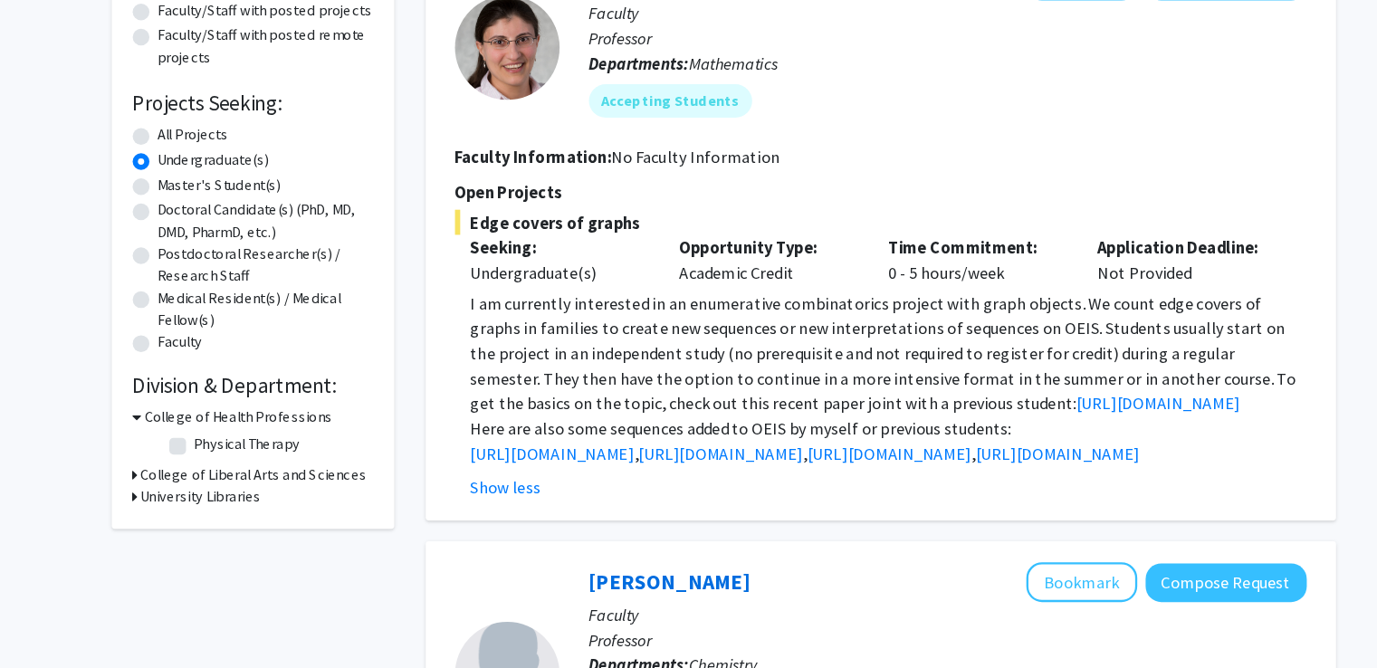
click at [211, 190] on label "All Projects" at bounding box center [230, 189] width 62 height 19
click at [211, 190] on input "All Projects" at bounding box center [205, 186] width 12 height 12
radio input "true"
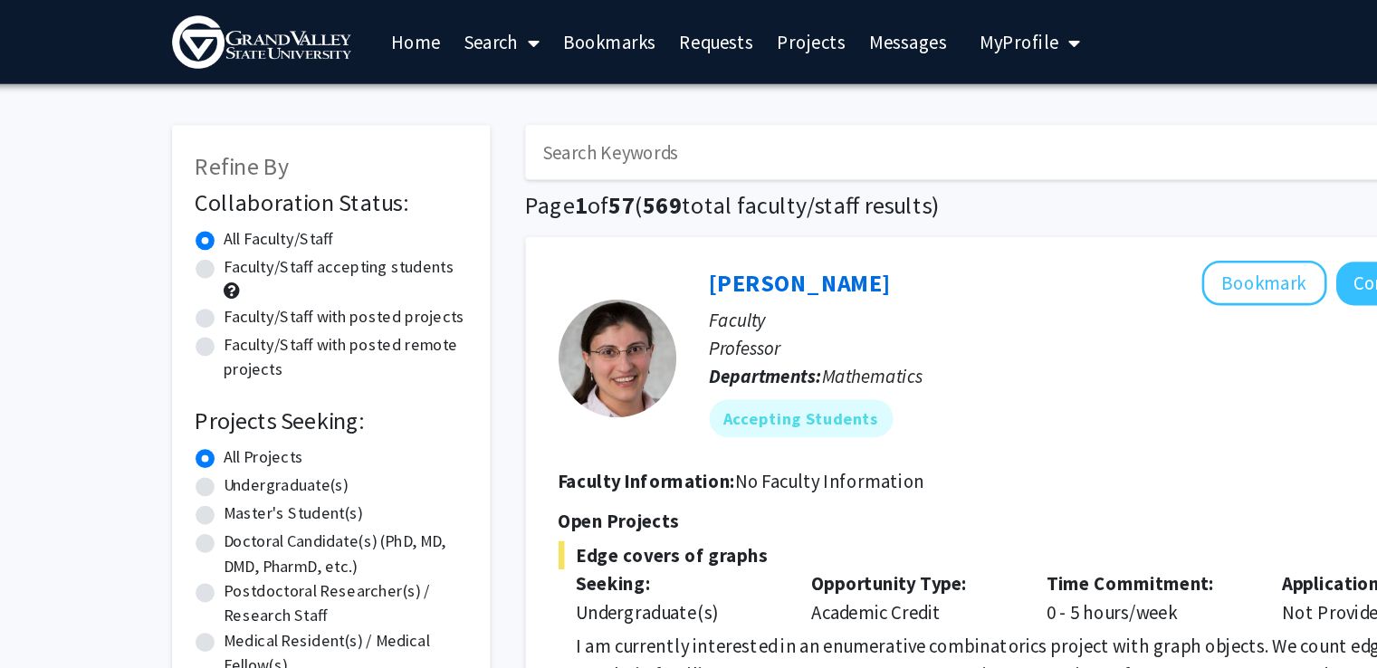
click at [617, 116] on input "Search Keywords" at bounding box center [786, 118] width 710 height 42
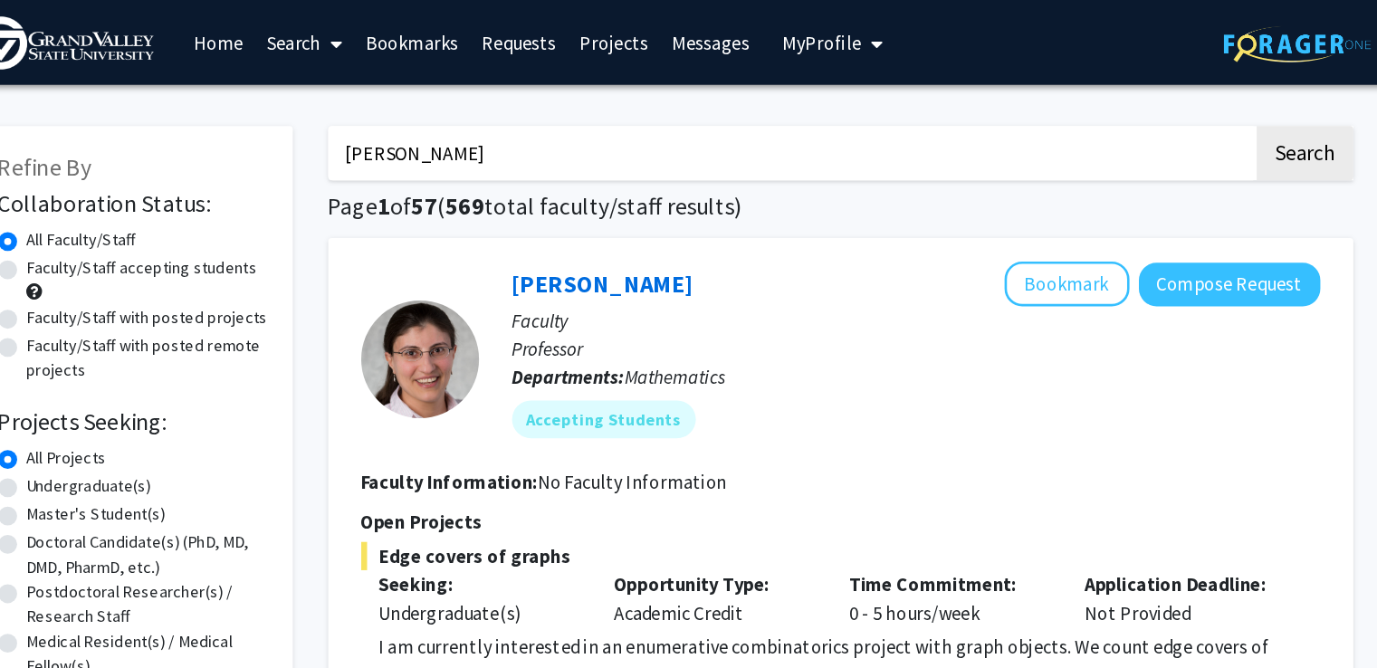
type input "[PERSON_NAME]"
click at [1144, 97] on button "Search" at bounding box center [1181, 118] width 74 height 42
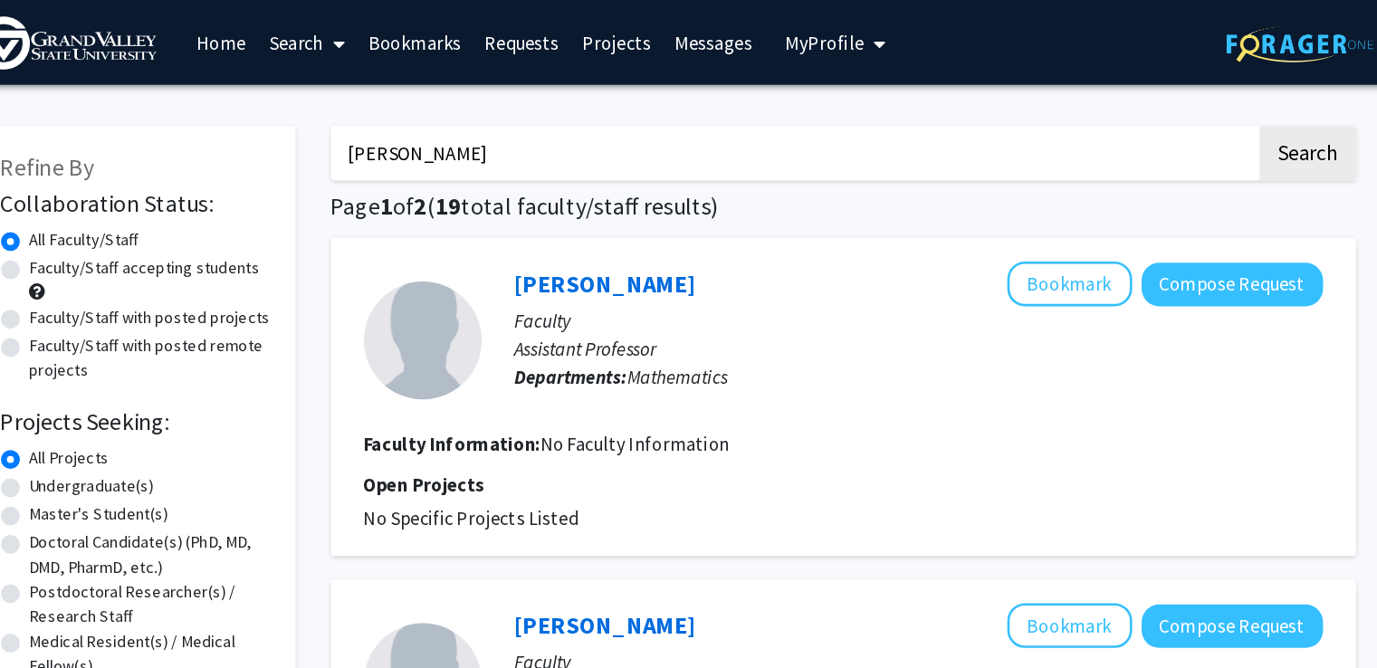
drag, startPoint x: 580, startPoint y: 127, endPoint x: 412, endPoint y: 107, distance: 169.5
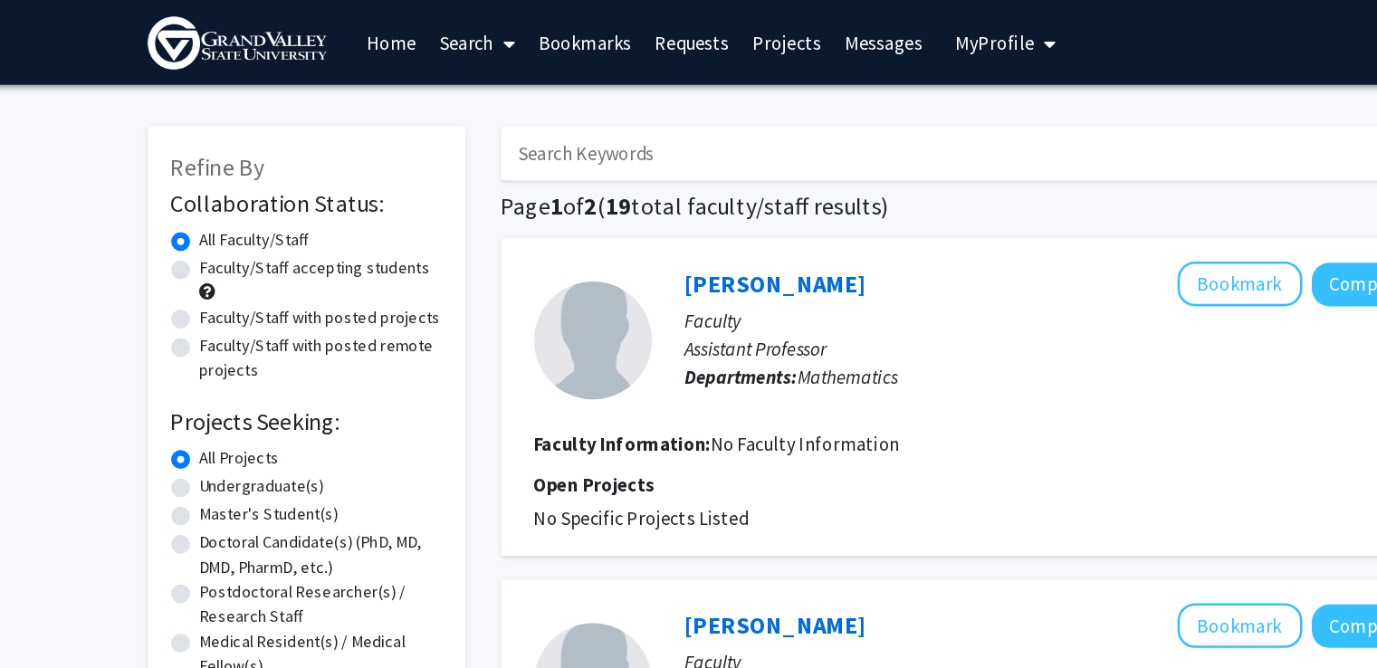
click at [514, 111] on input "Search Keywords" at bounding box center [786, 118] width 710 height 42
click at [524, 125] on input "Search Keywords" at bounding box center [786, 118] width 710 height 42
type input "[PERSON_NAME]"
click at [1144, 97] on button "Search" at bounding box center [1181, 118] width 74 height 42
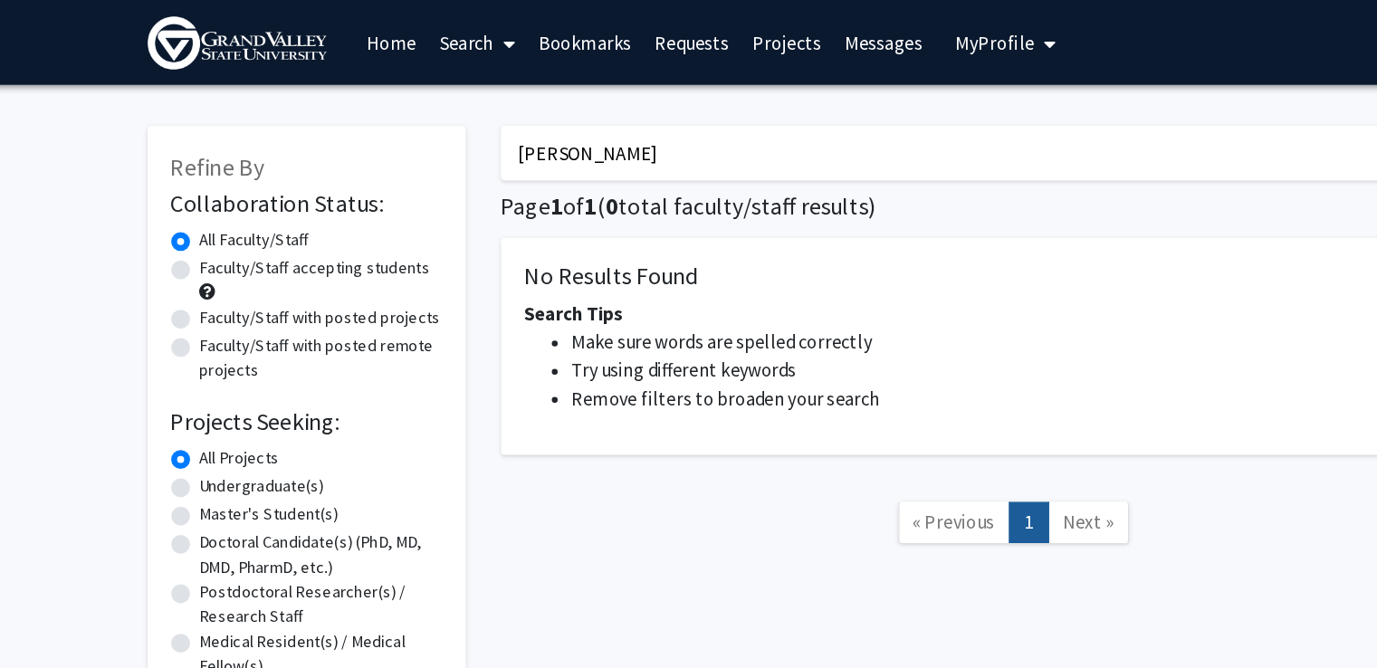
drag, startPoint x: 492, startPoint y: 127, endPoint x: 420, endPoint y: 112, distance: 73.8
click at [420, 112] on div "[PERSON_NAME] Search Page 1 of 1 ( 0 total faculty/staff results) No Results Fo…" at bounding box center [824, 351] width 815 height 545
click at [582, 100] on input "Search Keywords" at bounding box center [786, 118] width 710 height 42
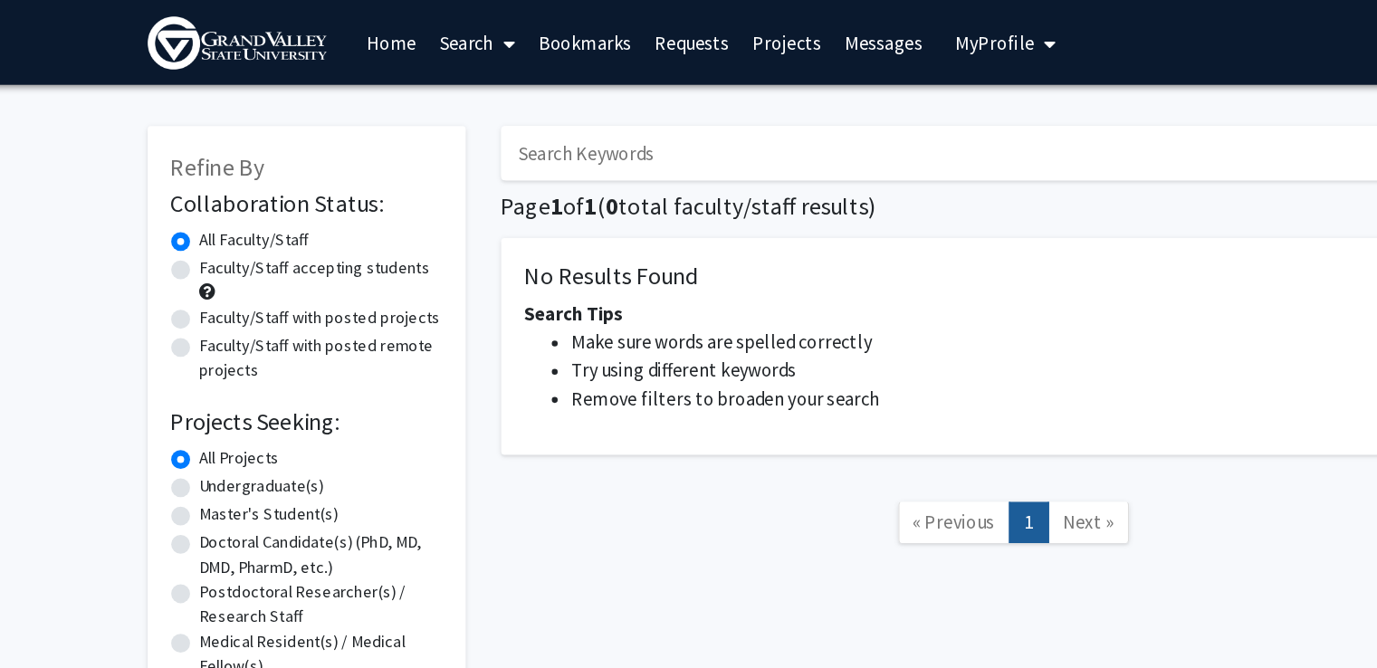
click at [582, 100] on input "Search Keywords" at bounding box center [786, 118] width 710 height 42
type input "[PERSON_NAME]"
click at [1144, 97] on button "Search" at bounding box center [1181, 118] width 74 height 42
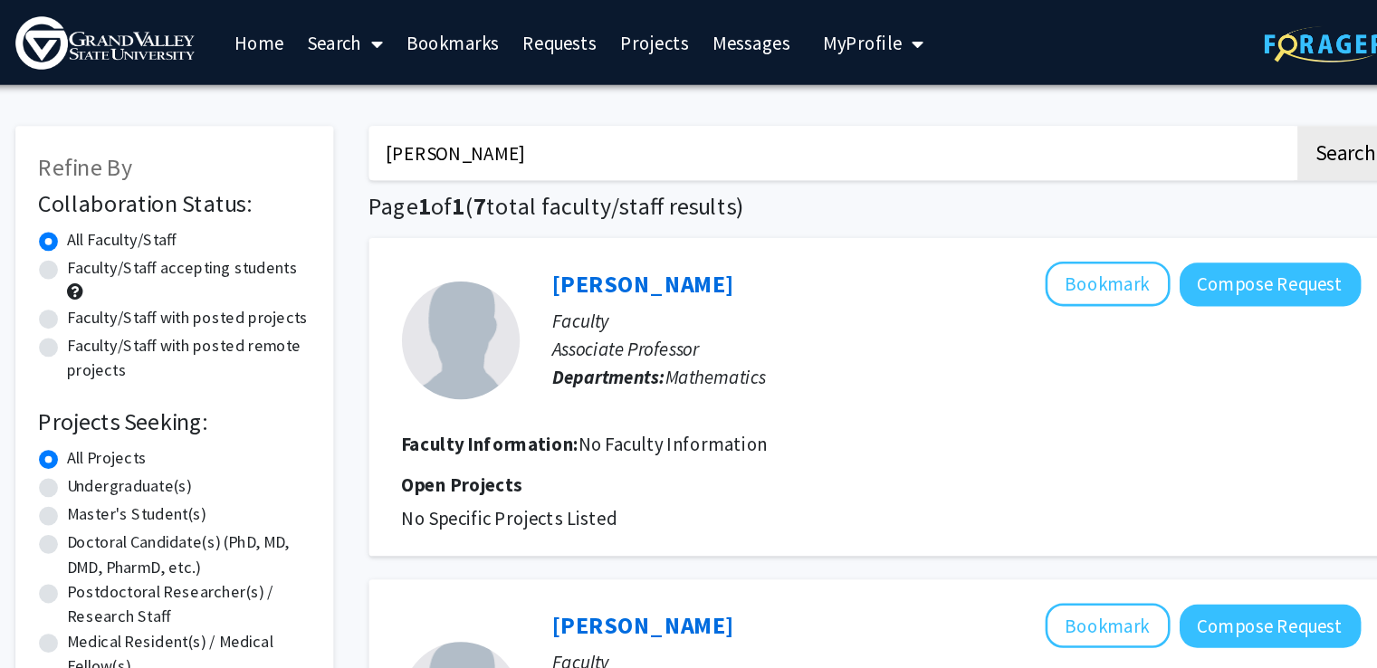
drag, startPoint x: 520, startPoint y: 122, endPoint x: 390, endPoint y: 110, distance: 130.9
click at [1144, 97] on button "Search" at bounding box center [1181, 118] width 74 height 42
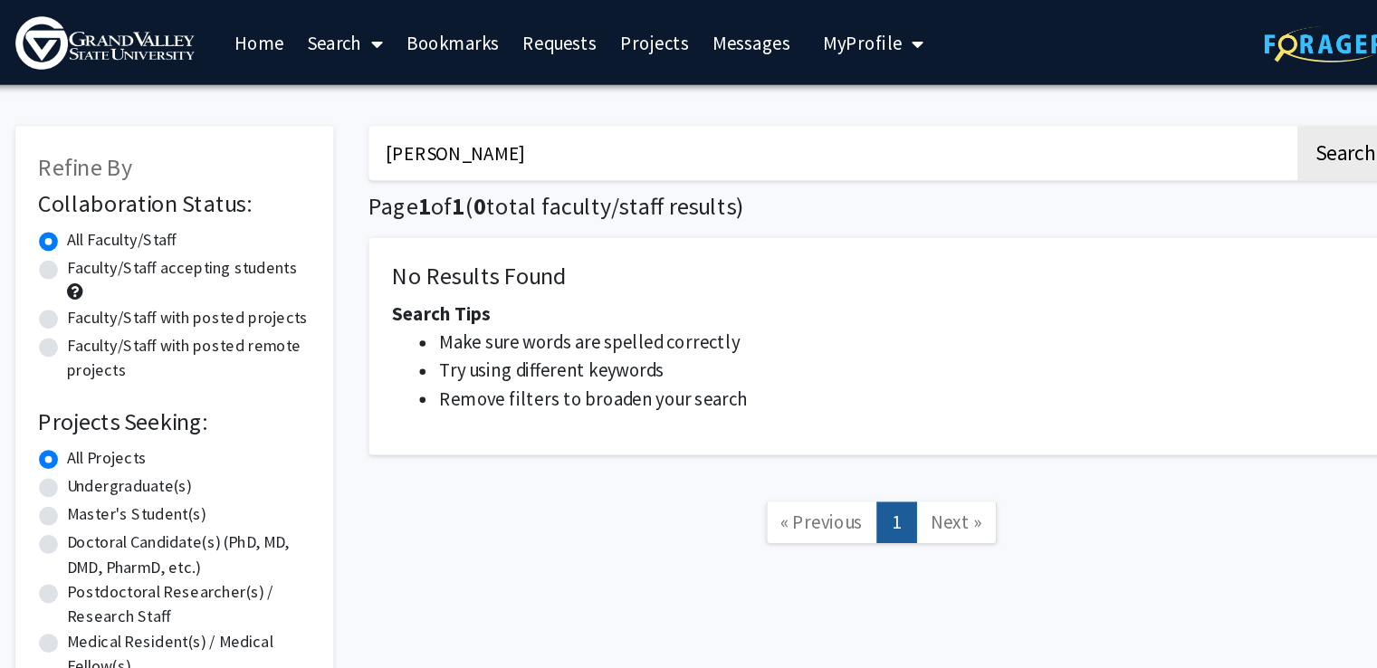
type input "[PERSON_NAME]"
click at [1144, 97] on button "Search" at bounding box center [1181, 118] width 74 height 42
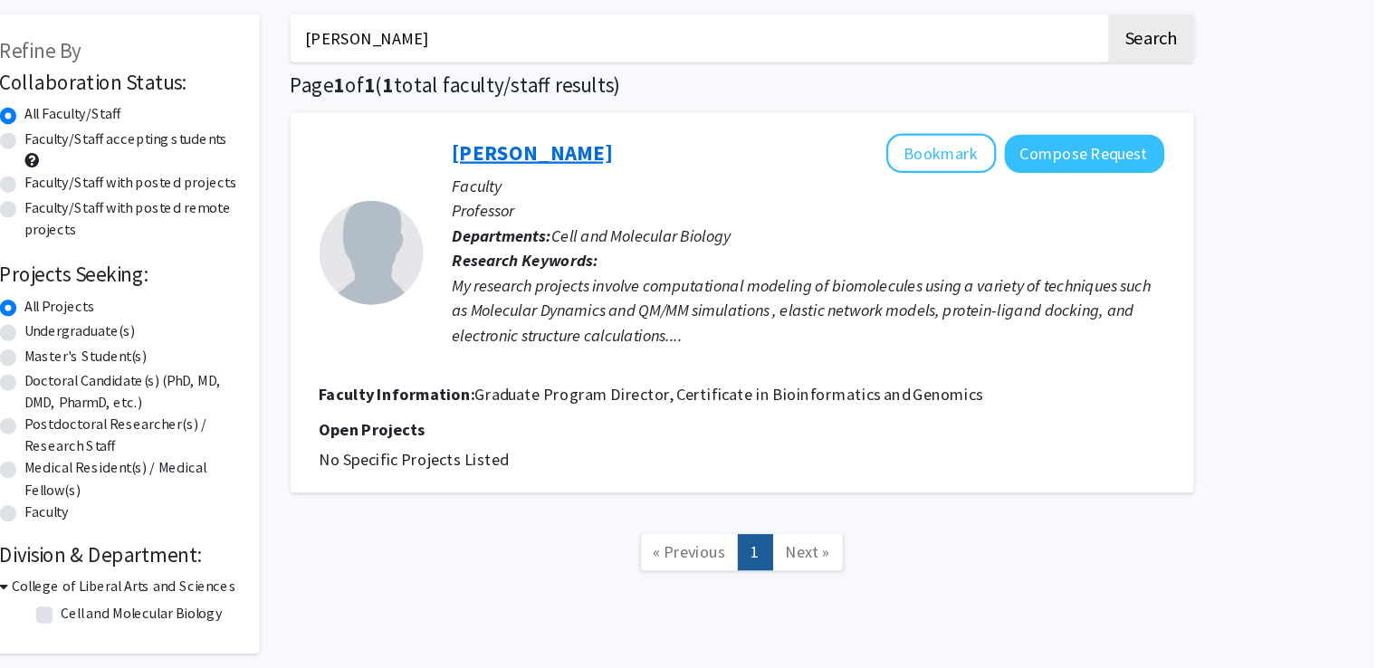
click at [601, 210] on link "[PERSON_NAME]" at bounding box center [641, 217] width 139 height 23
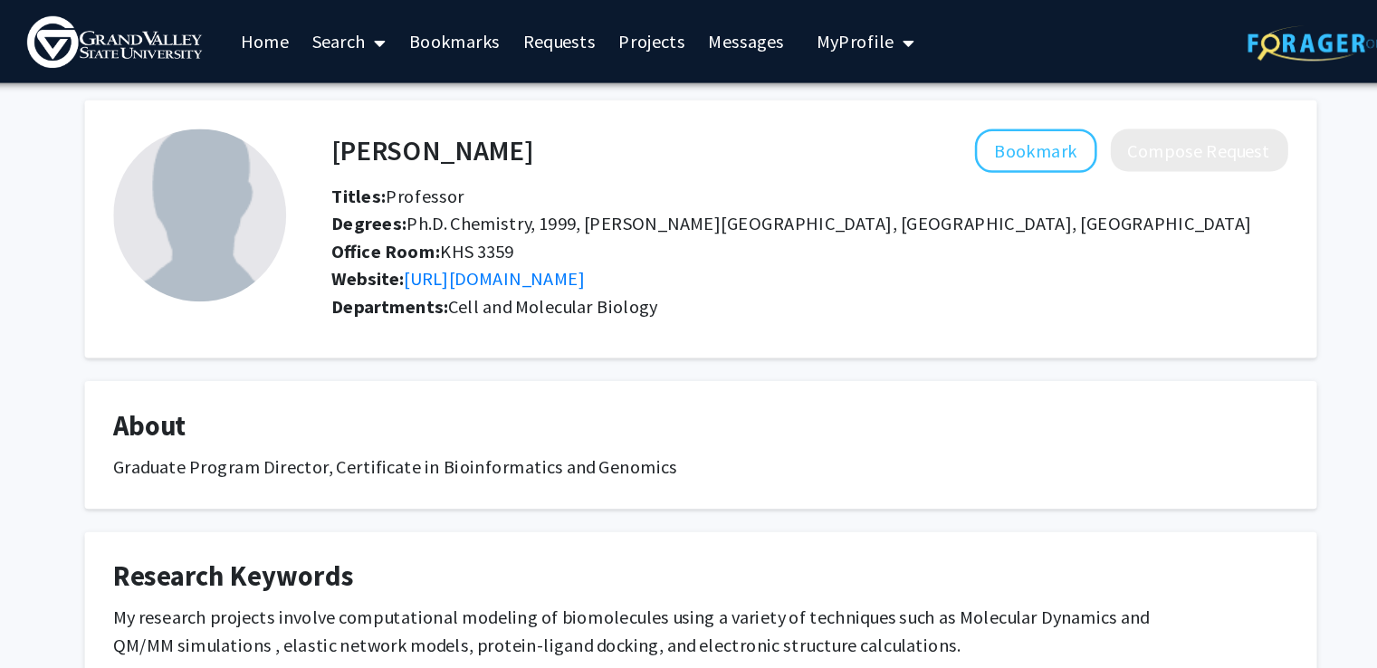
click at [656, 33] on link "Projects" at bounding box center [650, 32] width 71 height 63
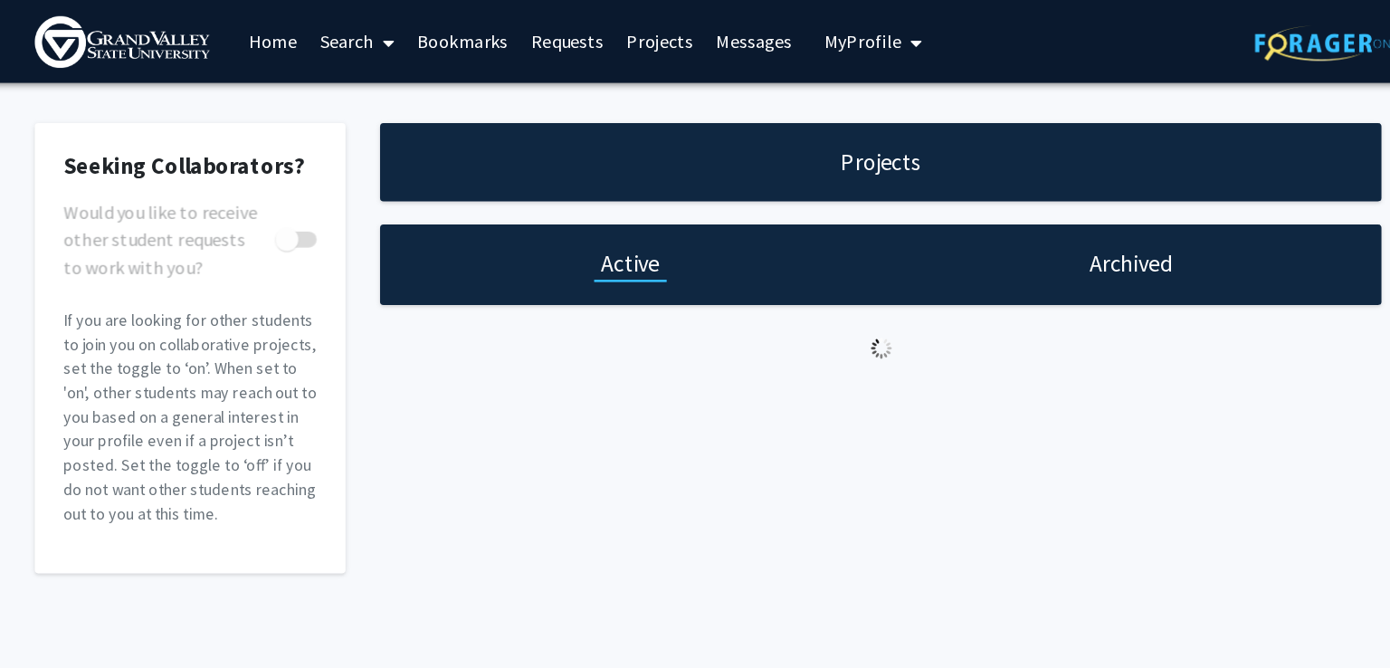
checkbox input "true"
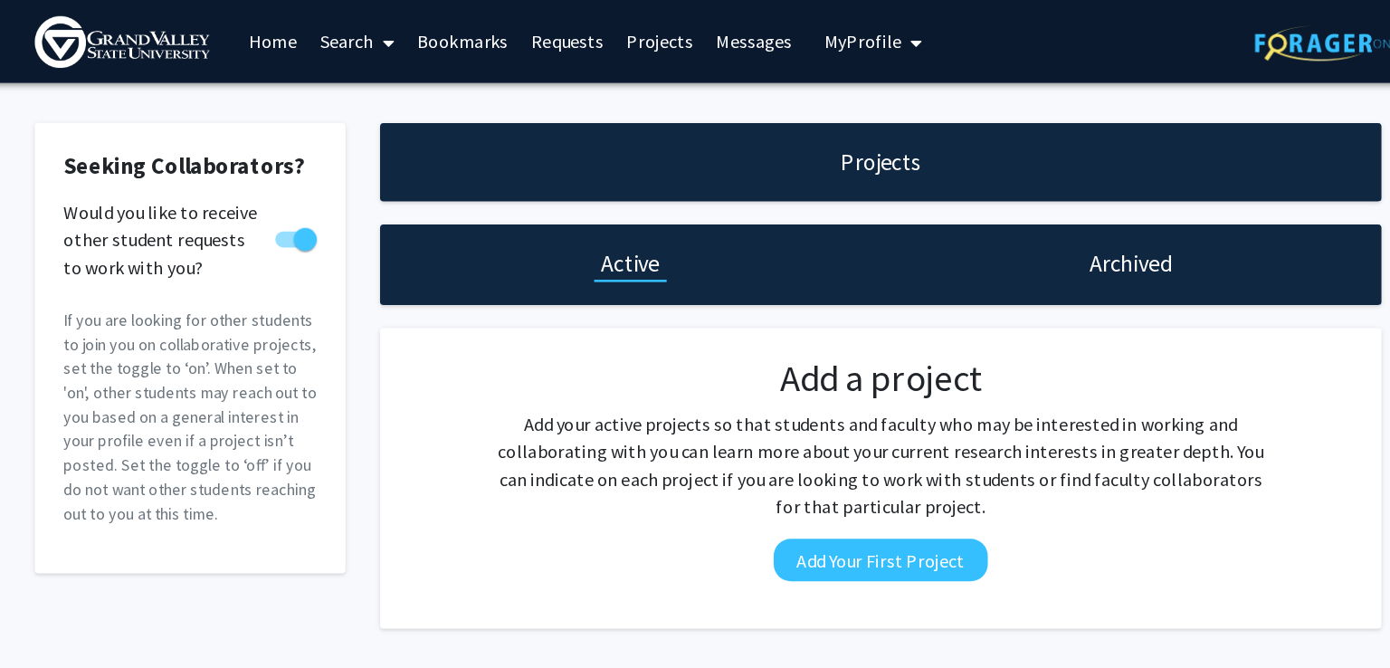
click at [357, 40] on link "Home" at bounding box center [353, 32] width 56 height 63
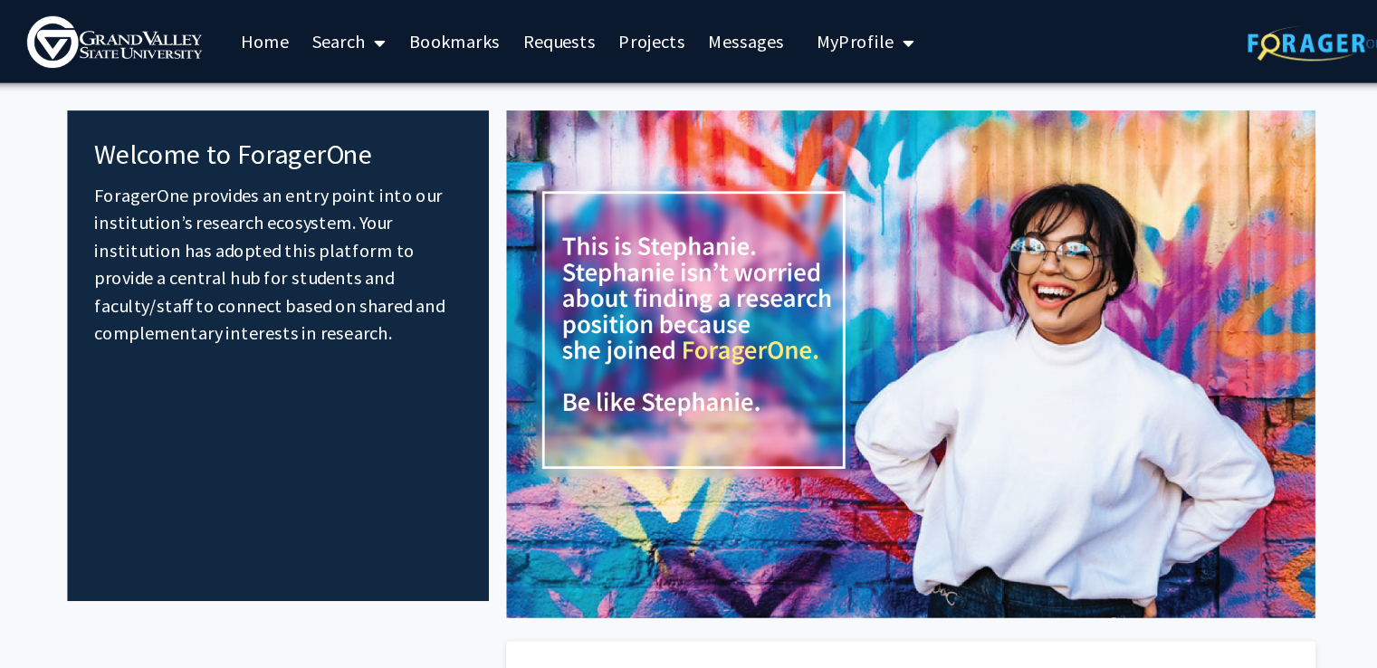
click at [412, 39] on link "Search" at bounding box center [413, 32] width 76 height 63
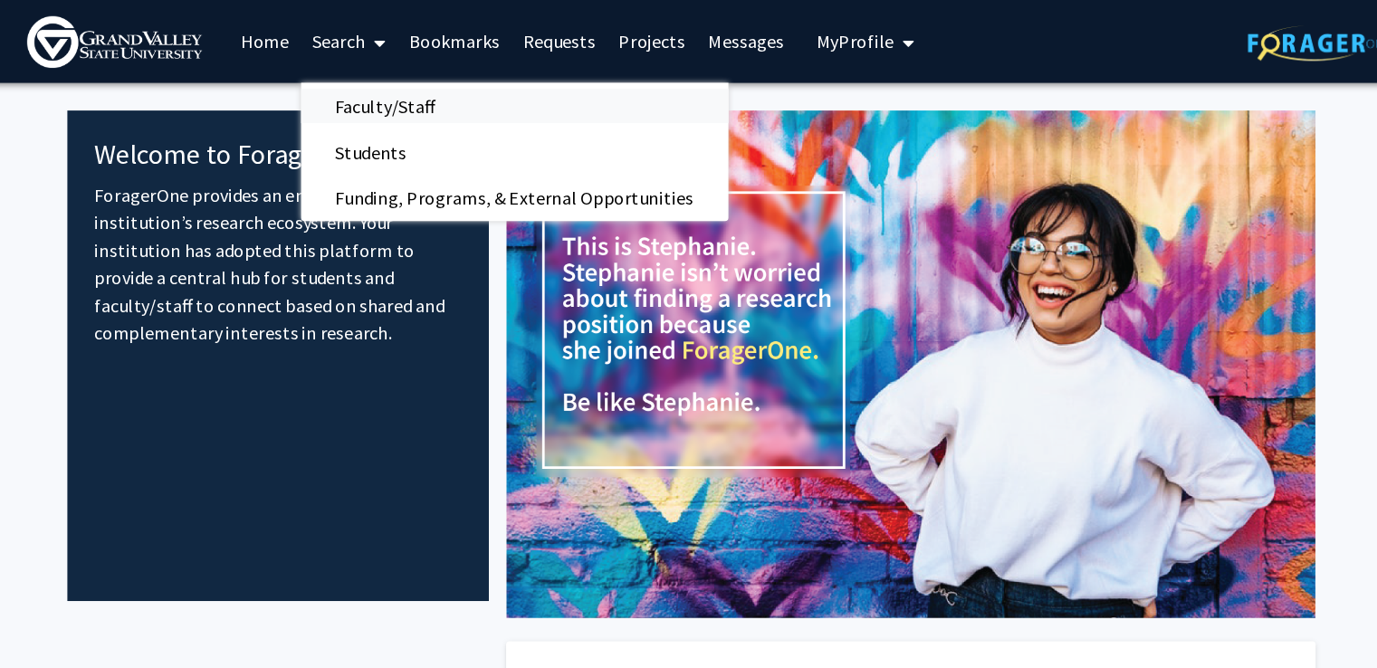
click at [478, 81] on span "Faculty/Staff" at bounding box center [441, 83] width 133 height 36
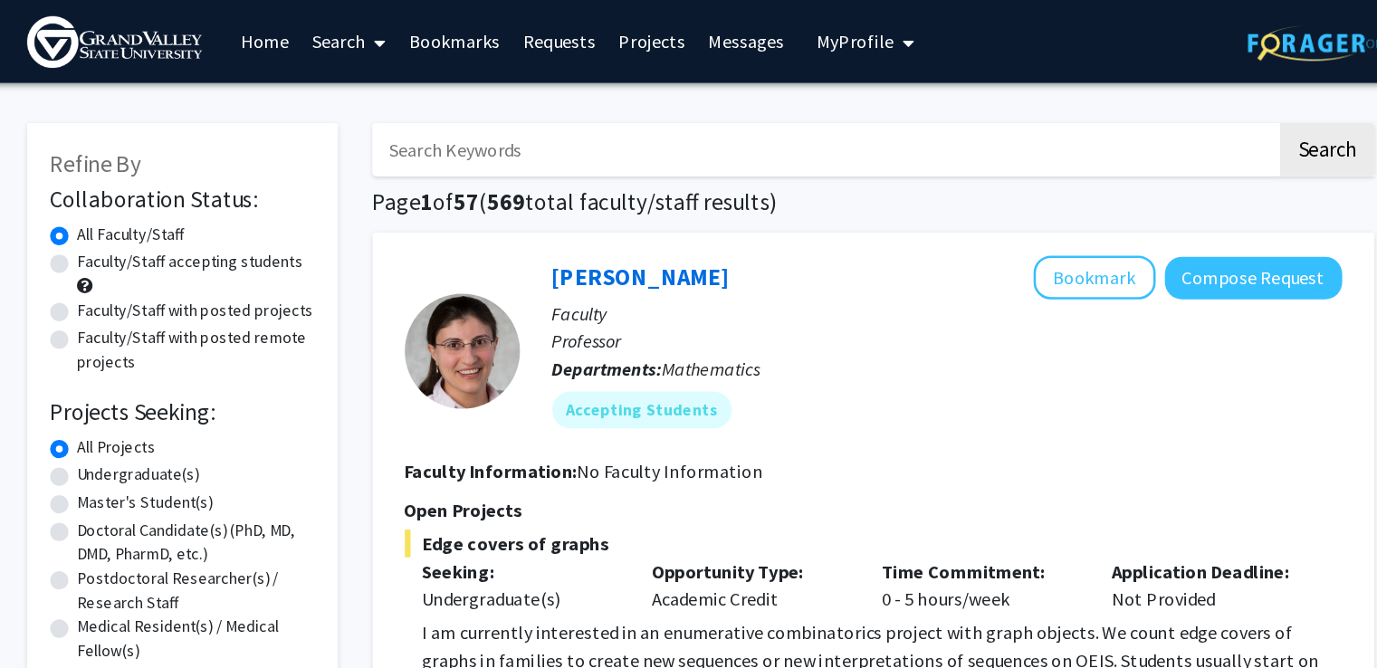
click at [236, 266] on label "Faculty/Staff with posted remote projects" at bounding box center [292, 275] width 186 height 38
click at [211, 266] on input "Faculty/Staff with posted remote projects" at bounding box center [205, 262] width 12 height 12
radio input "true"
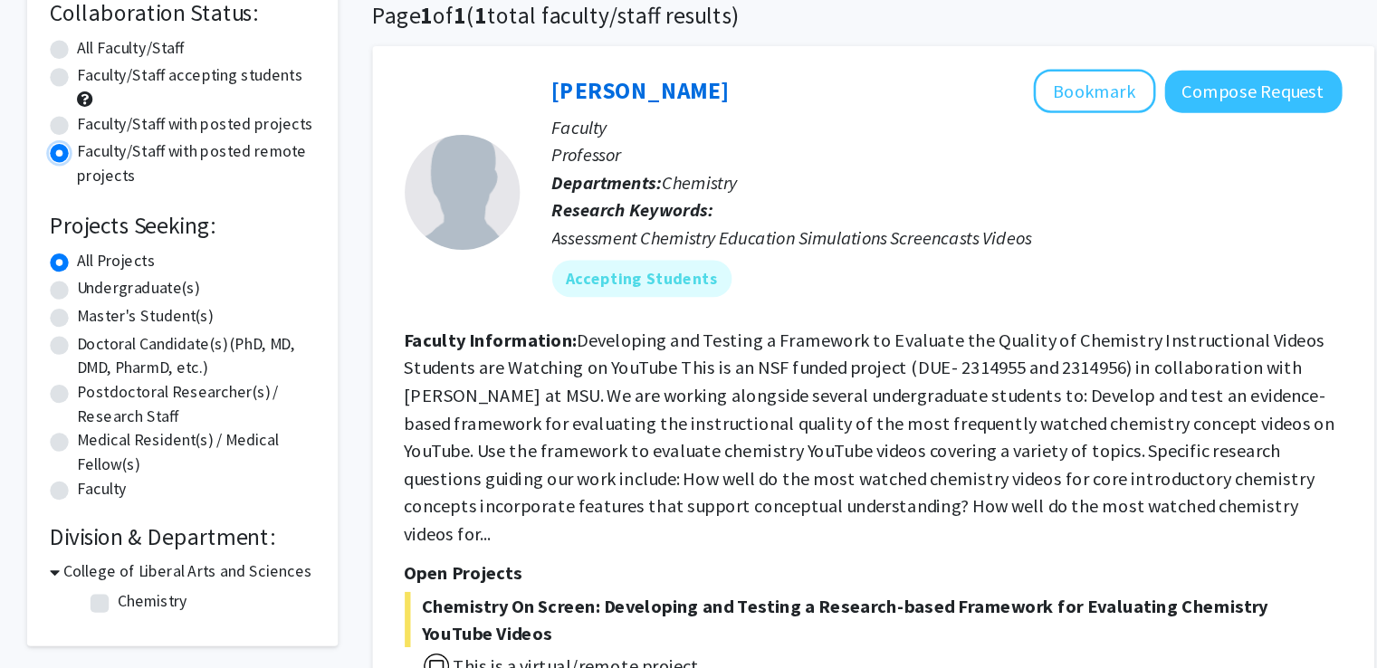
scroll to position [4, 0]
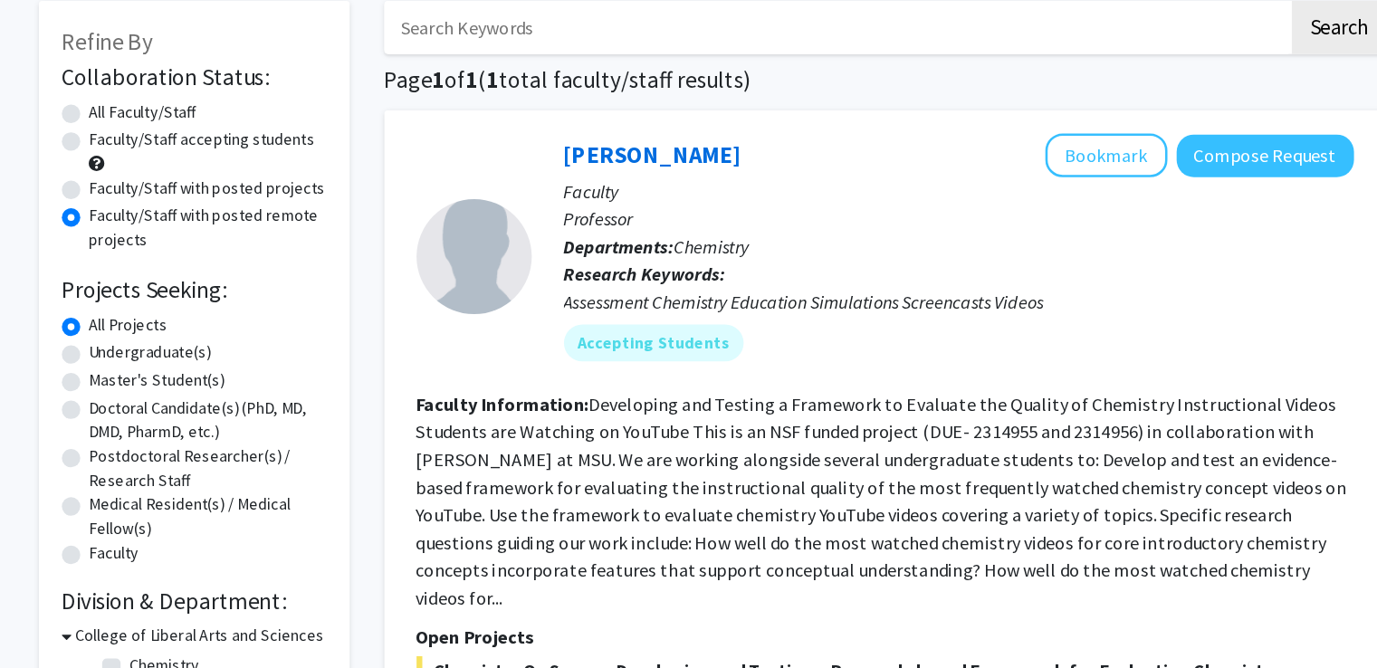
click at [314, 247] on label "Faculty/Staff with posted projects" at bounding box center [292, 240] width 186 height 19
click at [211, 243] on input "Faculty/Staff with posted projects" at bounding box center [205, 237] width 12 height 12
radio input "true"
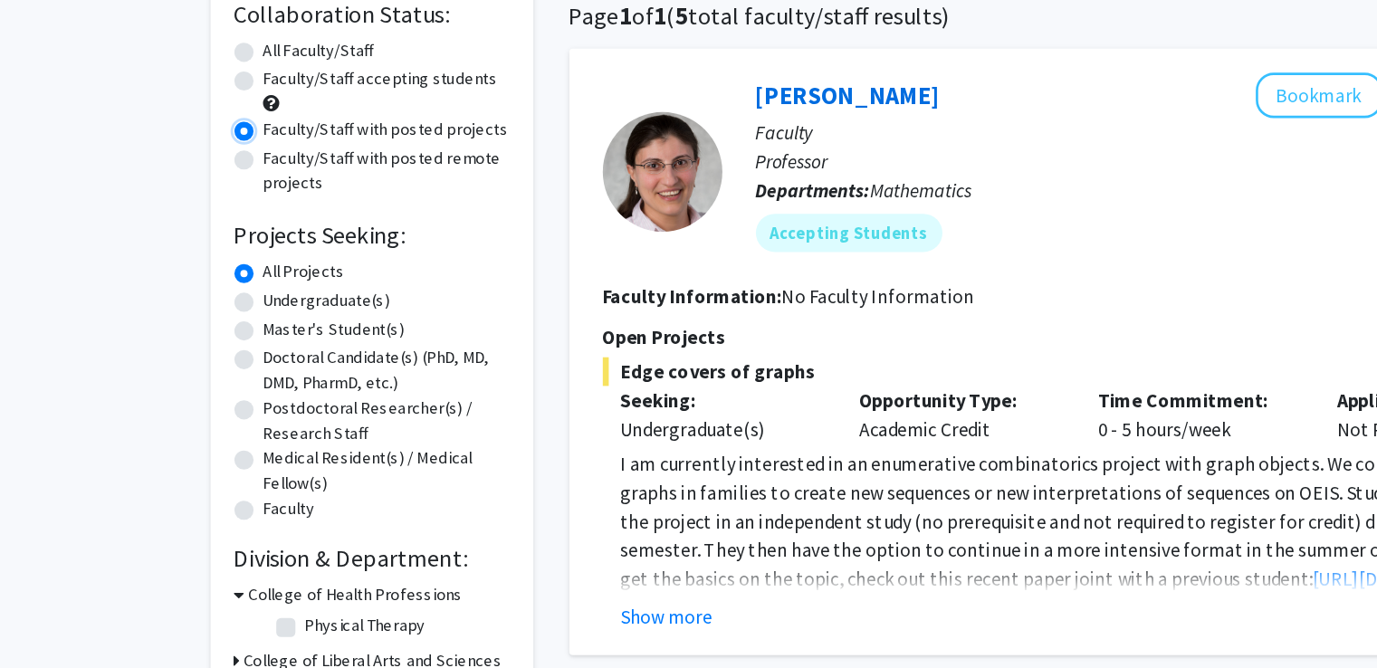
scroll to position [62, 0]
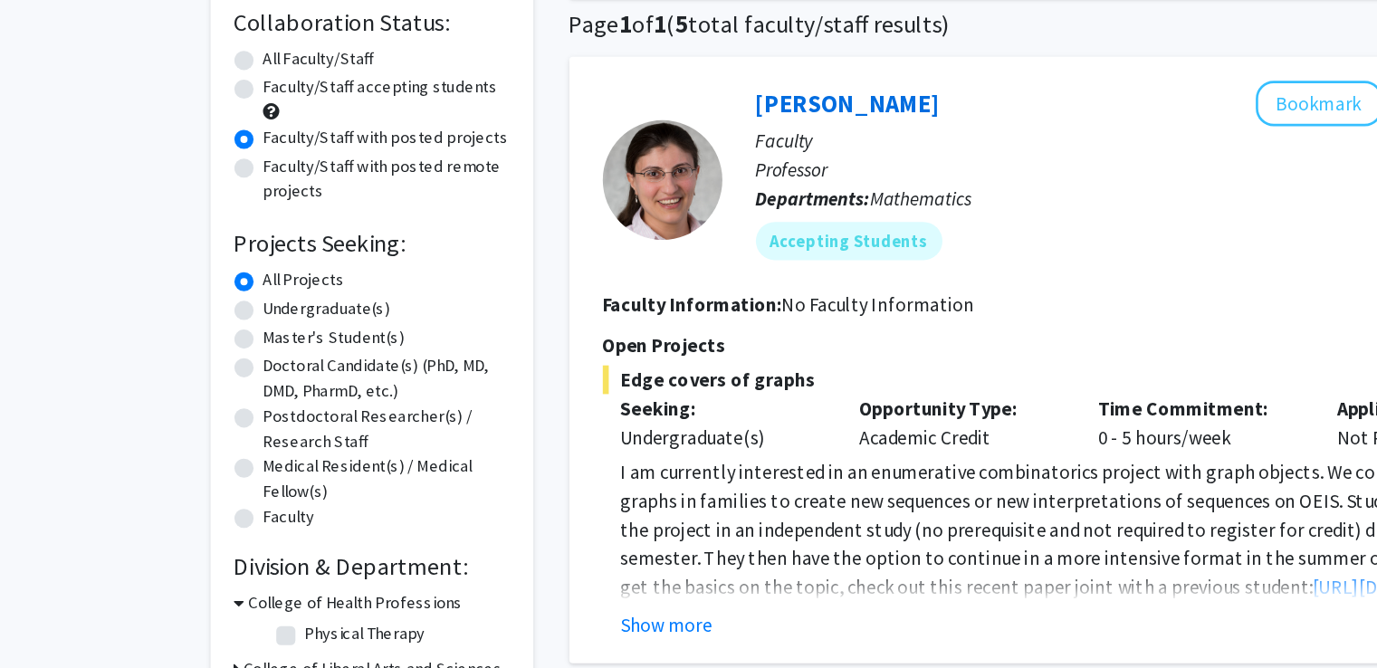
click at [720, 283] on div "[PERSON_NAME] Bookmark Compose Request Faculty Professor Departments: Mathemati…" at bounding box center [870, 212] width 646 height 149
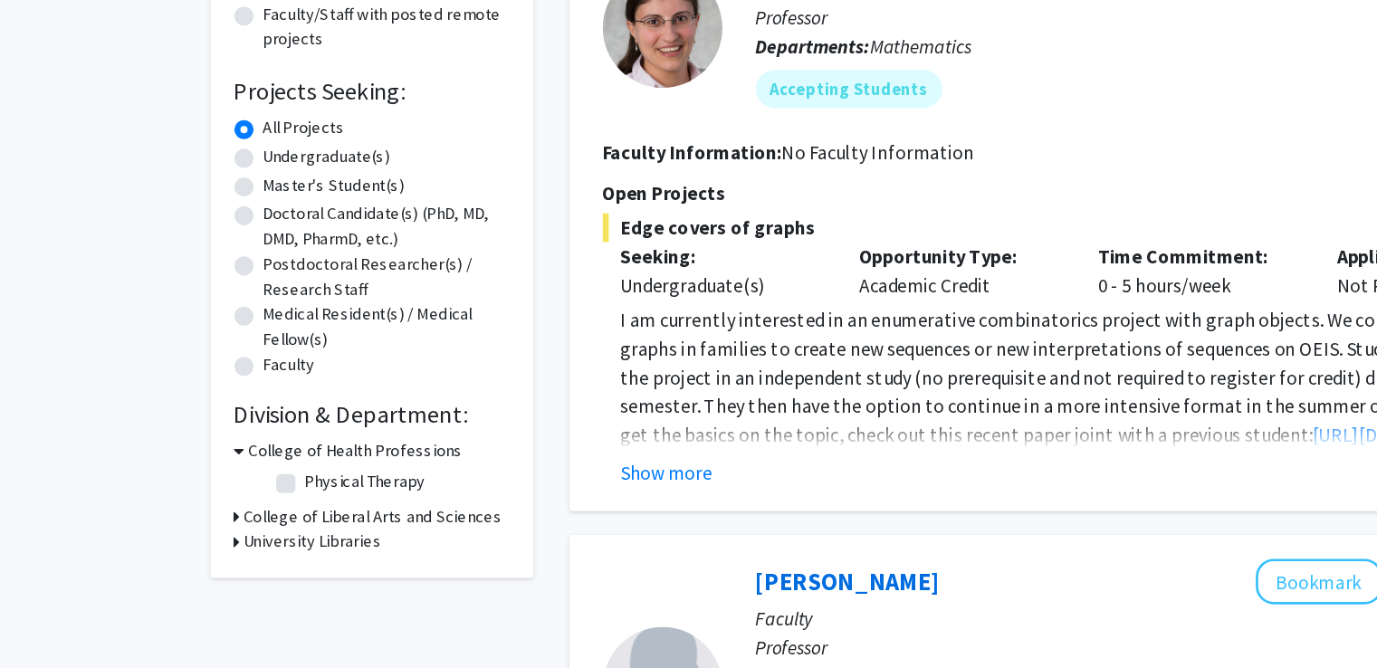
scroll to position [93, 0]
click at [234, 277] on label "Undergraduate(s)" at bounding box center [247, 280] width 96 height 19
click at [211, 277] on input "Undergraduate(s)" at bounding box center [205, 277] width 12 height 12
radio input "true"
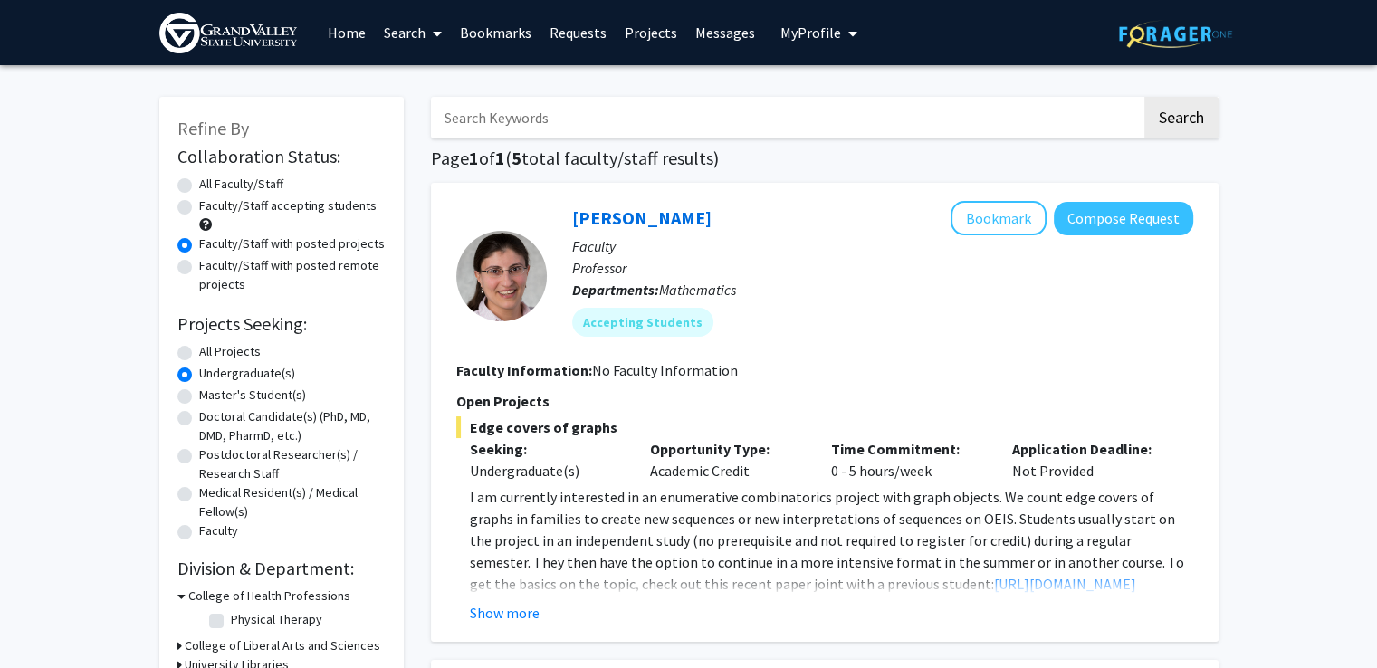
click at [216, 348] on label "All Projects" at bounding box center [230, 351] width 62 height 19
click at [211, 348] on input "All Projects" at bounding box center [205, 348] width 12 height 12
radio input "true"
click at [246, 186] on label "All Faculty/Staff" at bounding box center [241, 184] width 84 height 19
click at [211, 186] on input "All Faculty/Staff" at bounding box center [205, 181] width 12 height 12
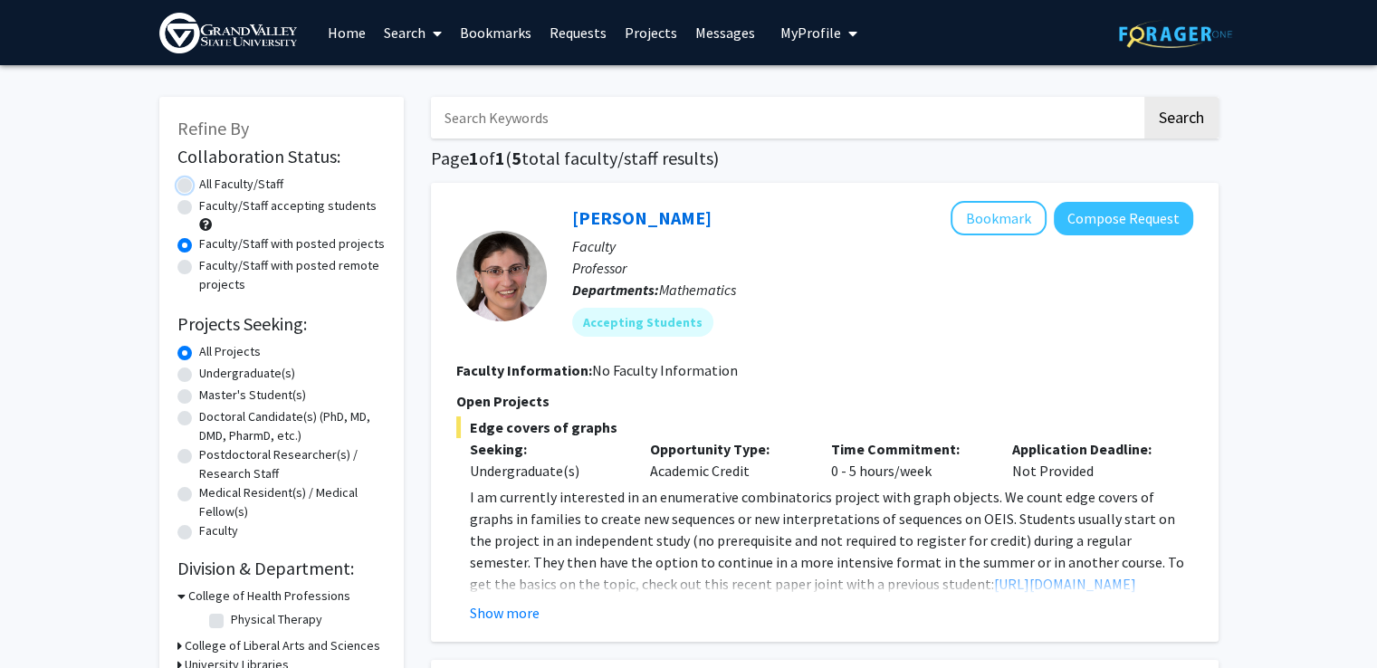
radio input "true"
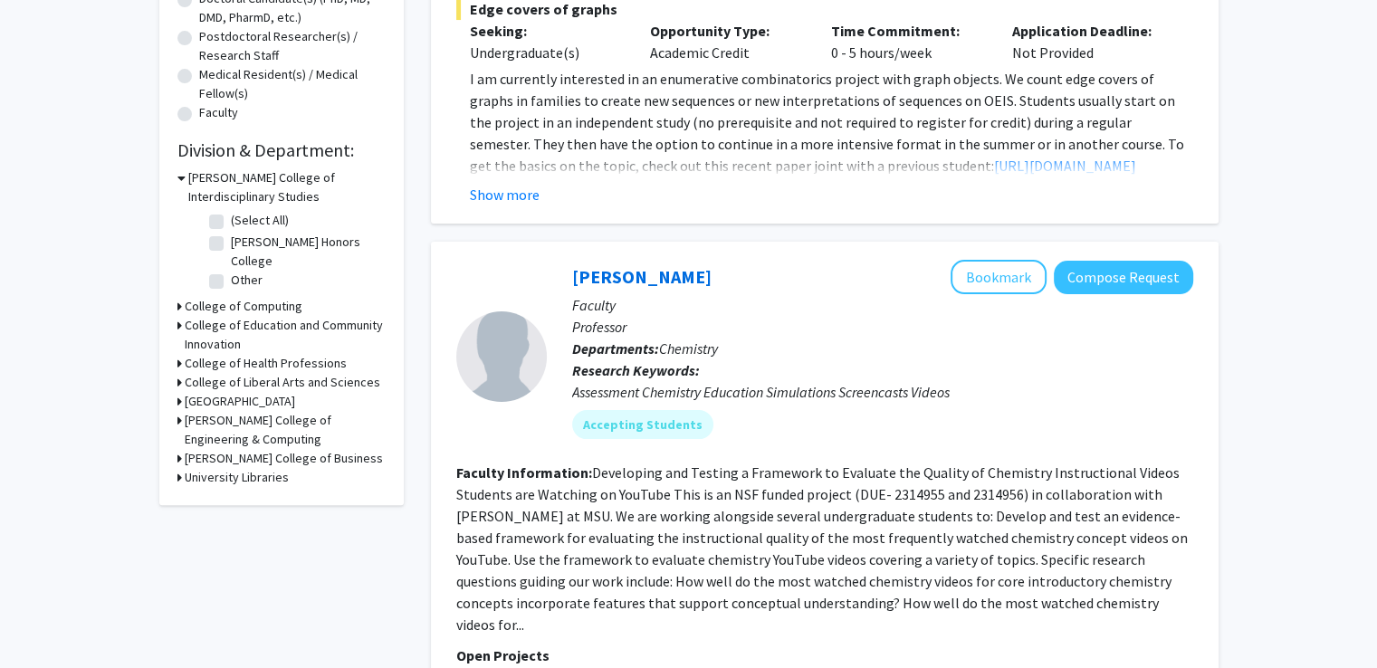
scroll to position [416, 0]
click at [295, 381] on h3 "College of Liberal Arts and Sciences" at bounding box center [282, 384] width 195 height 19
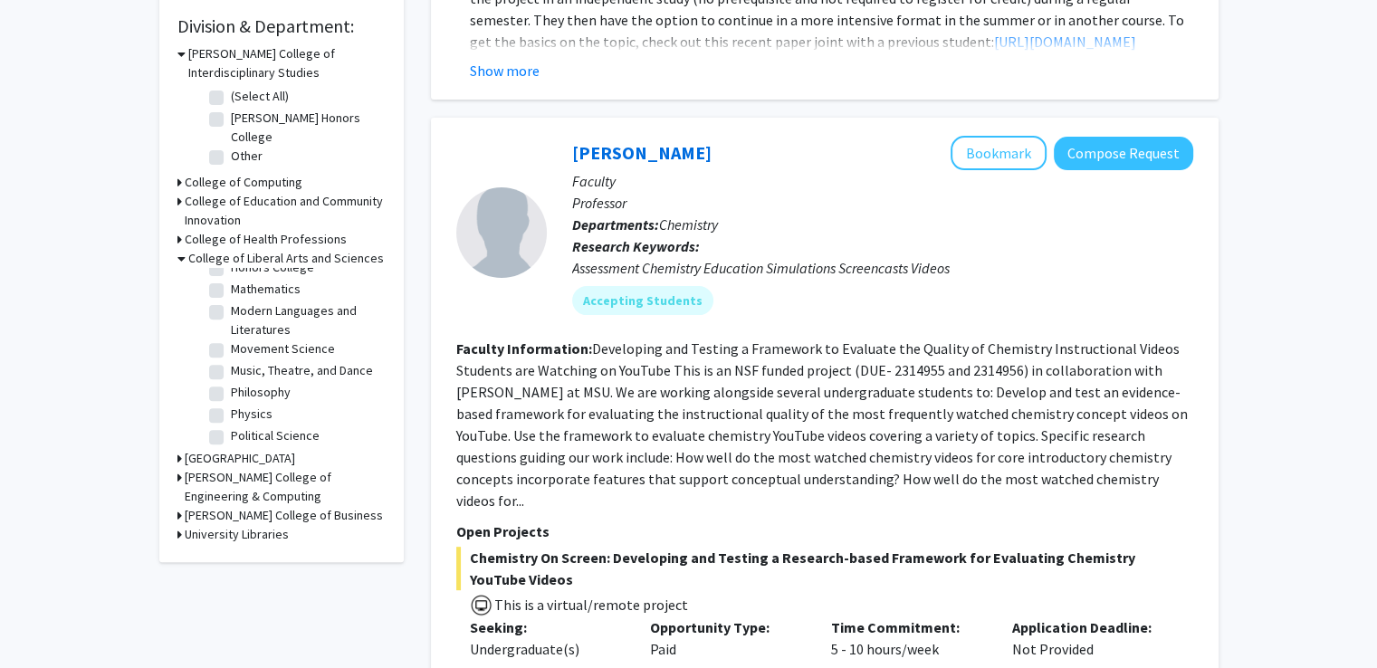
scroll to position [389, 0]
click at [272, 304] on label "Mathematics" at bounding box center [266, 294] width 70 height 19
click at [243, 297] on input "Mathematics" at bounding box center [237, 291] width 12 height 12
checkbox input "true"
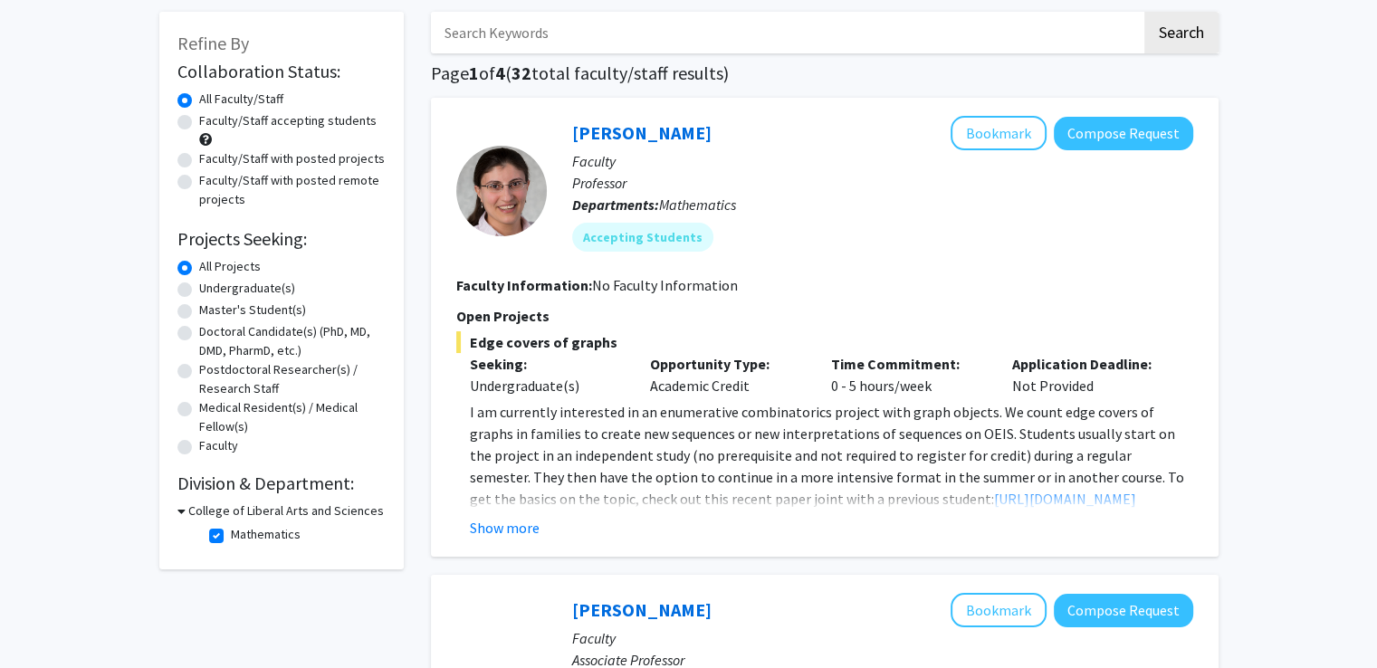
scroll to position [103, 0]
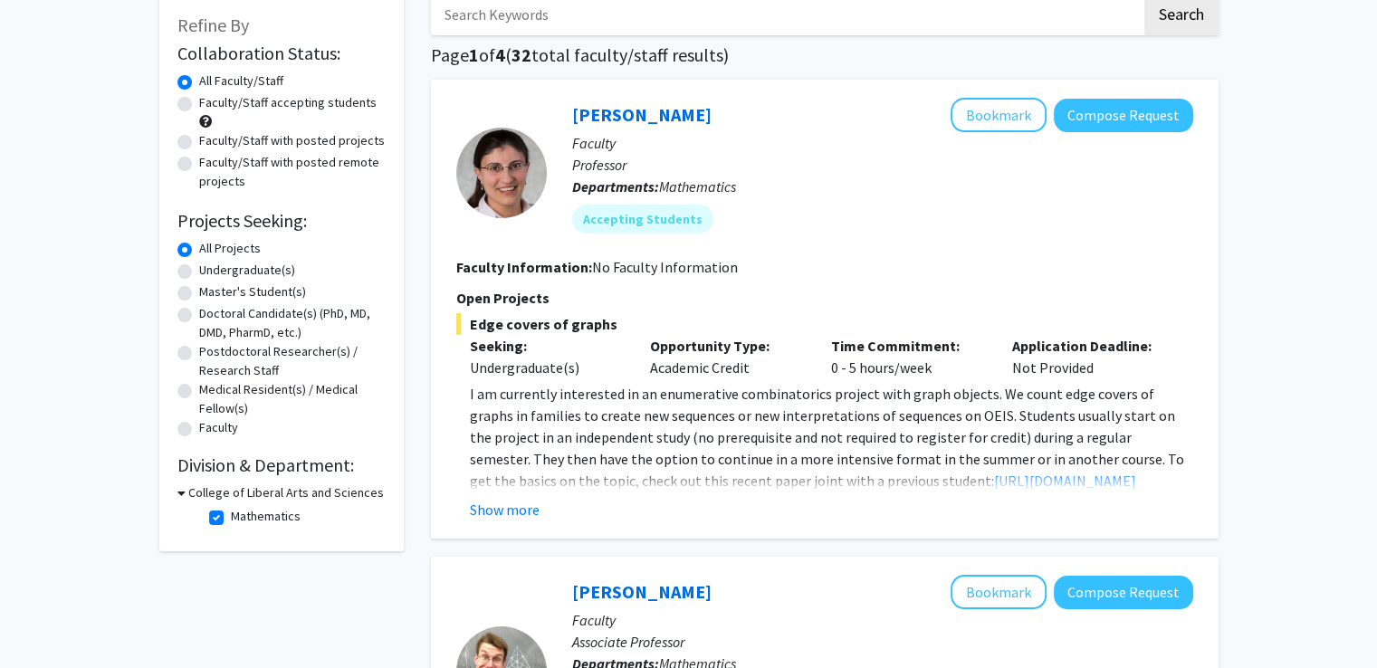
click at [177, 483] on icon at bounding box center [181, 492] width 8 height 19
click at [192, 491] on h3 "College of Liberal Arts and Sciences" at bounding box center [282, 492] width 195 height 19
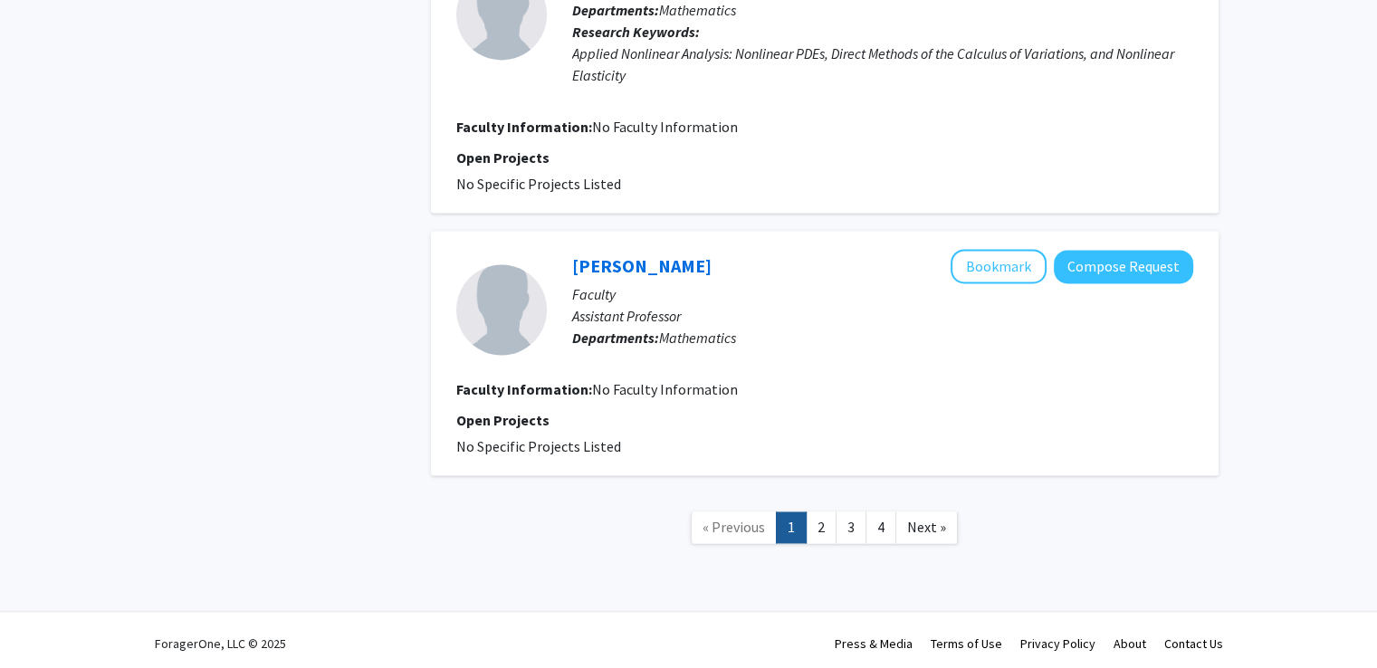
scroll to position [2781, 0]
click at [923, 525] on span "Next »" at bounding box center [926, 528] width 39 height 18
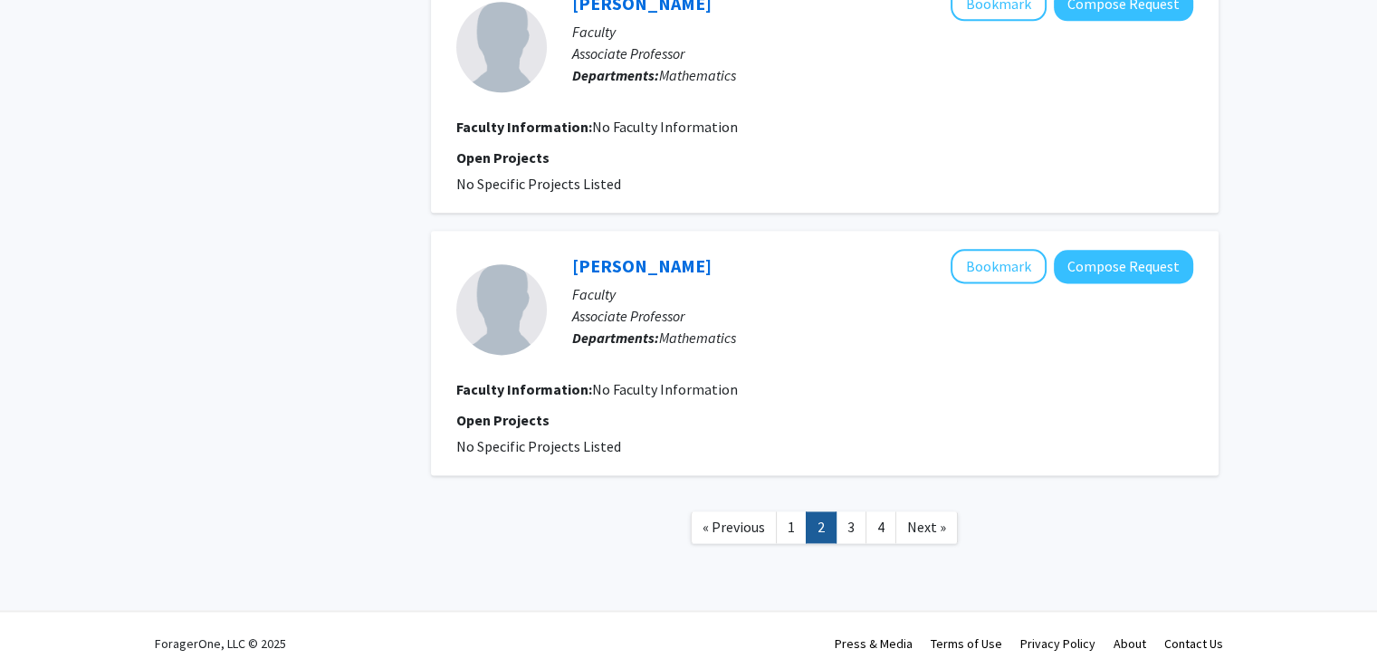
scroll to position [2313, 0]
click at [933, 519] on span "Next »" at bounding box center [926, 528] width 39 height 18
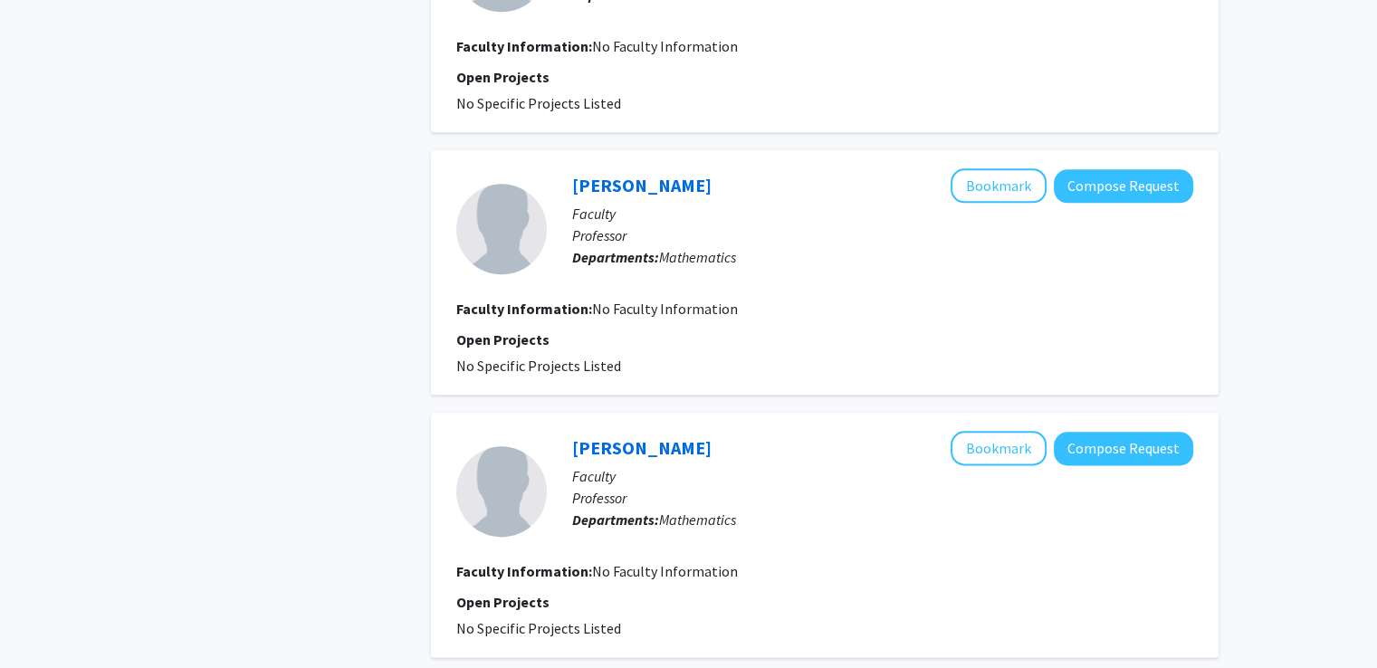
scroll to position [2314, 0]
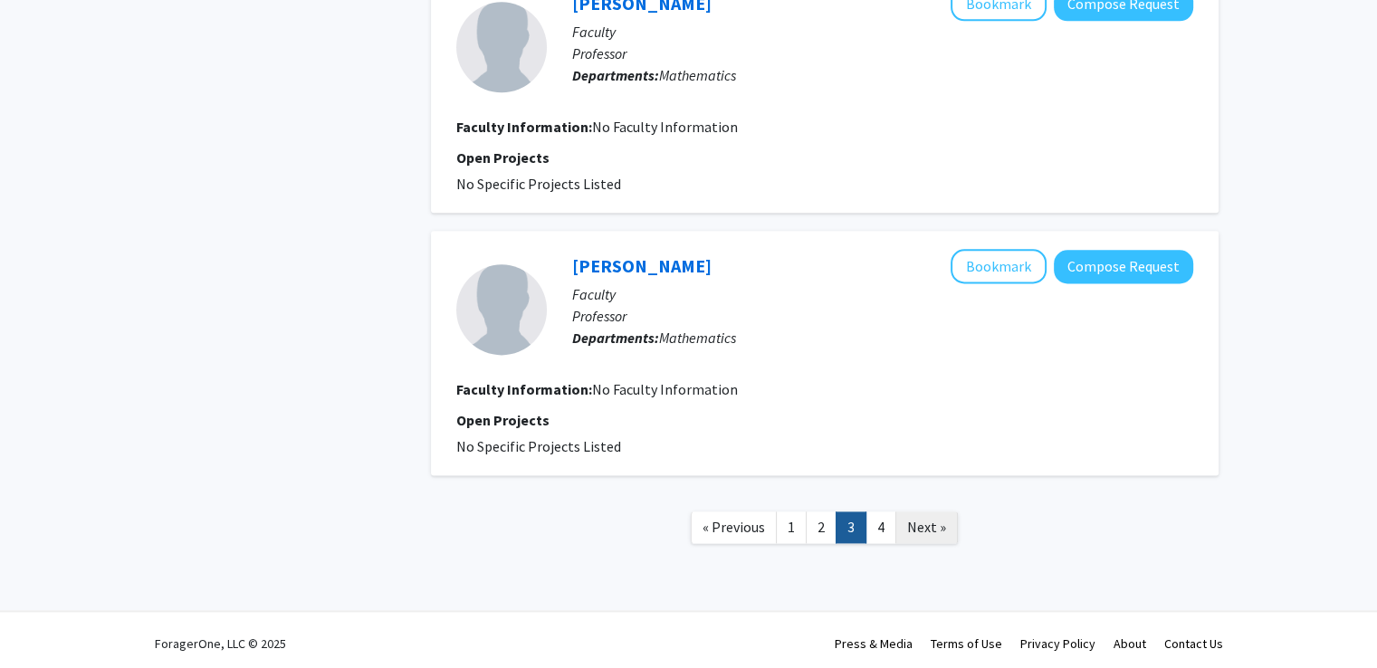
click at [922, 518] on span "Next »" at bounding box center [926, 527] width 39 height 18
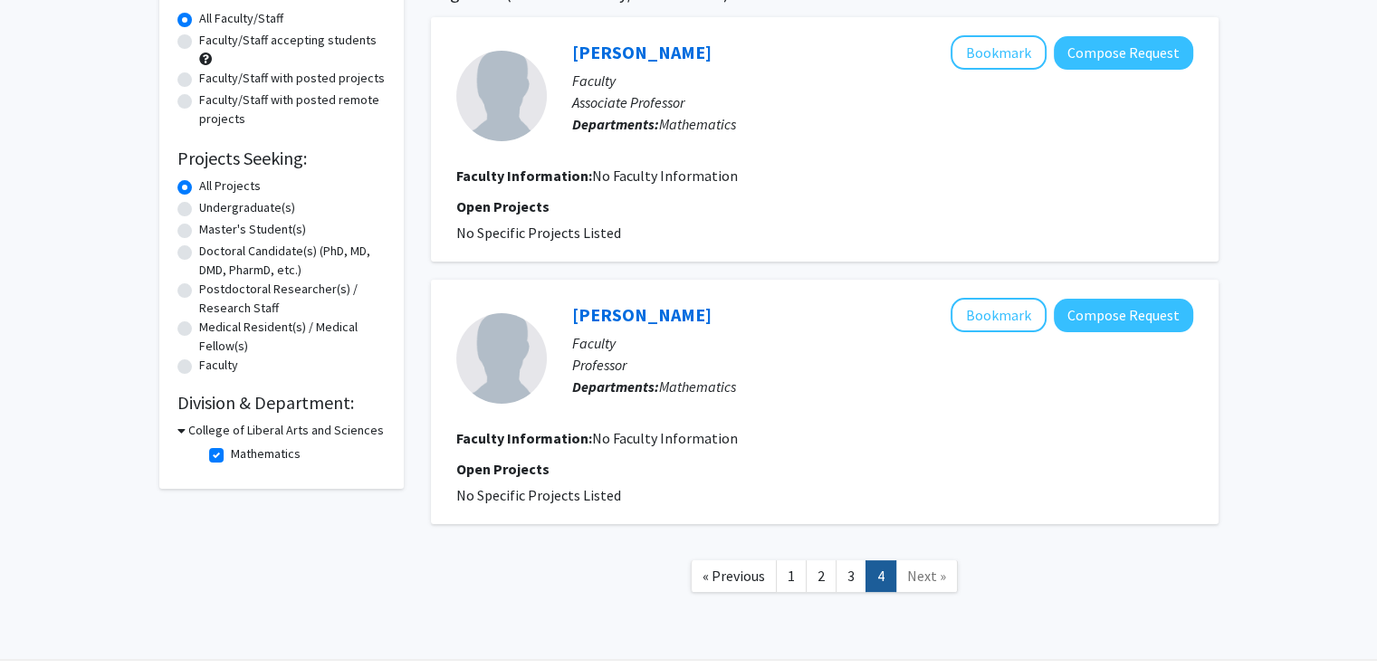
scroll to position [213, 0]
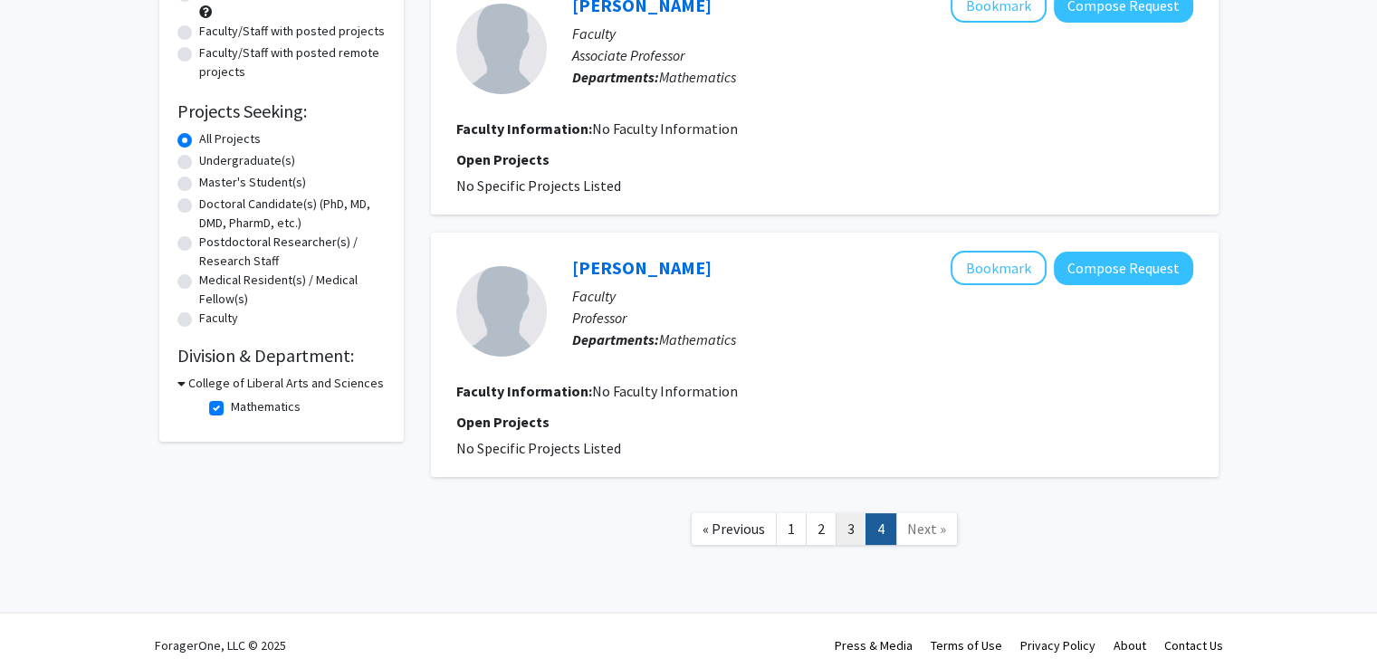
click at [853, 533] on link "3" at bounding box center [850, 529] width 31 height 32
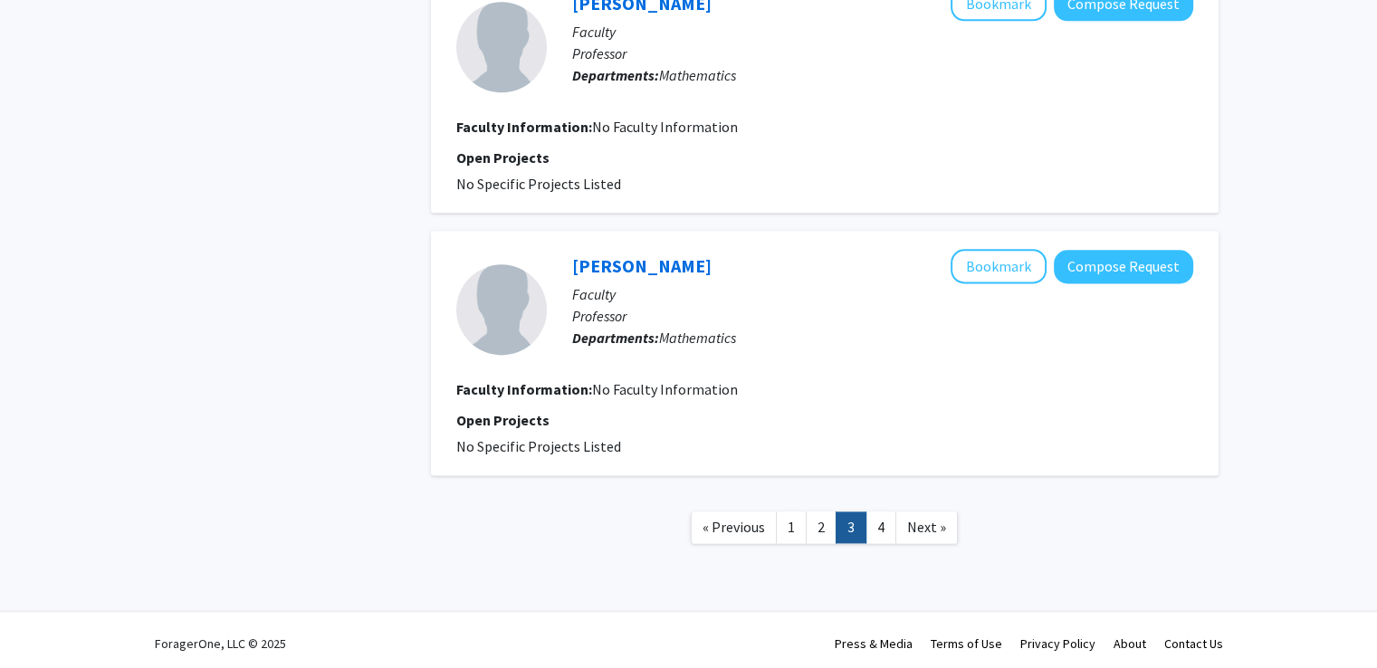
scroll to position [2313, 0]
click at [789, 516] on link "1" at bounding box center [791, 528] width 31 height 32
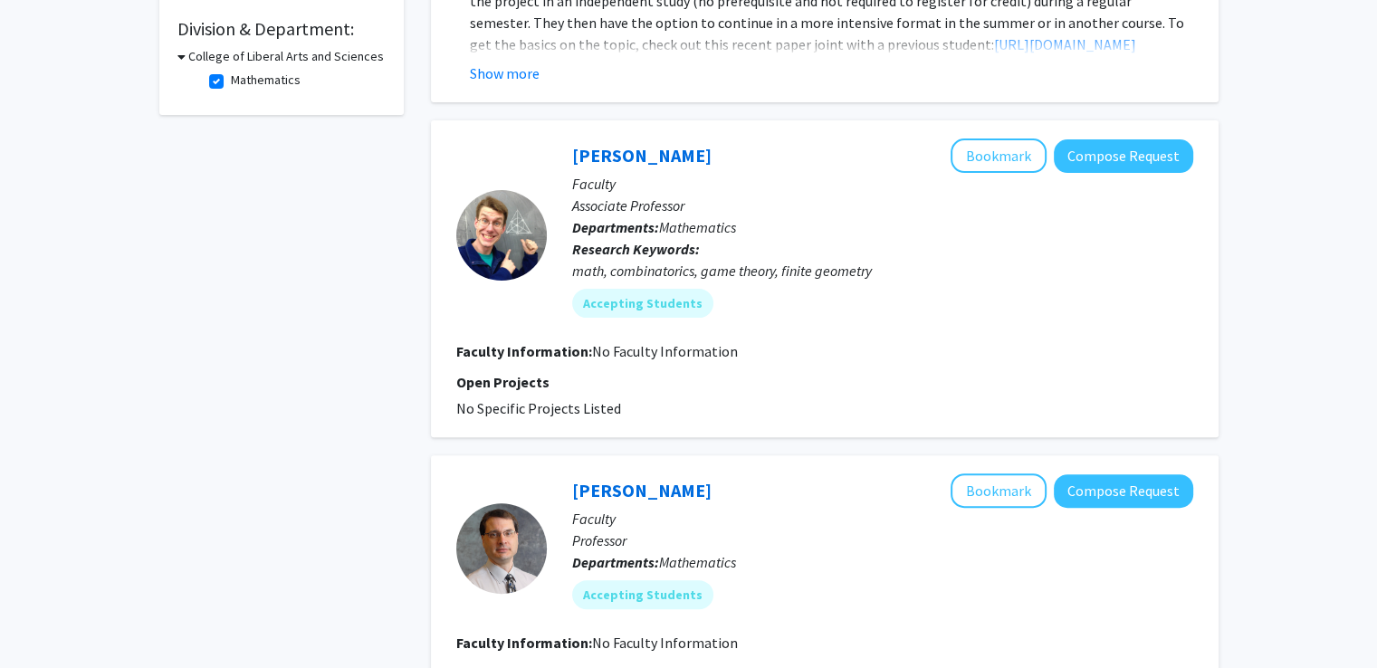
scroll to position [539, 0]
click at [623, 155] on link "[PERSON_NAME]" at bounding box center [641, 156] width 139 height 23
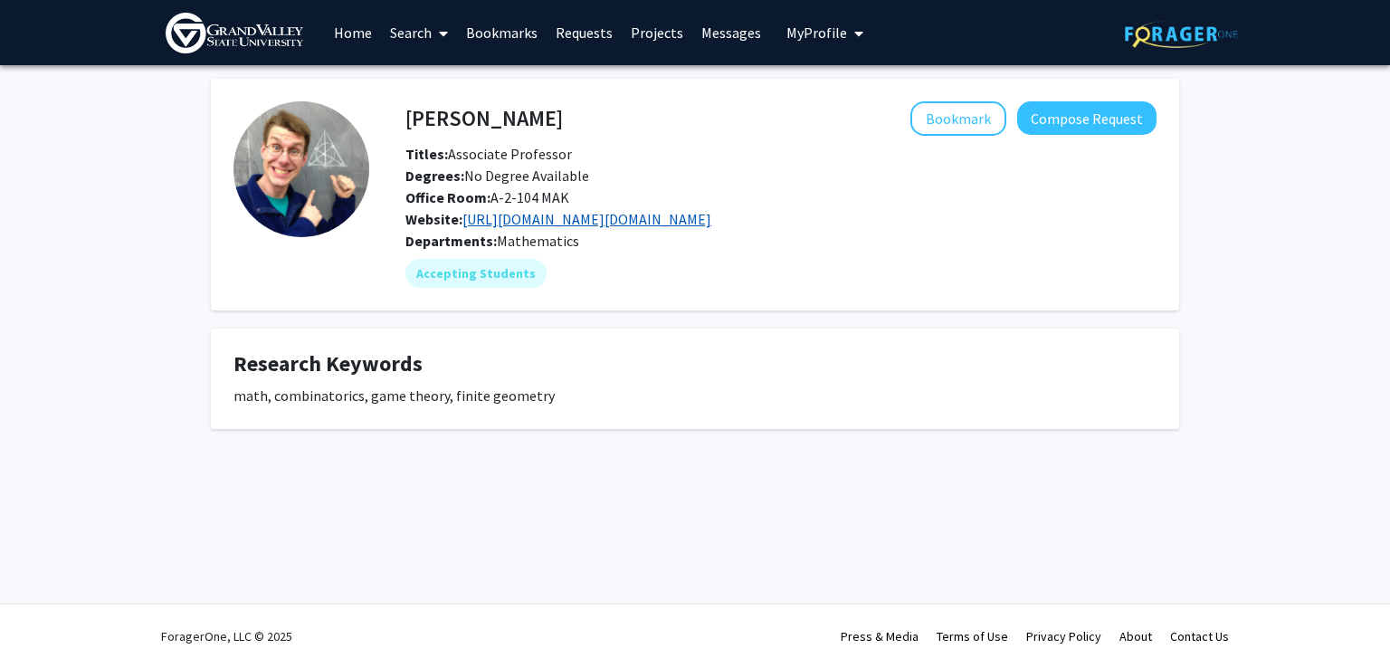
click at [557, 215] on link "[URL][DOMAIN_NAME][DOMAIN_NAME]" at bounding box center [586, 219] width 249 height 18
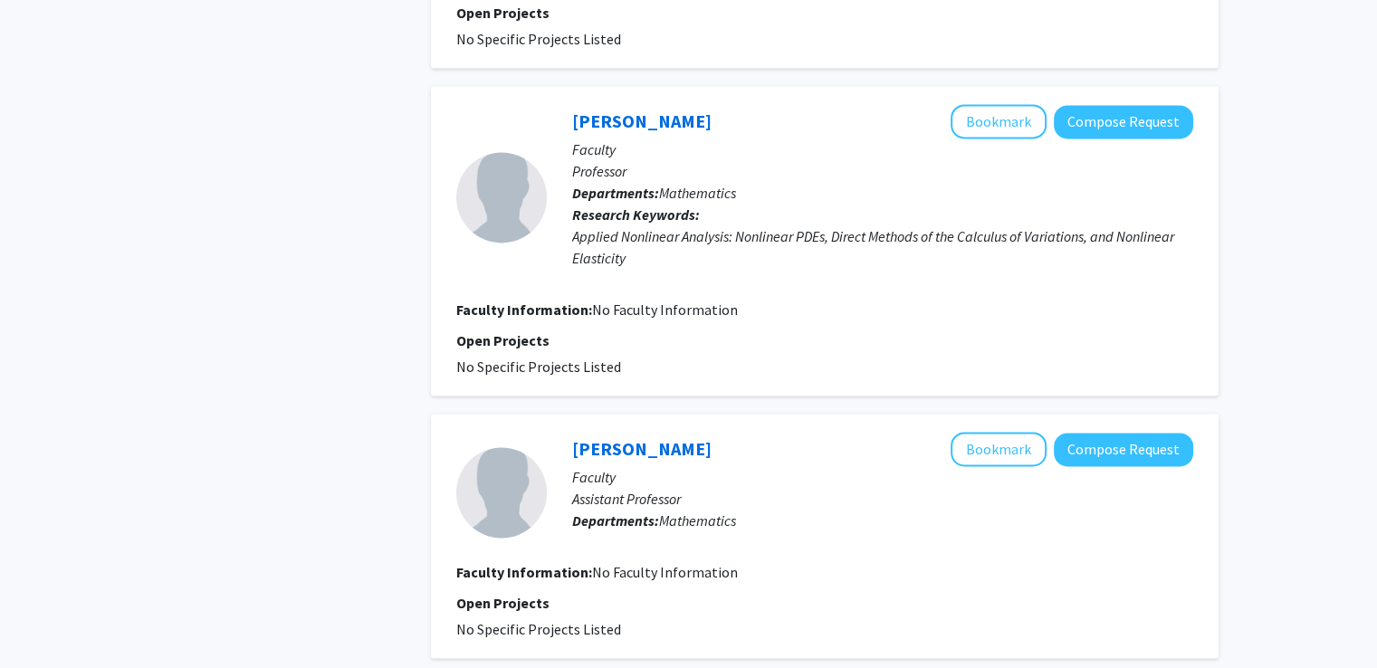
scroll to position [2782, 0]
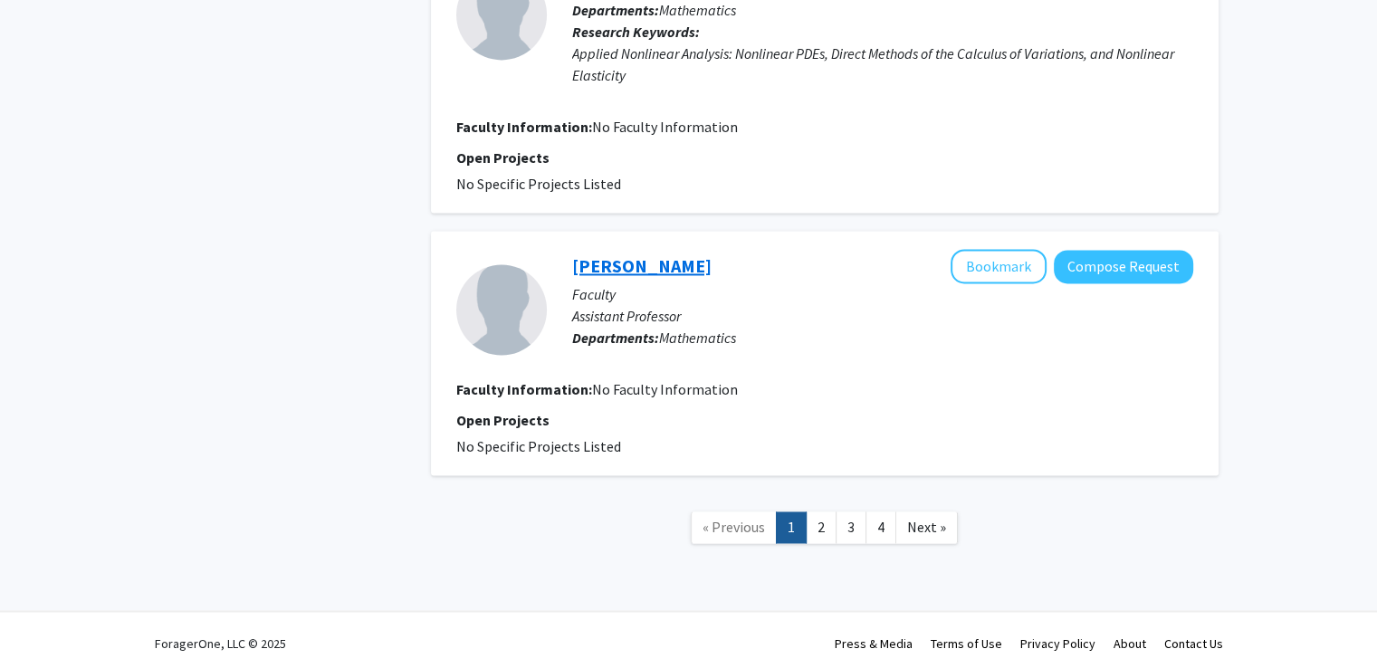
click at [626, 260] on link "[PERSON_NAME]" at bounding box center [641, 265] width 139 height 23
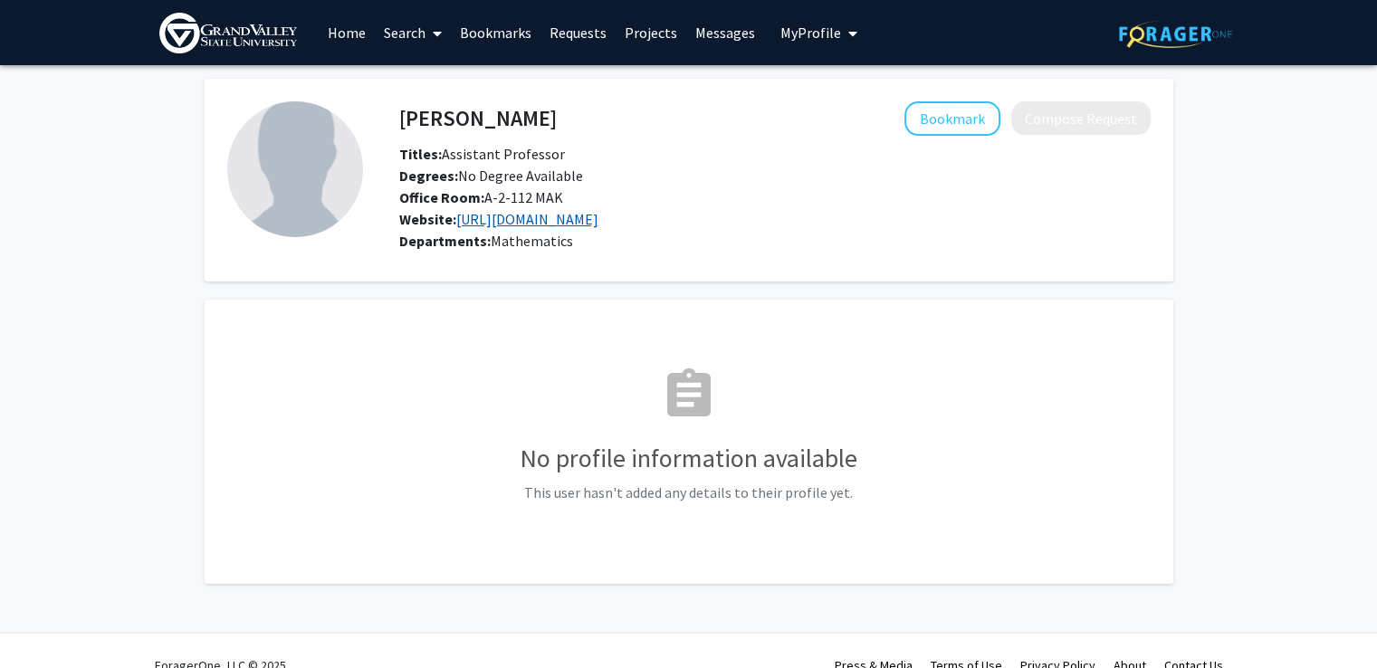
click at [598, 228] on link "[URL][DOMAIN_NAME]" at bounding box center [527, 219] width 142 height 18
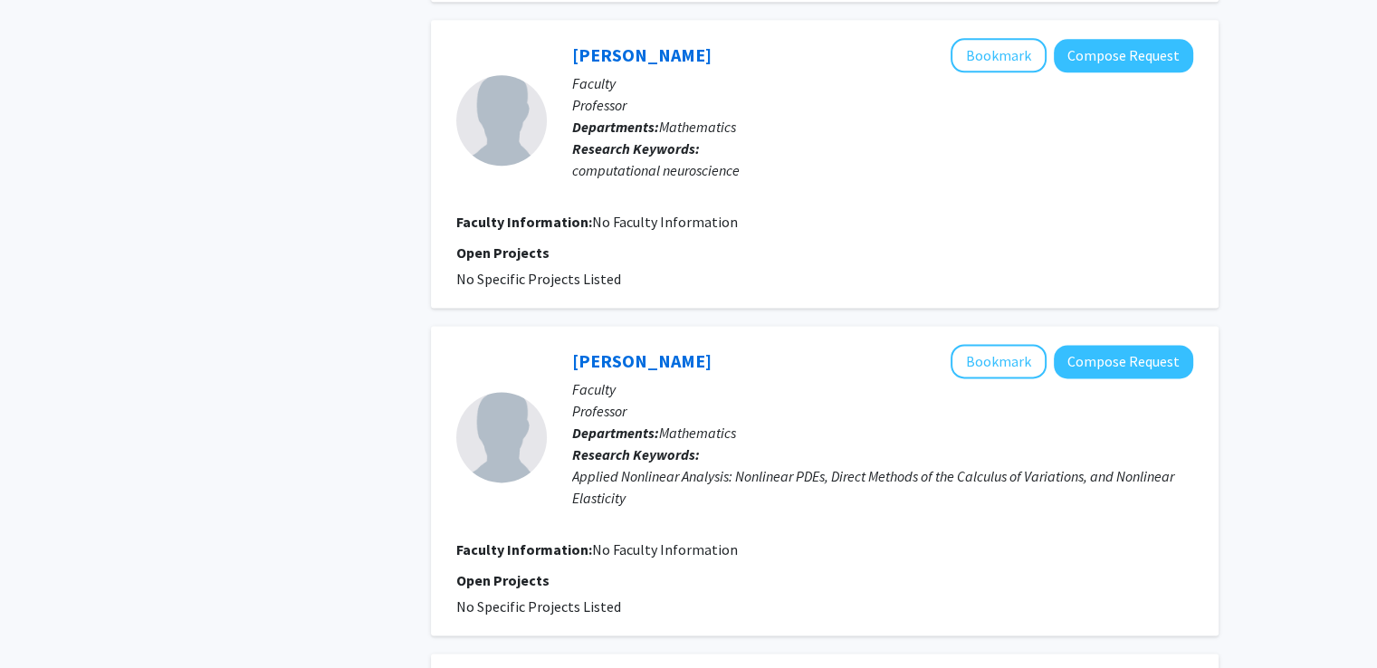
scroll to position [2782, 0]
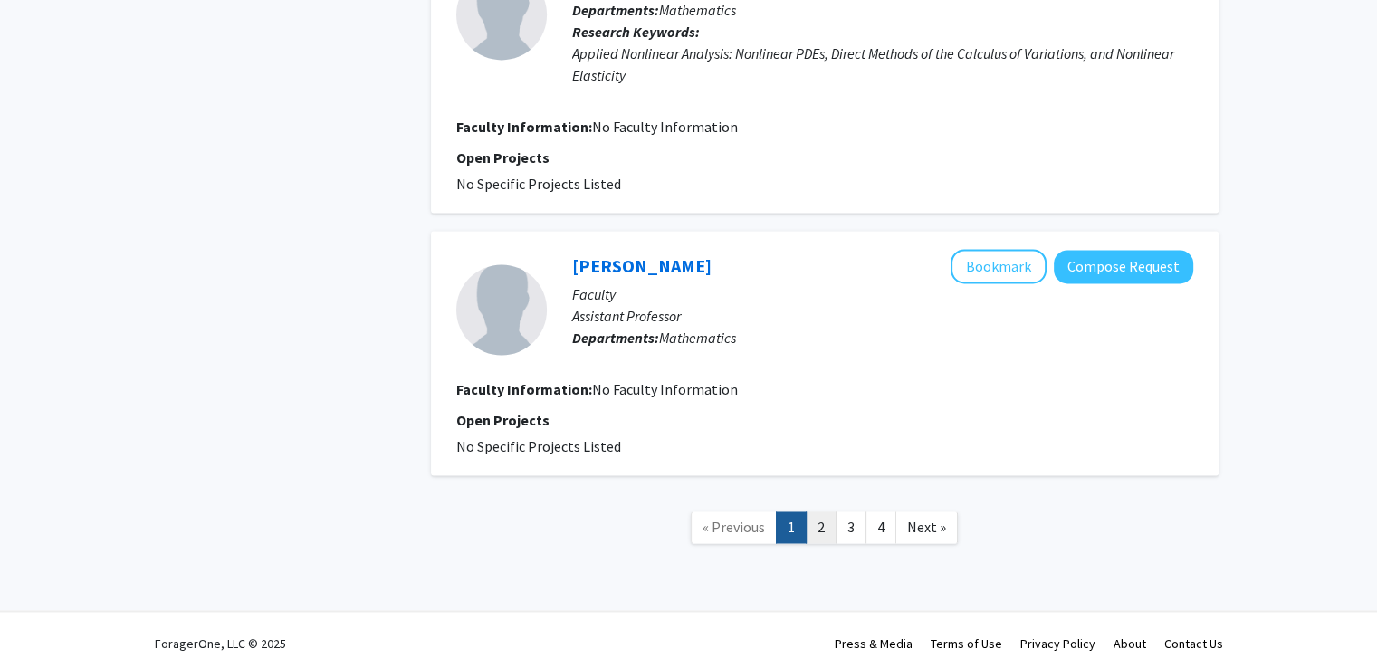
click at [834, 512] on link "2" at bounding box center [821, 527] width 31 height 32
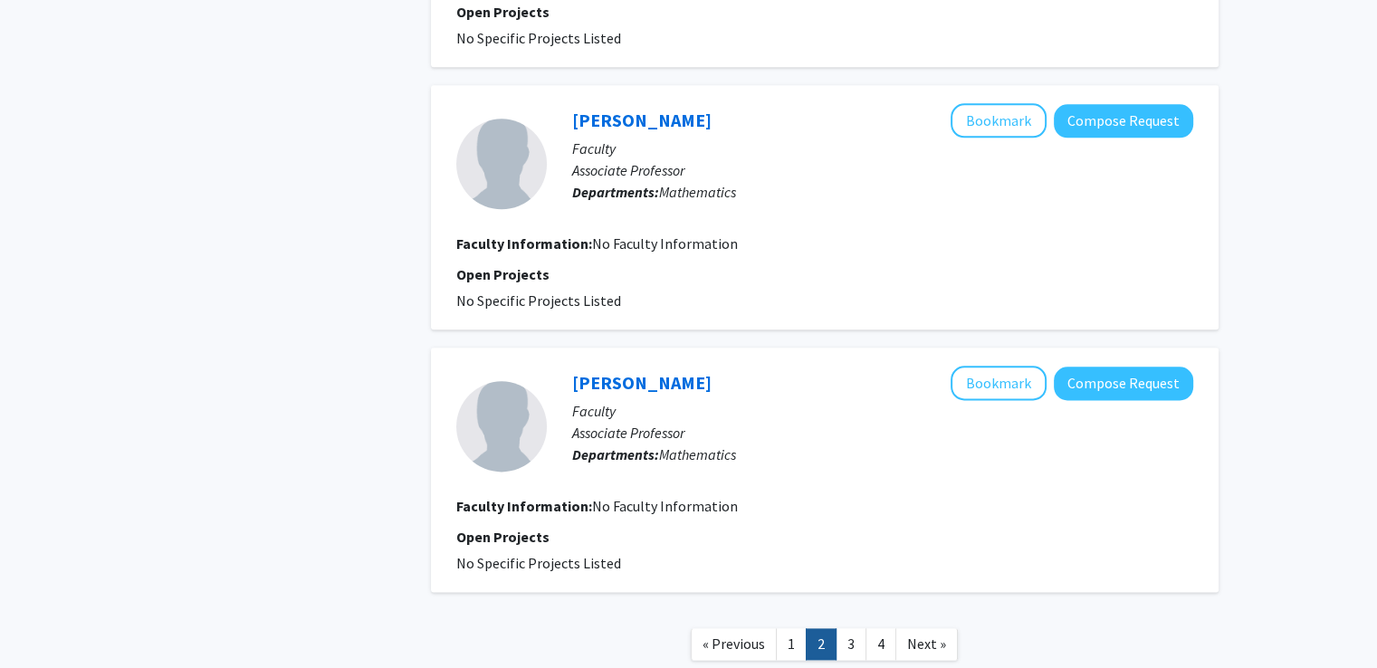
scroll to position [2314, 0]
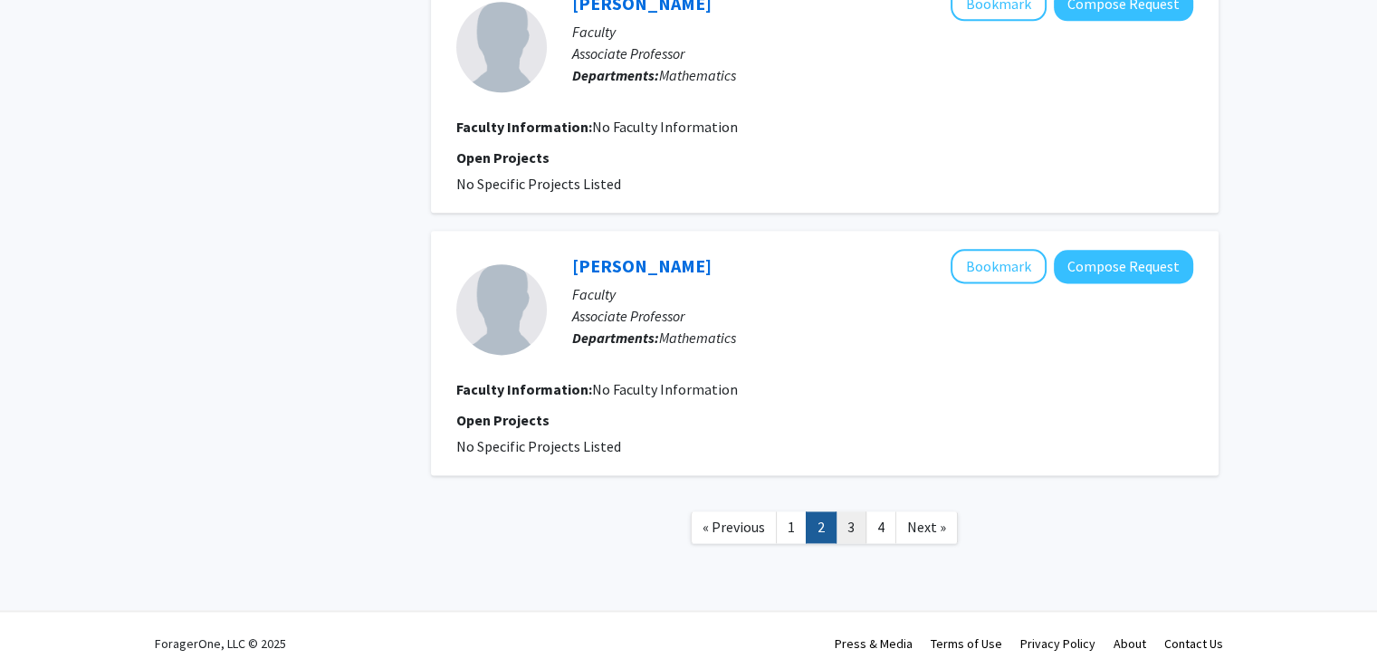
click at [852, 520] on link "3" at bounding box center [850, 527] width 31 height 32
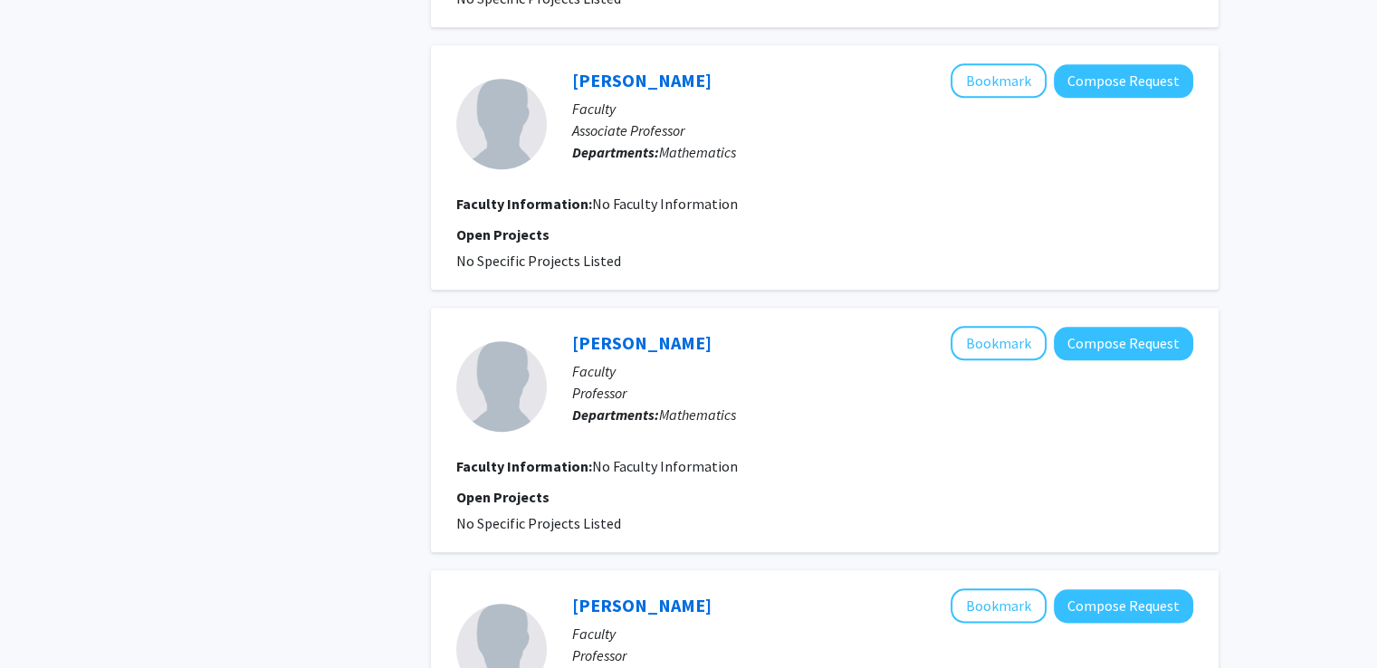
scroll to position [1868, 0]
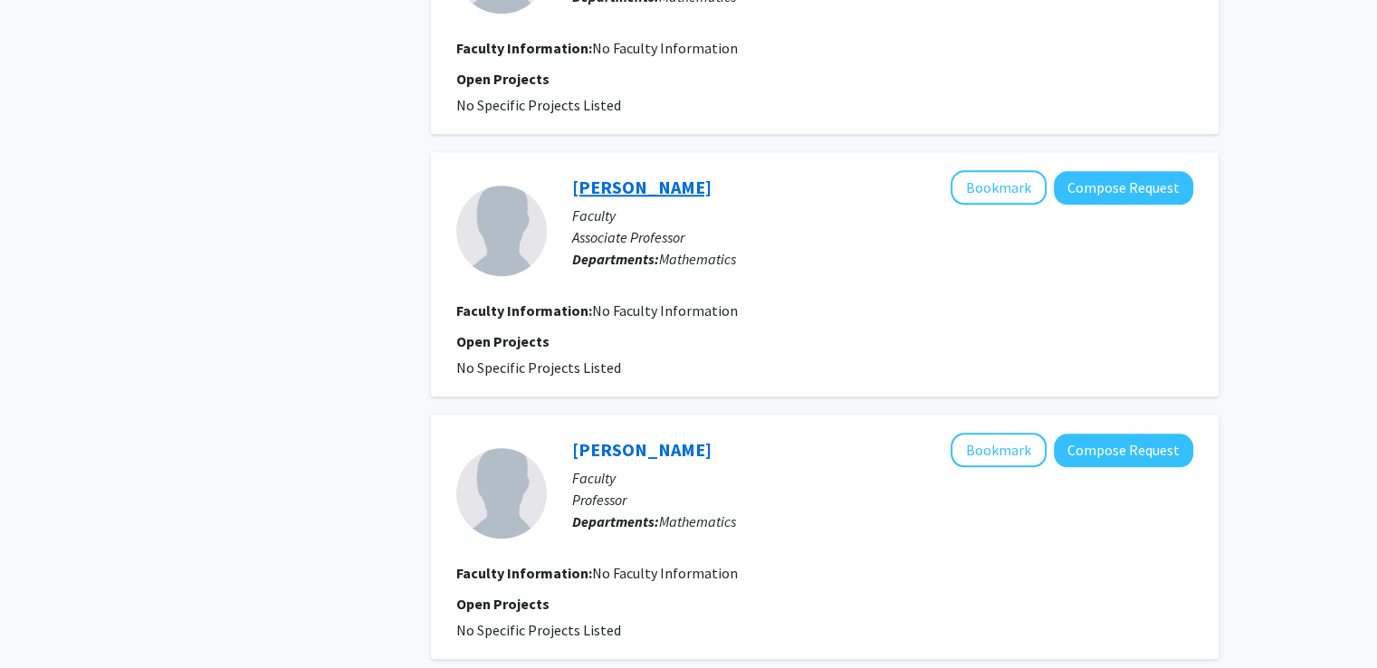
click at [622, 176] on link "[PERSON_NAME]" at bounding box center [641, 187] width 139 height 23
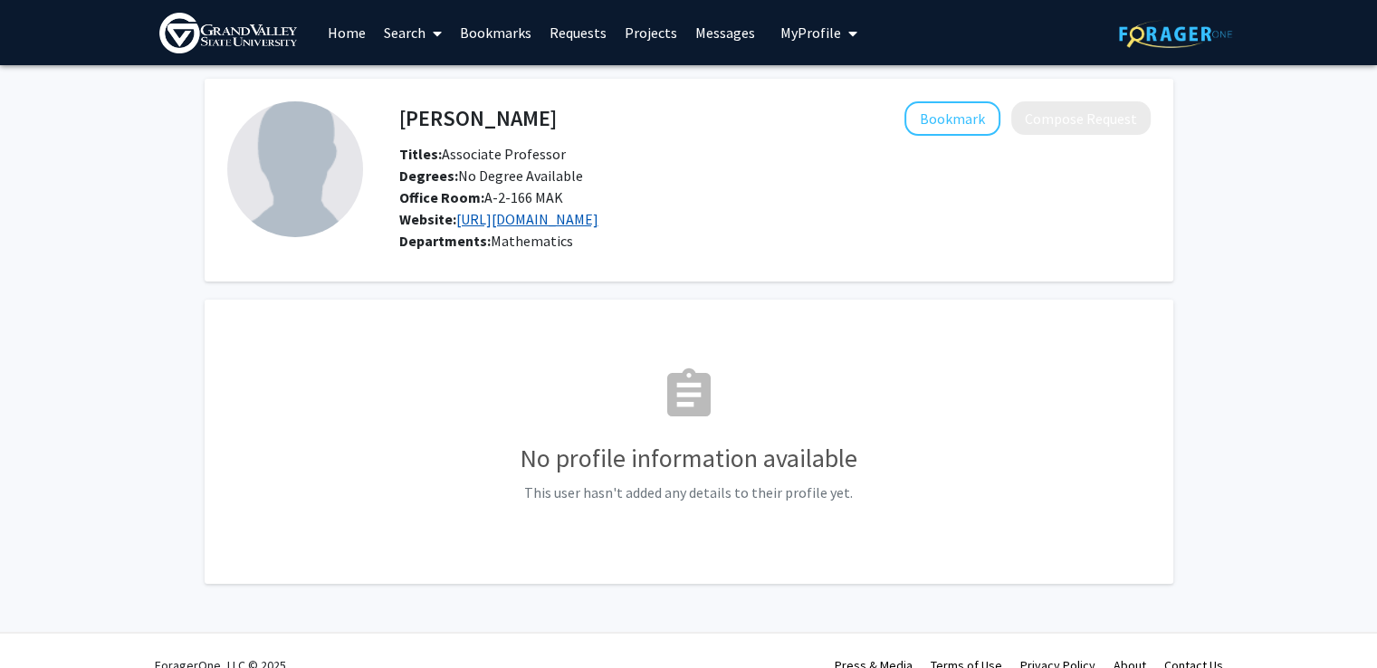
click at [598, 228] on link "[URL][DOMAIN_NAME]" at bounding box center [527, 219] width 142 height 18
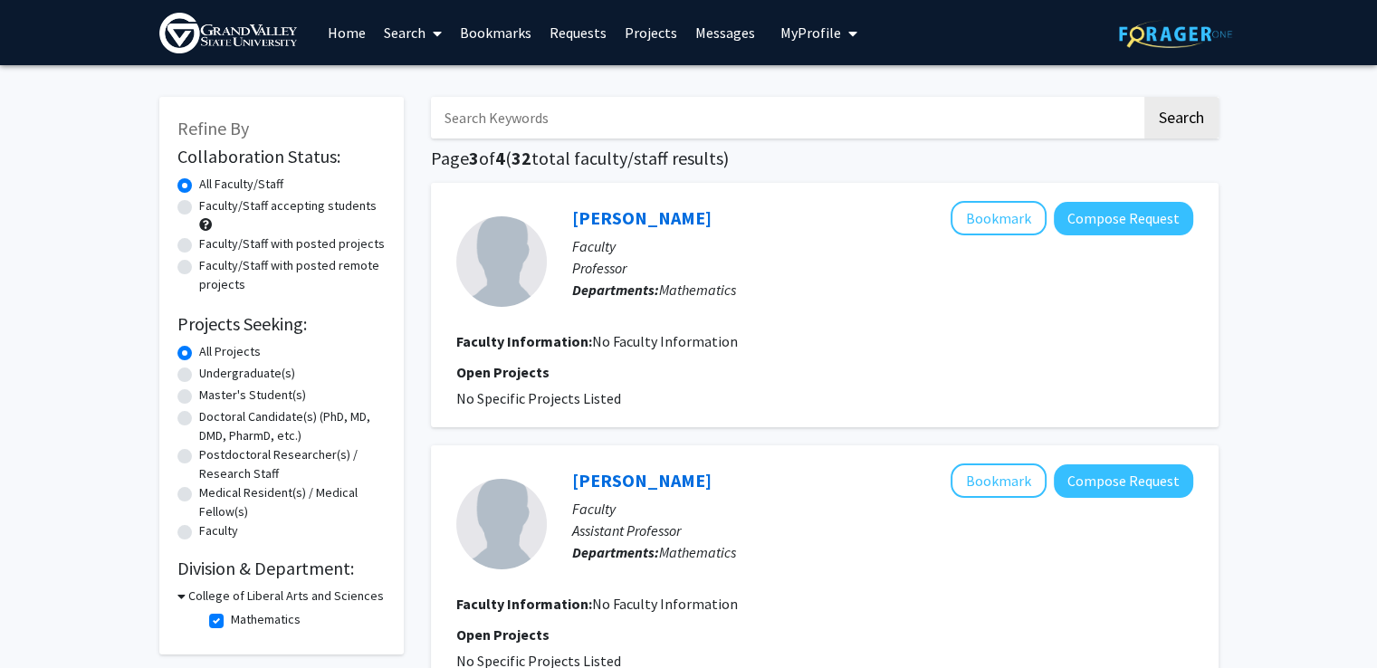
click at [299, 241] on label "Faculty/Staff with posted projects" at bounding box center [292, 243] width 186 height 19
click at [211, 241] on input "Faculty/Staff with posted projects" at bounding box center [205, 240] width 12 height 12
radio input "true"
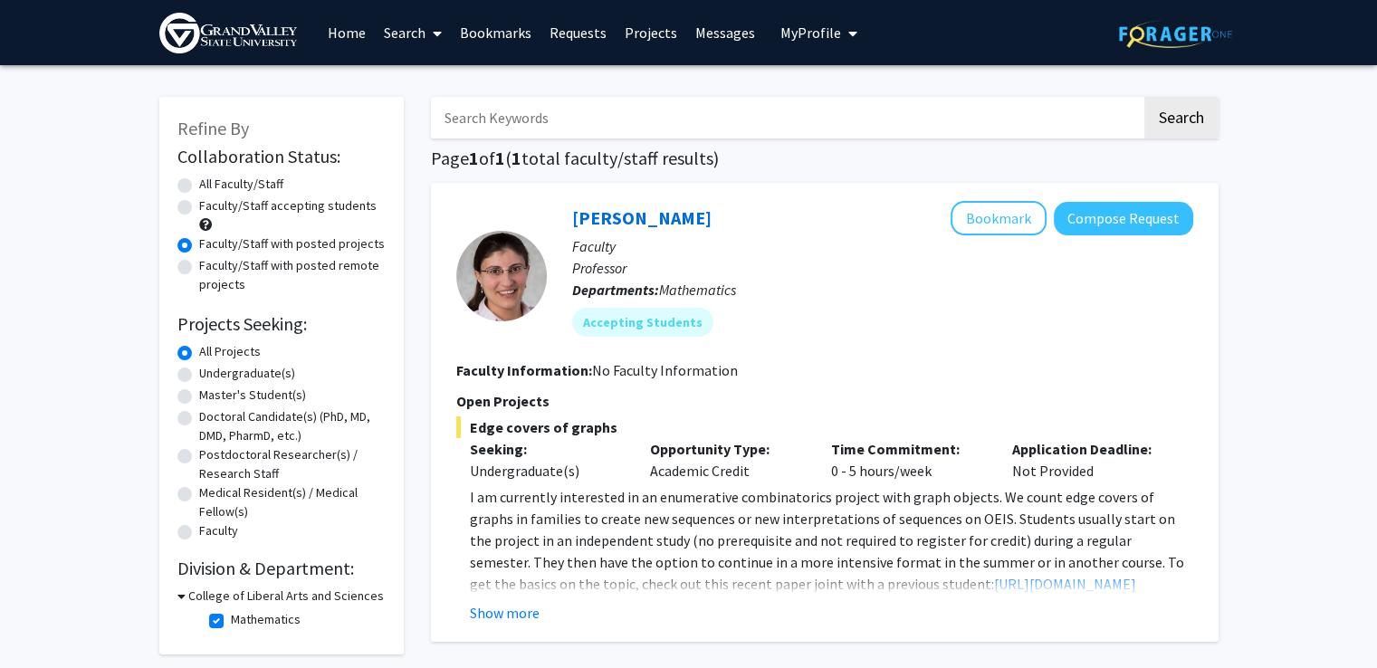
click at [212, 176] on label "All Faculty/Staff" at bounding box center [241, 184] width 84 height 19
click at [211, 176] on input "All Faculty/Staff" at bounding box center [205, 181] width 12 height 12
radio input "true"
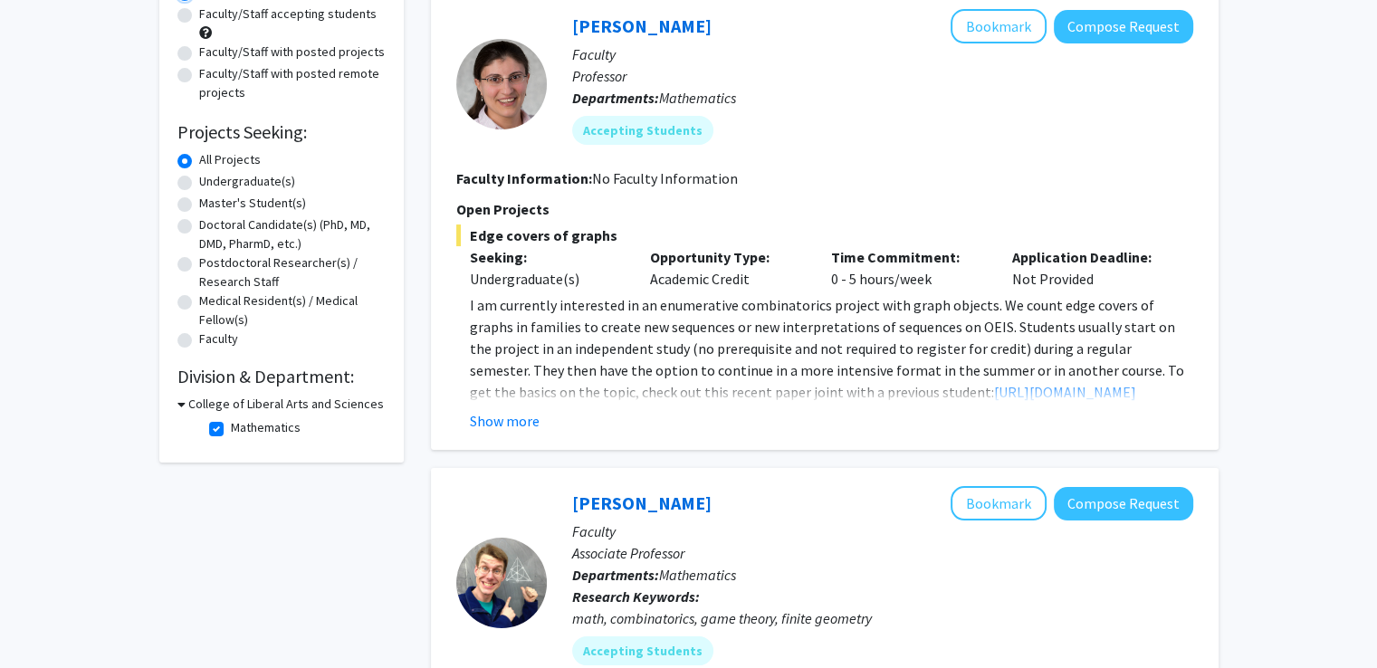
scroll to position [192, 0]
click at [202, 400] on h3 "College of Liberal Arts and Sciences" at bounding box center [285, 404] width 195 height 19
click at [175, 402] on div "Refine By Collaboration Status: Collaboration Status All Faculty/Staff Collabor…" at bounding box center [281, 168] width 244 height 527
click at [177, 402] on icon at bounding box center [179, 404] width 5 height 19
click at [234, 425] on label "Mathematics" at bounding box center [266, 427] width 70 height 19
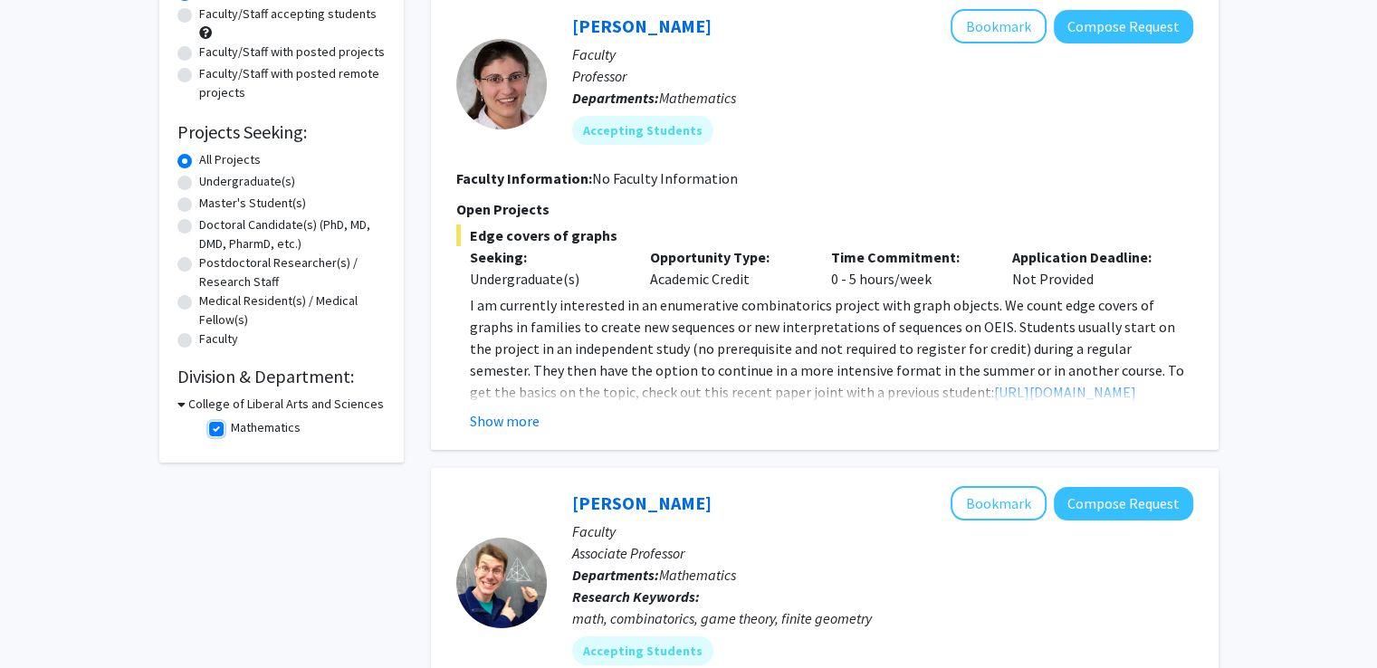
click at [234, 425] on input "Mathematics" at bounding box center [237, 424] width 12 height 12
checkbox input "false"
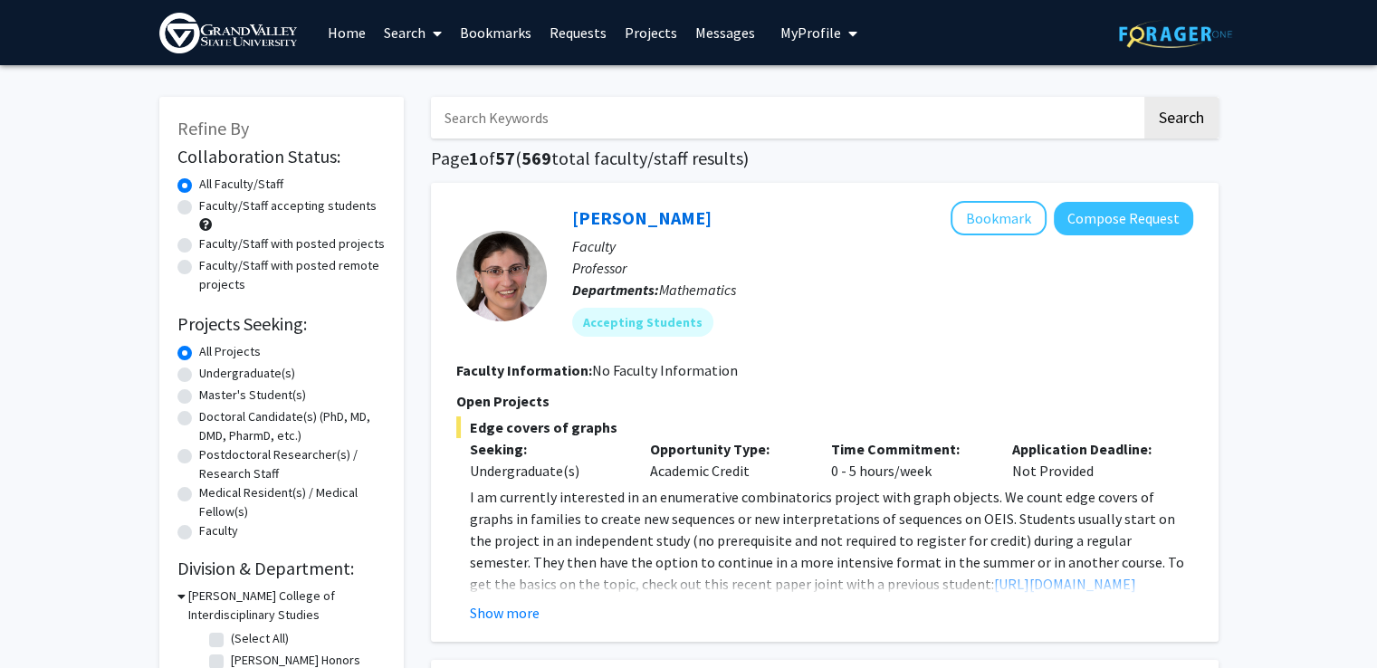
click at [553, 121] on input "Search Keywords" at bounding box center [786, 118] width 710 height 42
type input "szarecka"
click at [1144, 97] on button "Search" at bounding box center [1181, 118] width 74 height 42
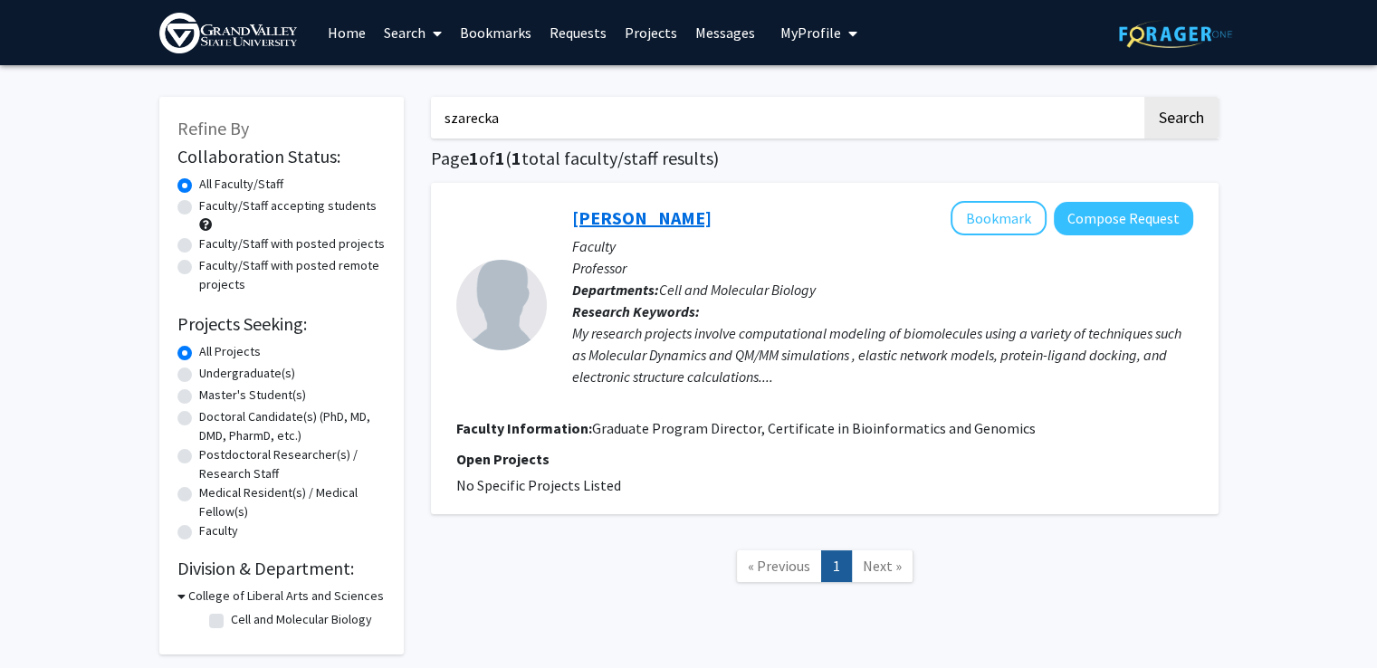
click at [604, 218] on link "[PERSON_NAME]" at bounding box center [641, 217] width 139 height 23
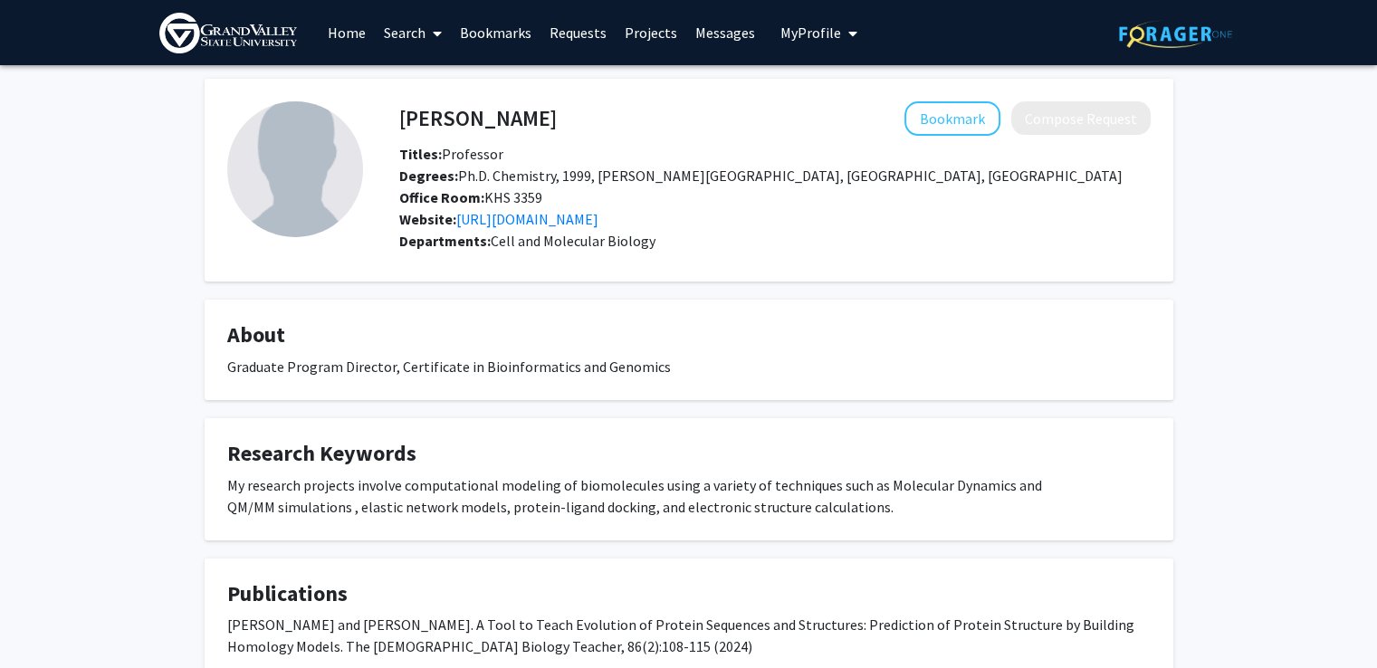
click at [598, 218] on link "[URL][DOMAIN_NAME]" at bounding box center [527, 219] width 142 height 18
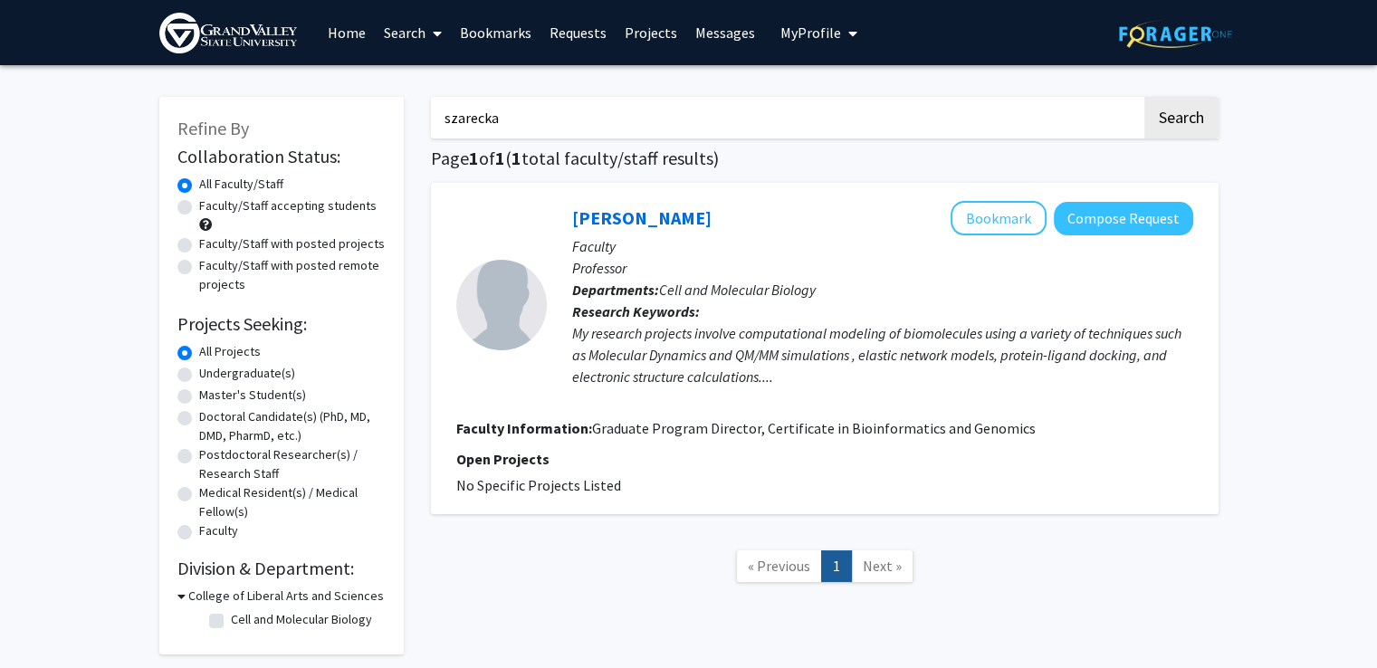
click at [338, 29] on link "Home" at bounding box center [347, 32] width 56 height 63
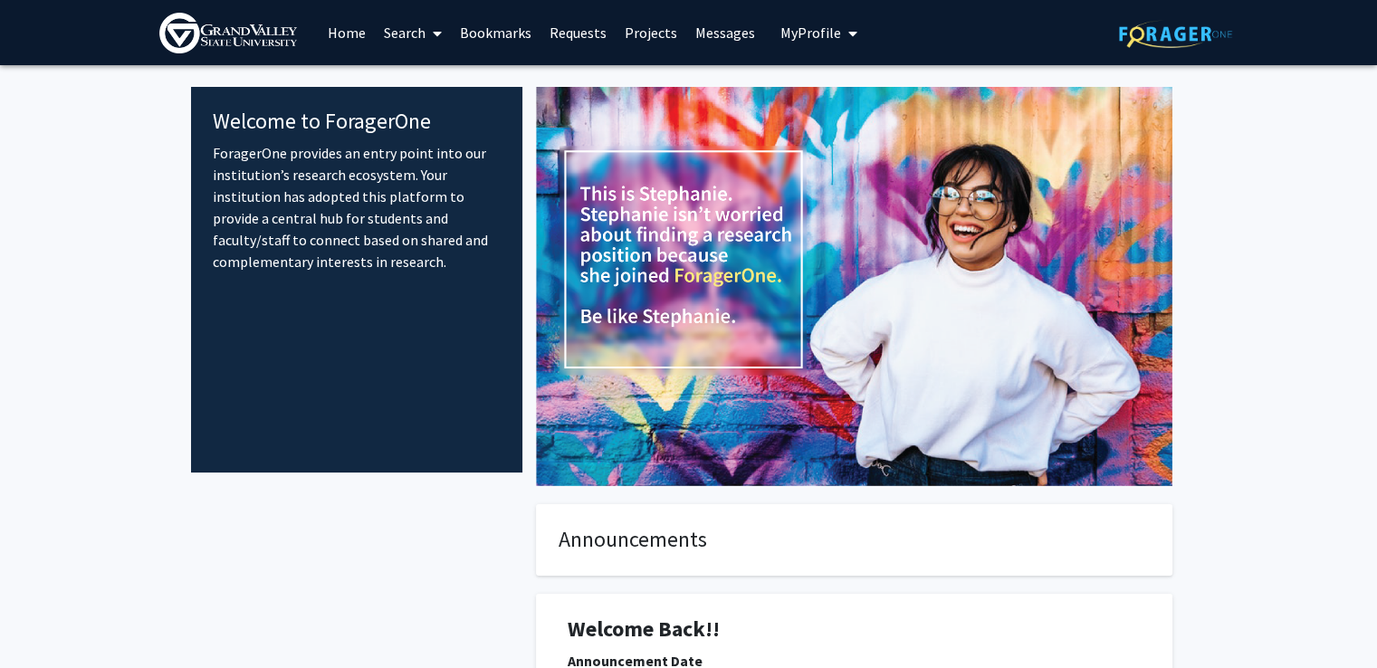
click at [404, 37] on link "Search" at bounding box center [413, 32] width 76 height 63
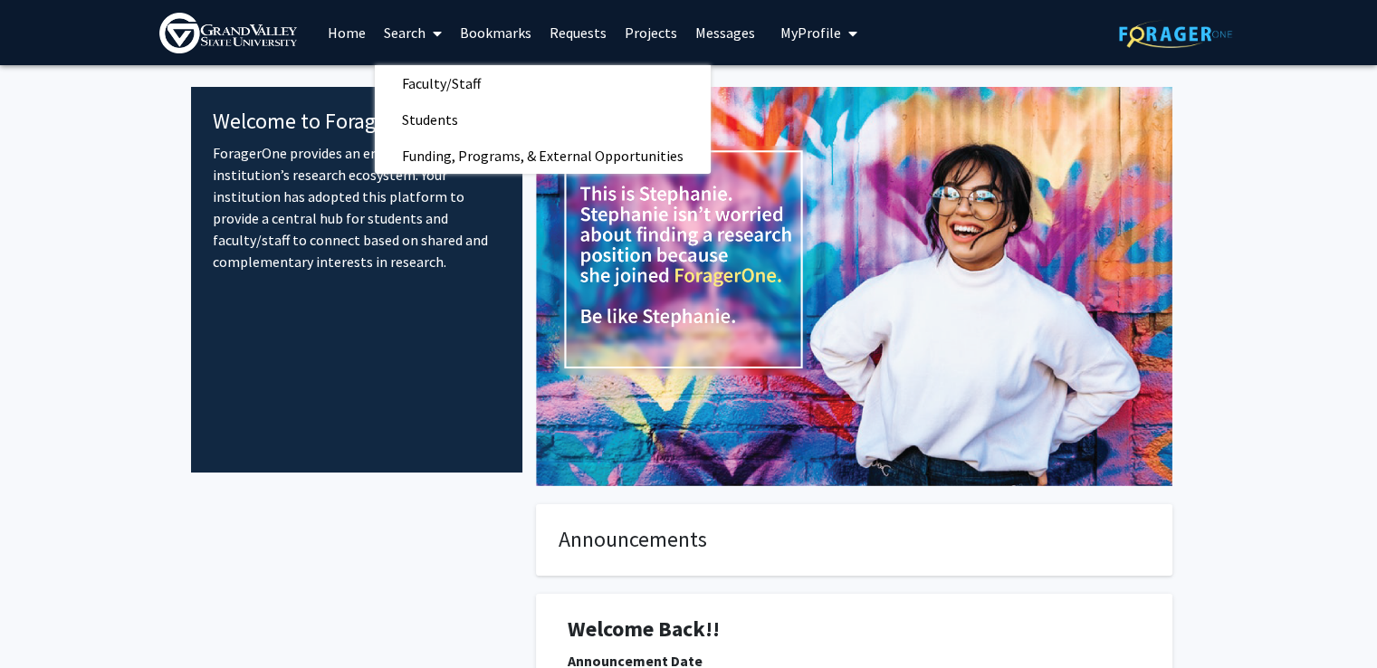
click at [478, 25] on link "Bookmarks" at bounding box center [496, 32] width 90 height 63
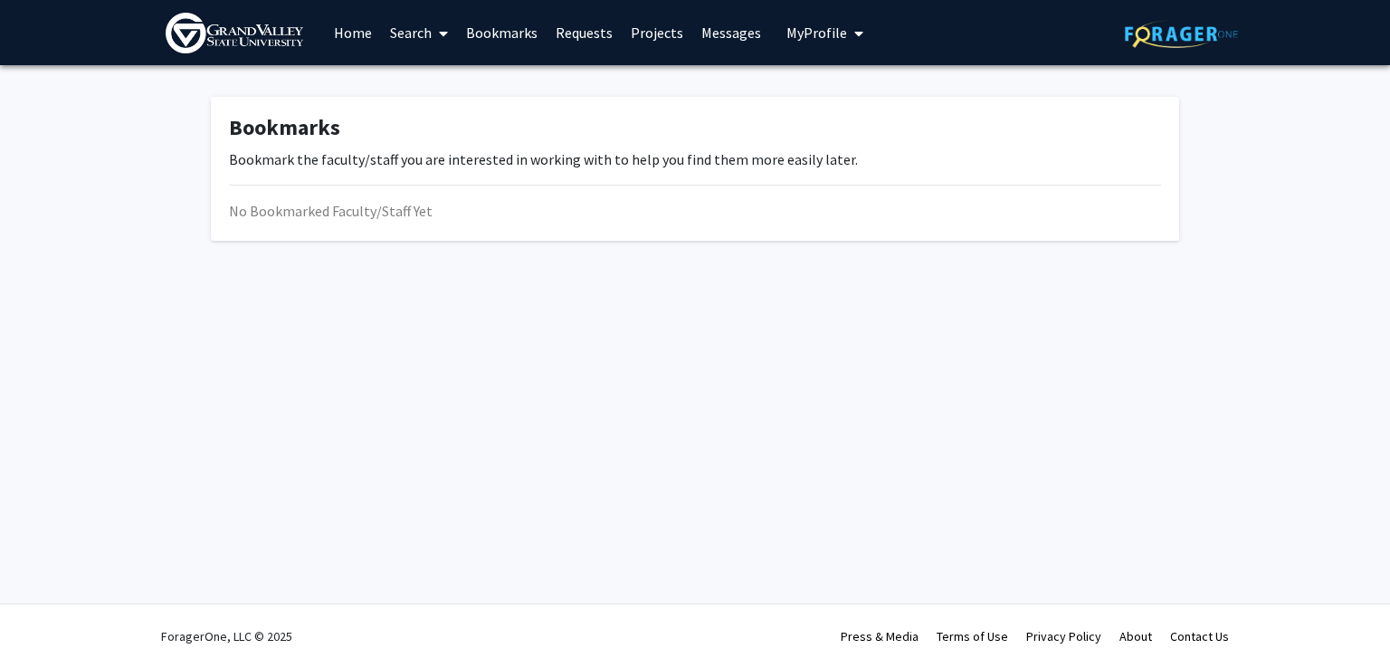
click at [589, 24] on link "Requests" at bounding box center [584, 32] width 75 height 63
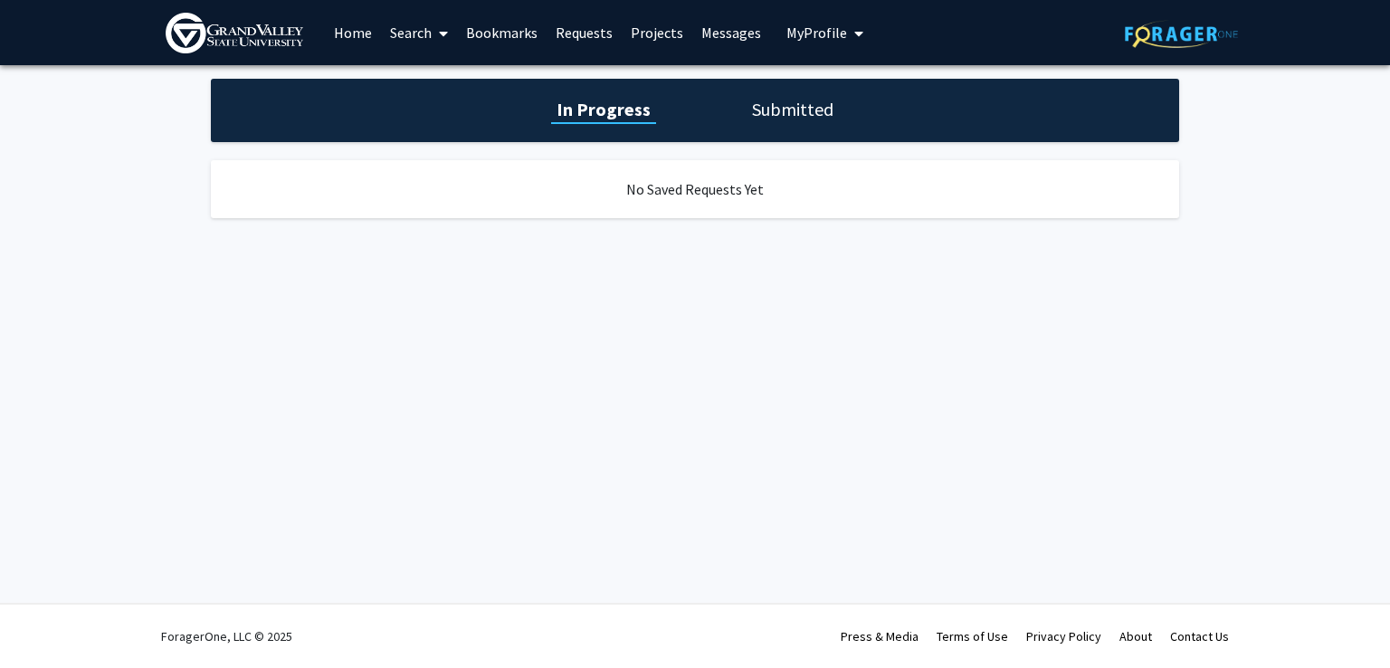
click at [663, 31] on link "Projects" at bounding box center [657, 32] width 71 height 63
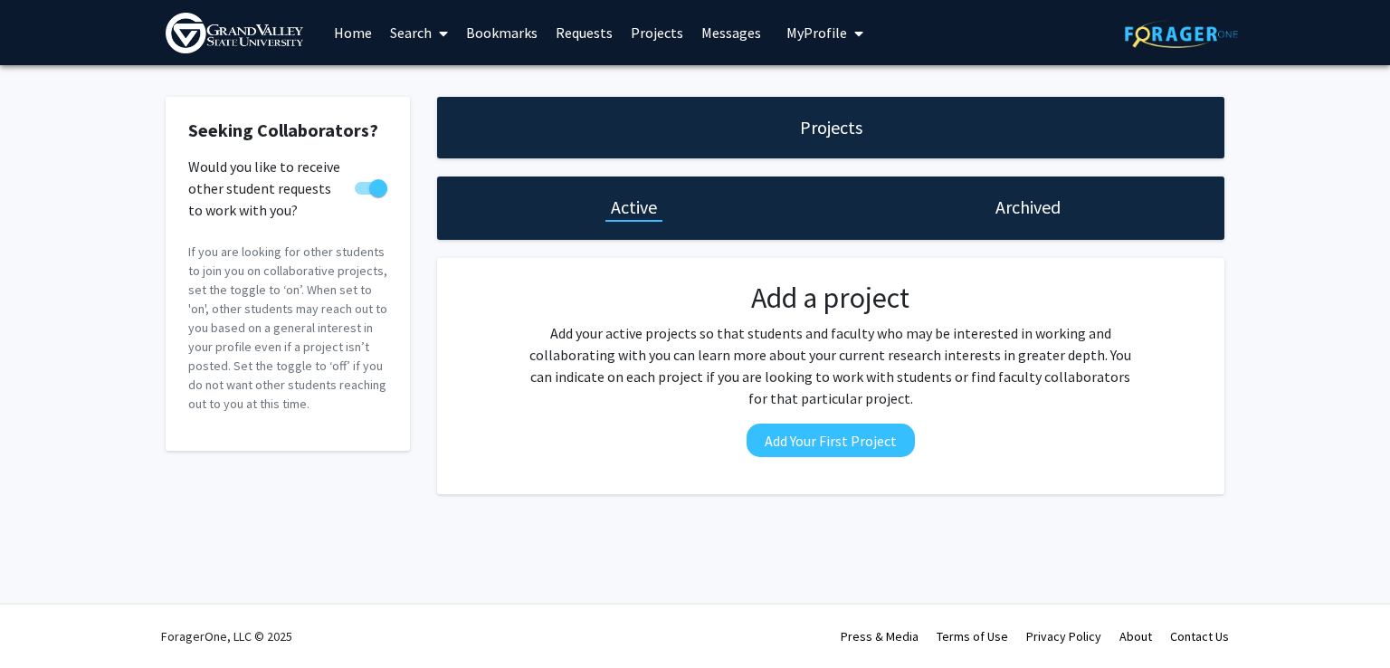
click at [710, 30] on link "Messages" at bounding box center [731, 32] width 78 height 63
